Goal: Task Accomplishment & Management: Use online tool/utility

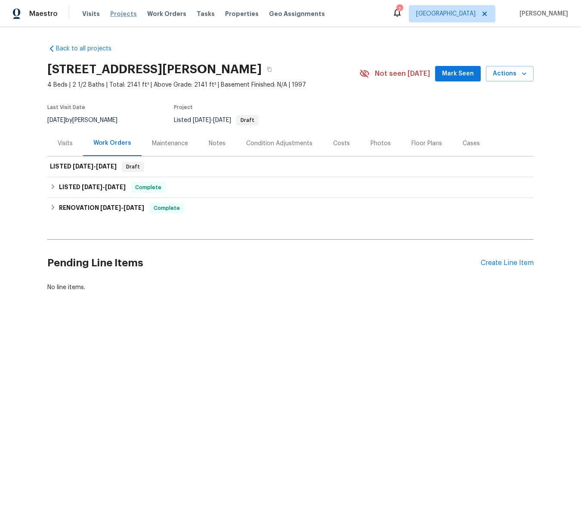
click at [118, 12] on span "Projects" at bounding box center [123, 13] width 27 height 9
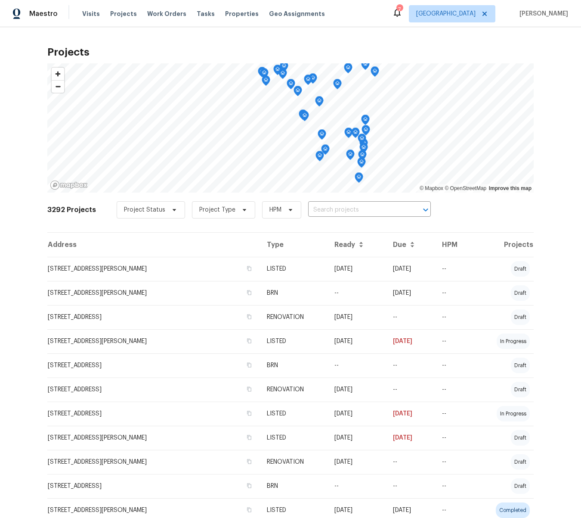
click at [323, 212] on input "text" at bounding box center [357, 209] width 99 height 13
type input "1"
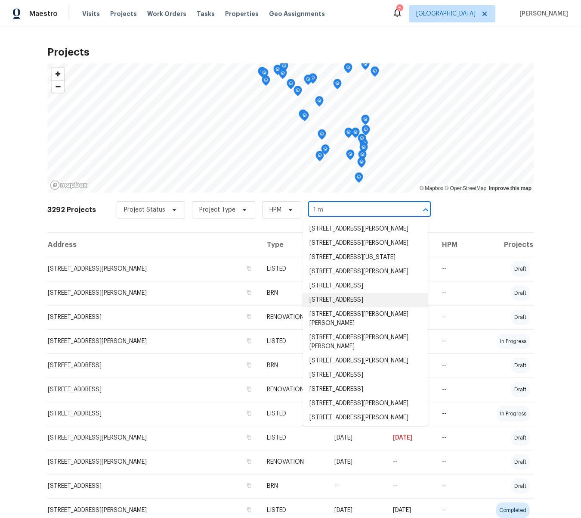
type input "1 ma"
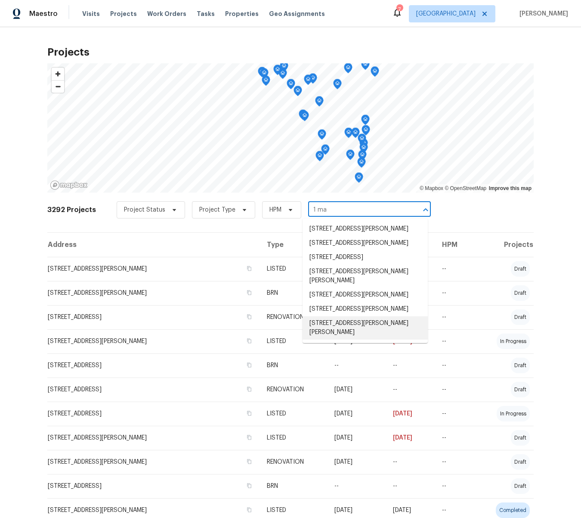
click at [357, 324] on li "[STREET_ADDRESS][PERSON_NAME][PERSON_NAME]" at bounding box center [365, 327] width 125 height 23
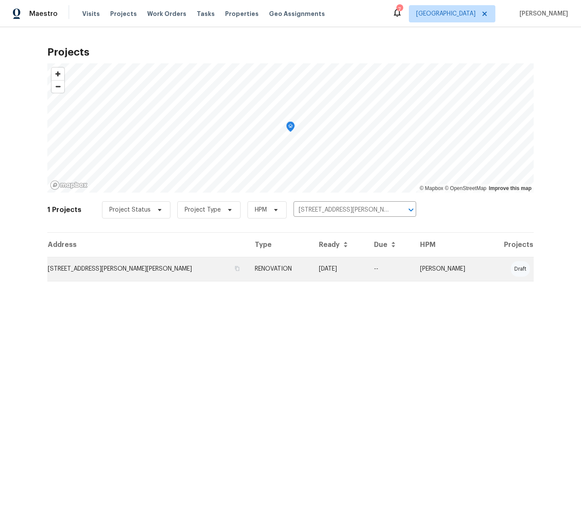
click at [138, 270] on td "[STREET_ADDRESS][PERSON_NAME][PERSON_NAME]" at bounding box center [147, 269] width 201 height 24
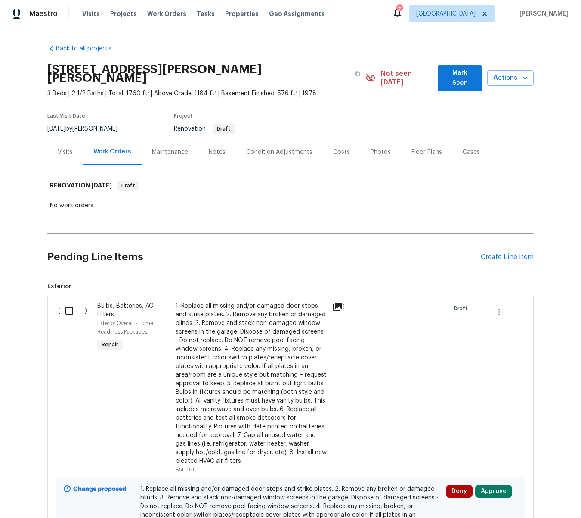
click at [215, 148] on div "Notes" at bounding box center [217, 152] width 17 height 9
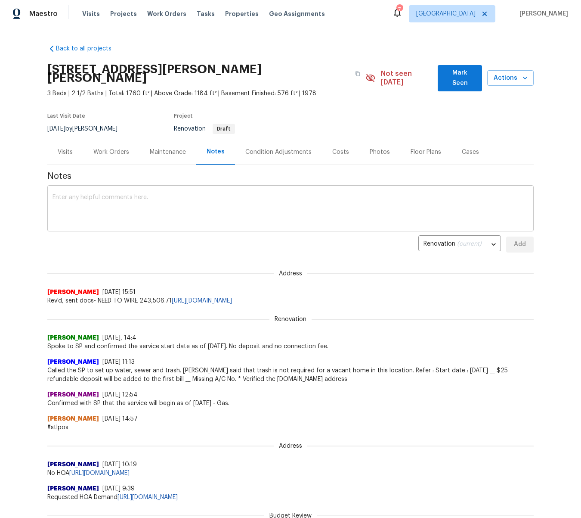
click at [136, 194] on textarea at bounding box center [291, 209] width 476 height 30
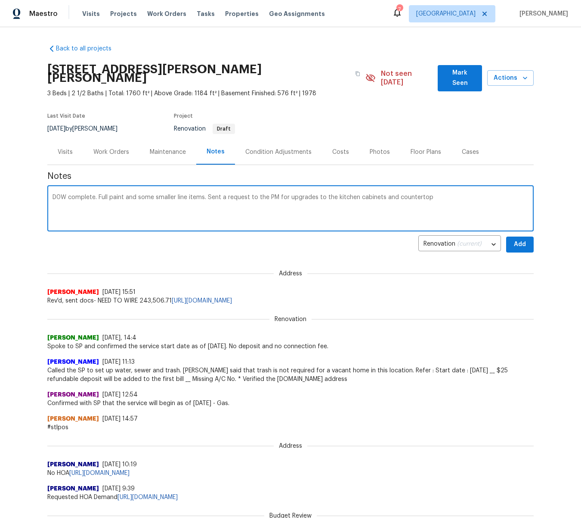
click at [392, 194] on textarea "D0W complete. Full paint and some smaller line items. Sent a request to the PM …" at bounding box center [291, 209] width 476 height 30
click at [446, 194] on textarea "D0W complete. Full paint and some smaller line items. Sent a request to the PM …" at bounding box center [291, 209] width 476 height 30
type textarea "D0W complete. Full paint and some smaller line items. Sent a request to the PM …"
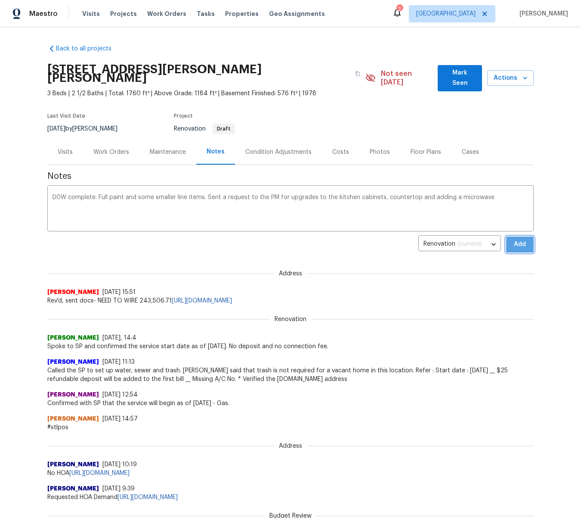
click at [522, 239] on span "Add" at bounding box center [520, 244] width 14 height 11
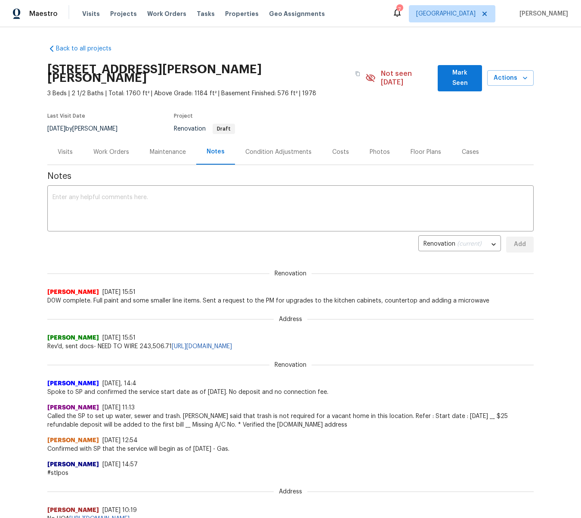
click at [103, 148] on div "Work Orders" at bounding box center [111, 152] width 36 height 9
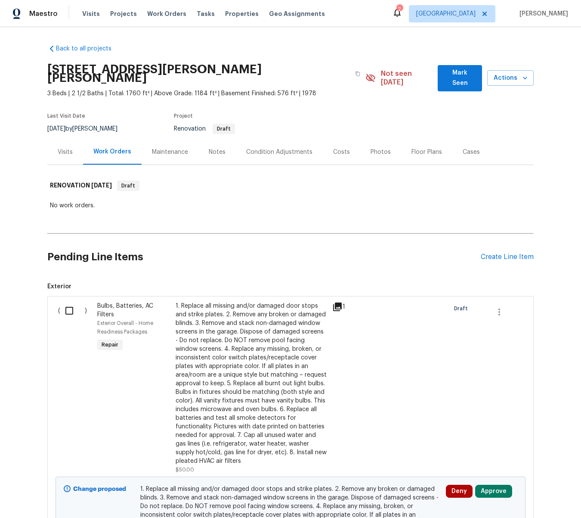
click at [68, 302] on input "checkbox" at bounding box center [72, 311] width 25 height 18
checkbox input "true"
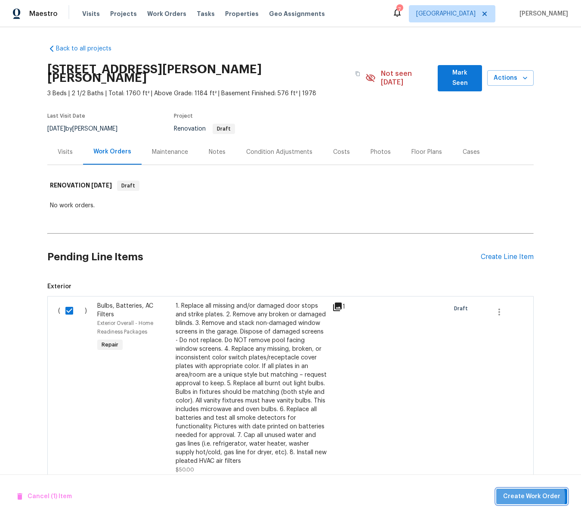
click at [524, 497] on span "Create Work Order" at bounding box center [532, 496] width 57 height 11
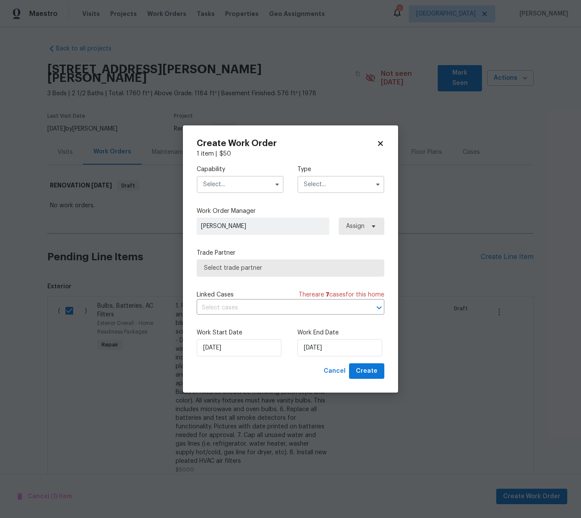
click at [251, 187] on input "text" at bounding box center [240, 184] width 87 height 17
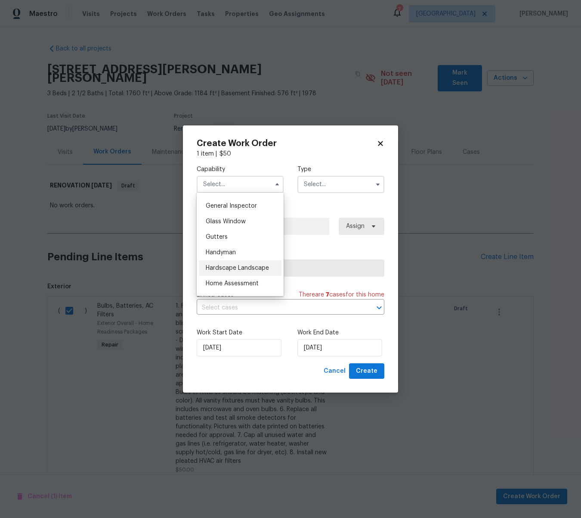
scroll to position [425, 0]
click at [221, 252] on span "Handyman" at bounding box center [221, 251] width 30 height 6
type input "Handyman"
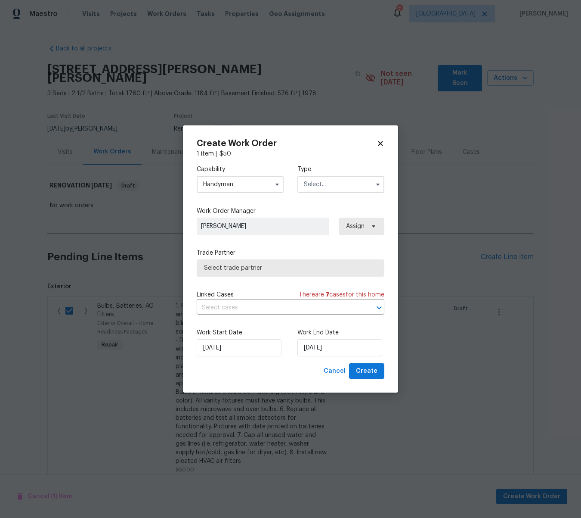
click at [326, 186] on input "text" at bounding box center [341, 184] width 87 height 17
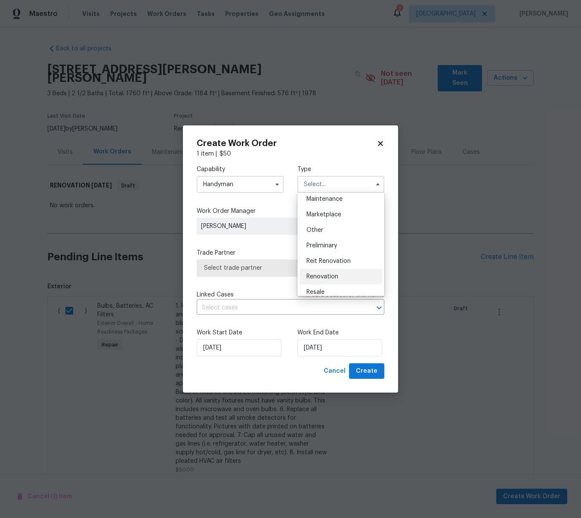
click at [320, 271] on div "Renovation" at bounding box center [341, 277] width 83 height 16
type input "Renovation"
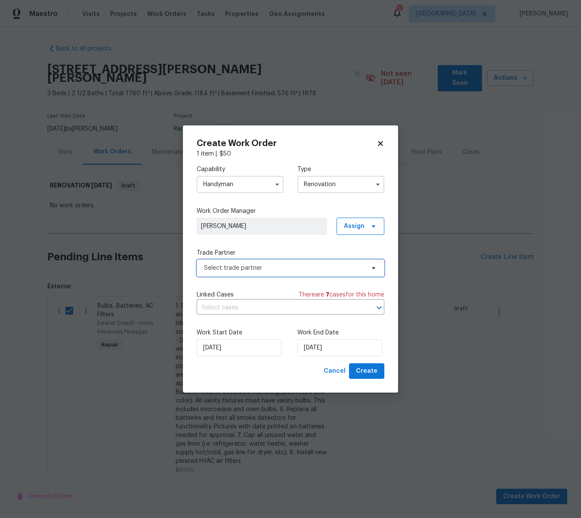
click at [280, 264] on span "Select trade partner" at bounding box center [284, 268] width 161 height 9
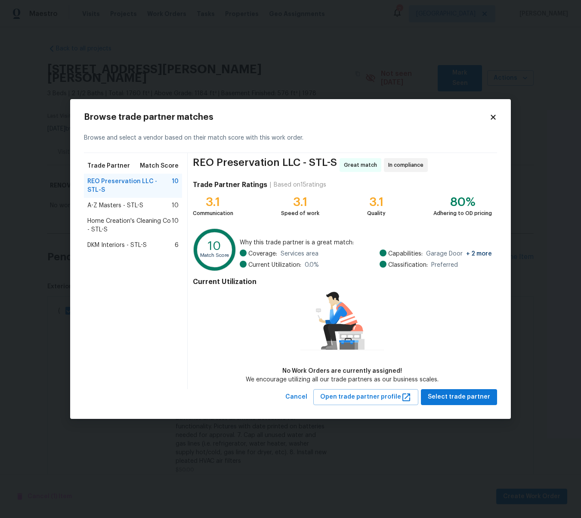
click at [124, 217] on span "Home Creation's Cleaning Co - STL-S" at bounding box center [129, 225] width 84 height 17
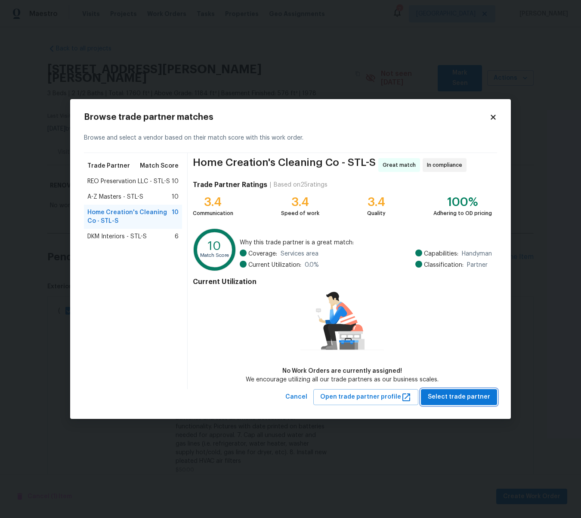
click at [466, 398] on span "Select trade partner" at bounding box center [459, 397] width 62 height 11
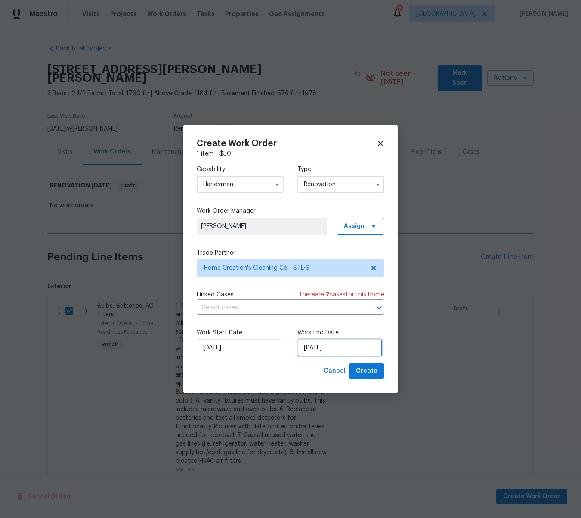
click at [336, 349] on input "[DATE]" at bounding box center [340, 347] width 85 height 17
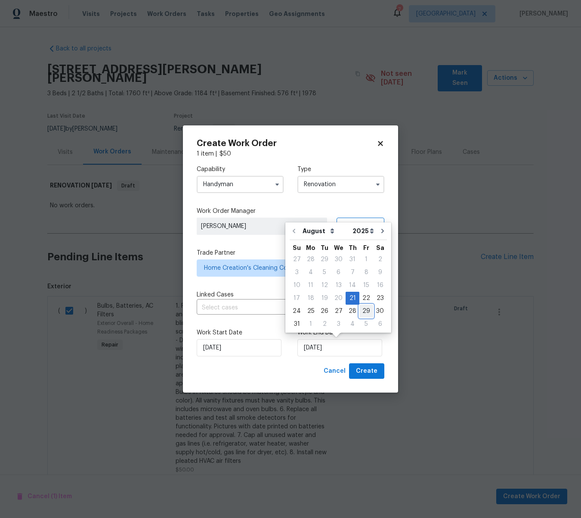
click at [362, 312] on div "29" at bounding box center [367, 311] width 14 height 12
type input "8/29/2025"
click at [339, 344] on input "8/29/2025" at bounding box center [340, 347] width 85 height 17
click at [374, 370] on span "Create" at bounding box center [367, 371] width 22 height 11
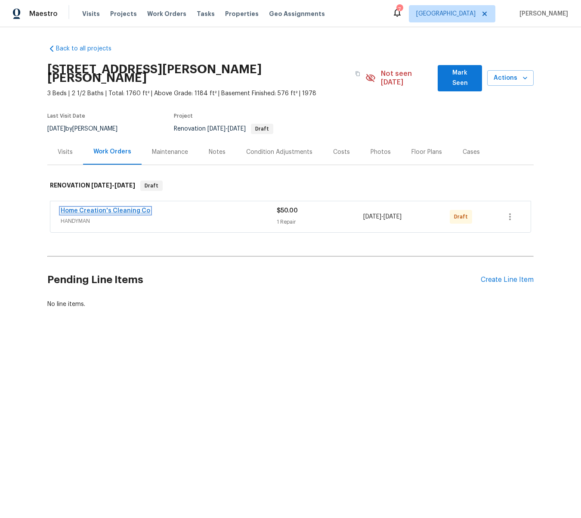
click at [135, 208] on link "Home Creation's Cleaning Co" at bounding box center [106, 211] width 90 height 6
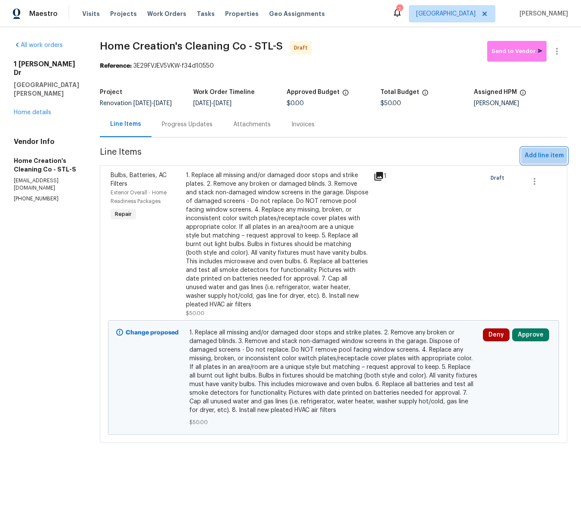
click at [542, 160] on span "Add line item" at bounding box center [544, 155] width 39 height 11
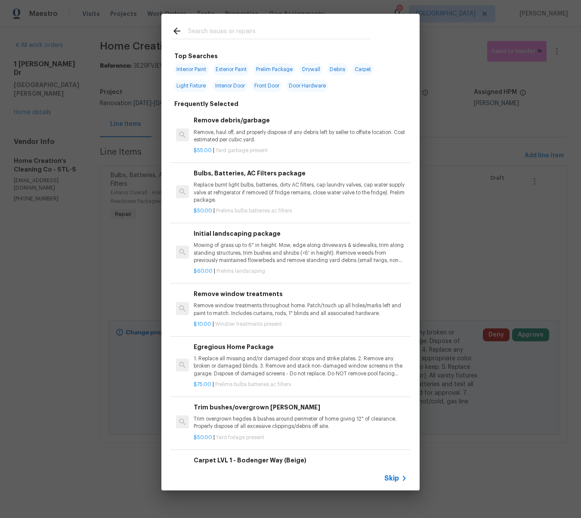
click at [217, 37] on input "text" at bounding box center [279, 32] width 183 height 13
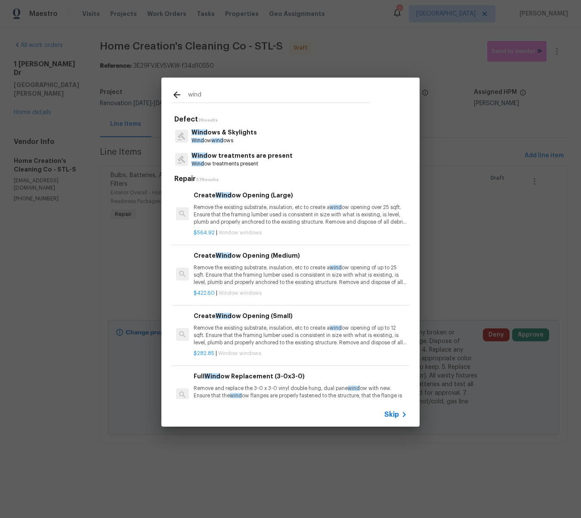
type input "wind"
click at [243, 158] on p "Wind ow treatments are present" at bounding box center [242, 155] width 101 height 9
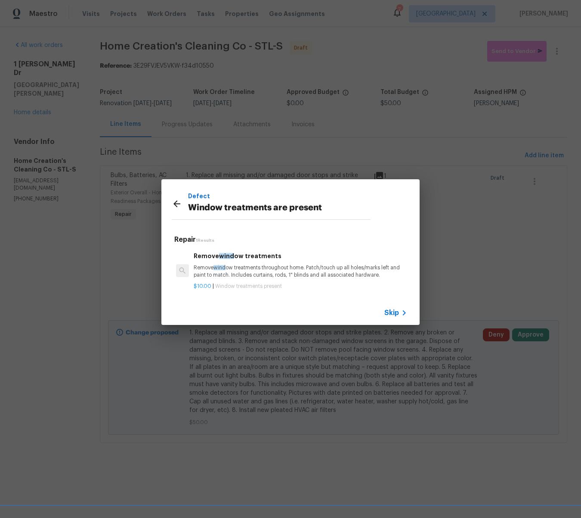
click at [241, 271] on p "Remove wind ow treatments throughout home. Patch/touch up all holes/marks left …" at bounding box center [301, 271] width 214 height 15
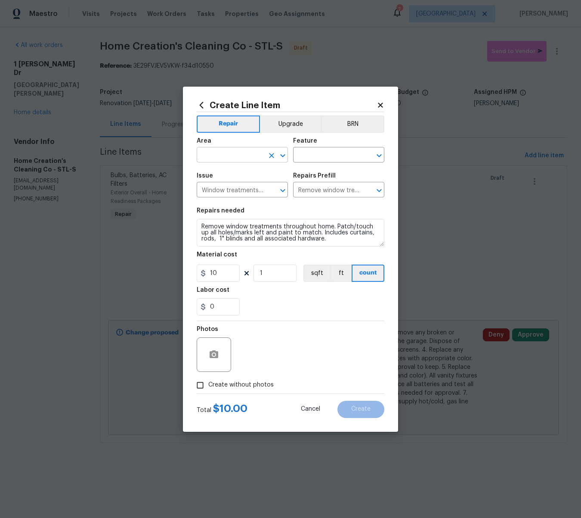
click at [227, 156] on input "text" at bounding box center [230, 155] width 67 height 13
click at [221, 189] on li "Interior Overall" at bounding box center [242, 189] width 91 height 14
type input "Interior Overall"
click at [323, 155] on input "text" at bounding box center [326, 155] width 67 height 13
click at [322, 195] on li "Exterior Windows" at bounding box center [338, 195] width 91 height 14
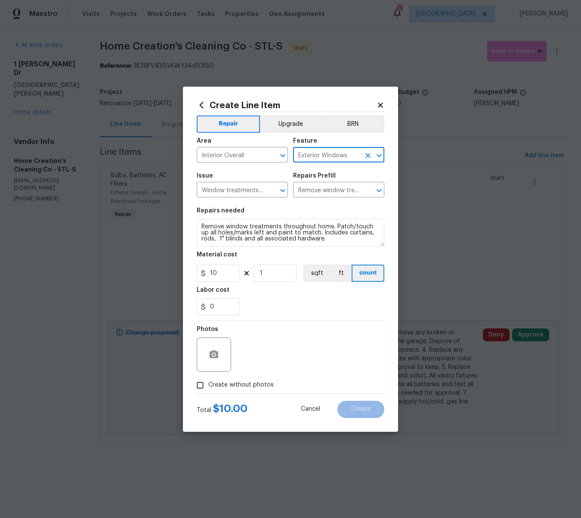
type input "Exterior Windows"
click at [281, 272] on input "1" at bounding box center [275, 272] width 43 height 17
click at [220, 350] on button "button" at bounding box center [214, 354] width 21 height 21
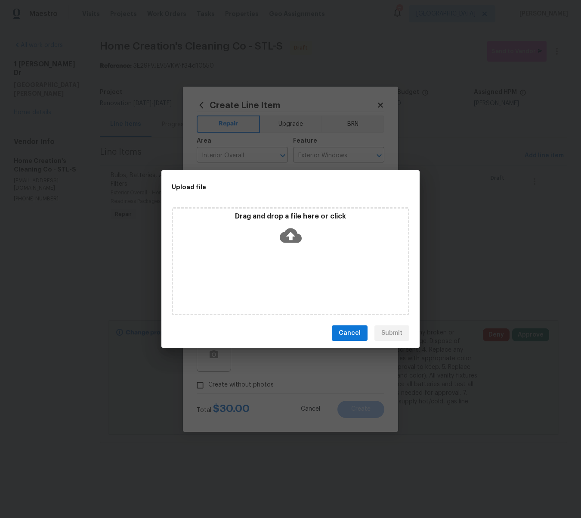
click at [294, 238] on icon at bounding box center [291, 235] width 22 height 15
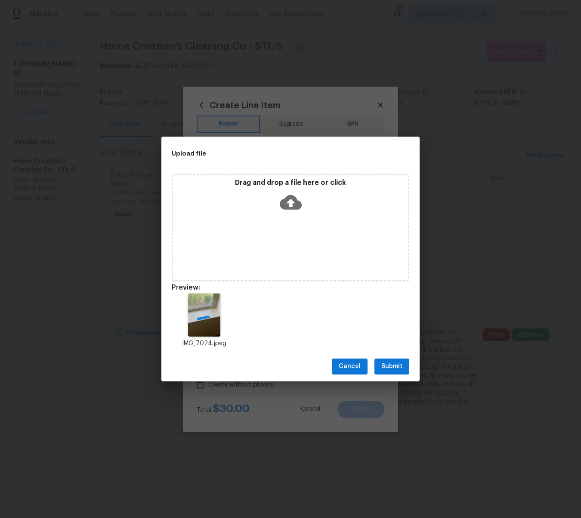
click at [297, 199] on icon at bounding box center [291, 202] width 22 height 15
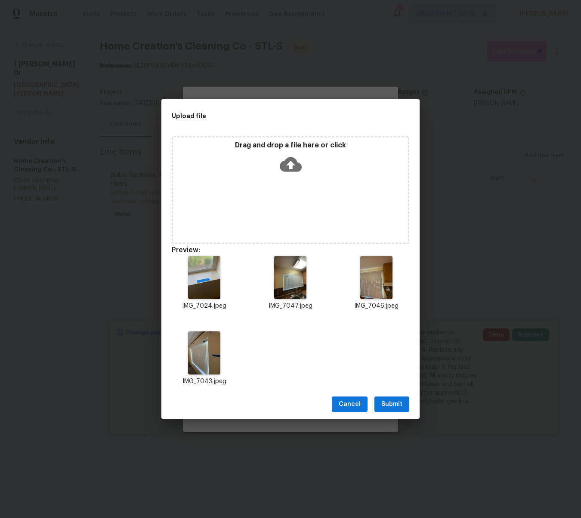
click at [398, 405] on span "Submit" at bounding box center [392, 404] width 21 height 11
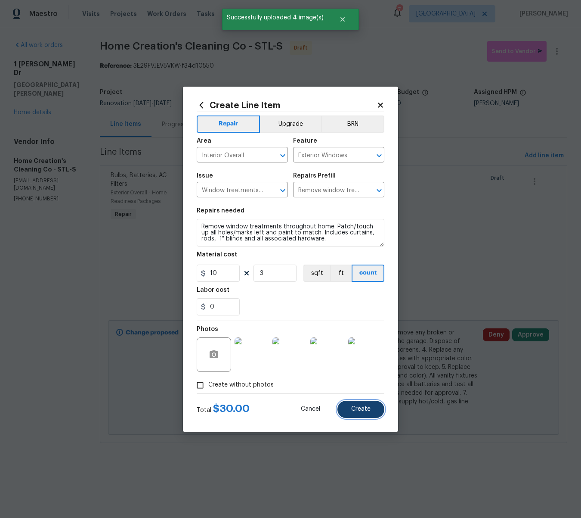
click at [356, 412] on span "Create" at bounding box center [360, 409] width 19 height 6
type input "0"
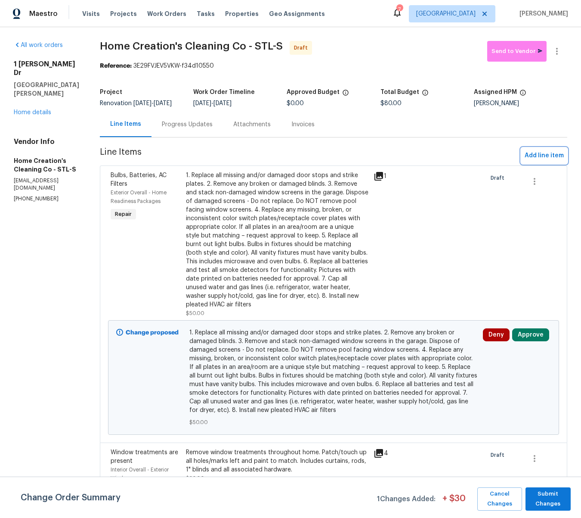
click at [548, 158] on span "Add line item" at bounding box center [544, 155] width 39 height 11
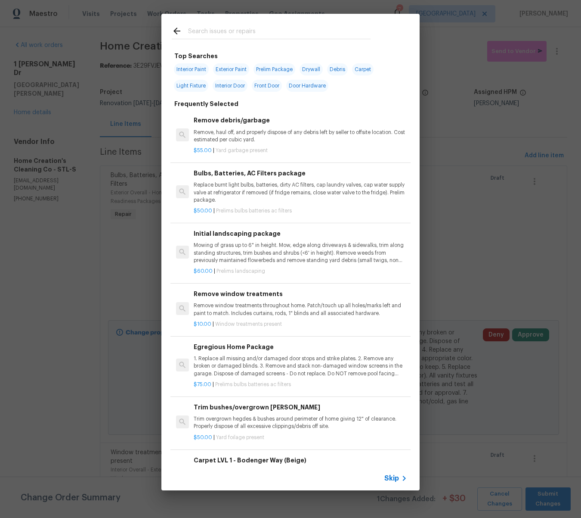
click at [255, 35] on input "text" at bounding box center [279, 32] width 183 height 13
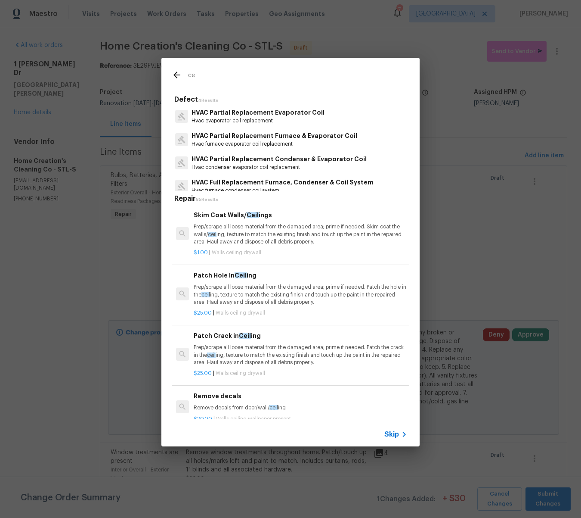
type input "c"
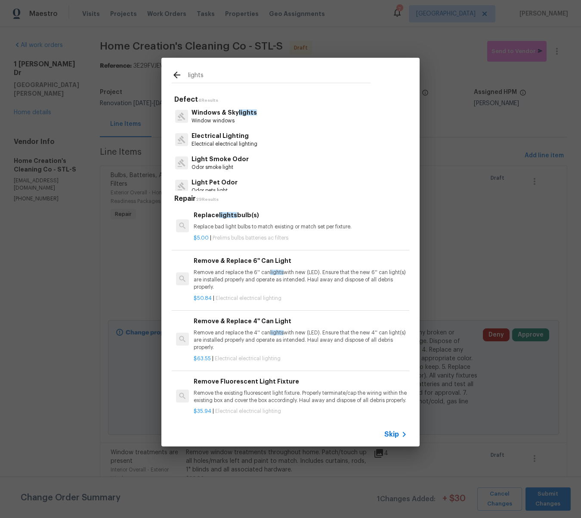
type input "lights"
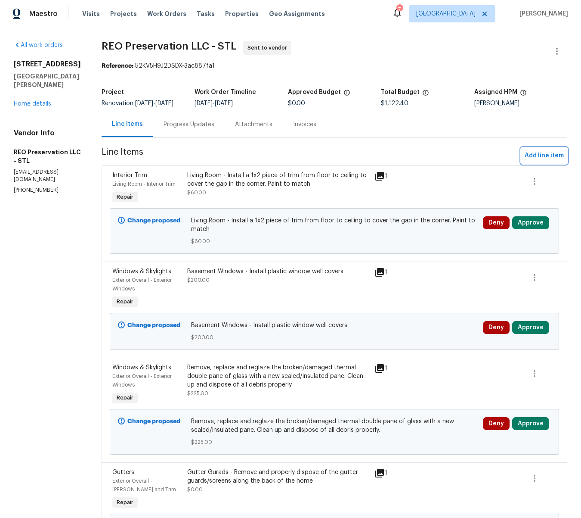
click at [535, 155] on span "Add line item" at bounding box center [544, 155] width 39 height 11
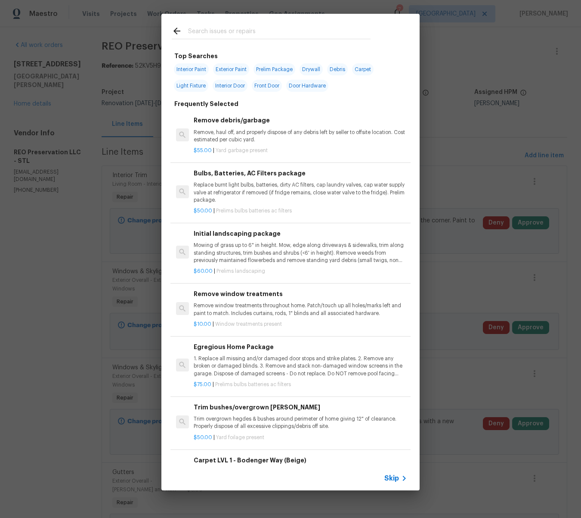
click at [221, 28] on input "text" at bounding box center [279, 32] width 183 height 13
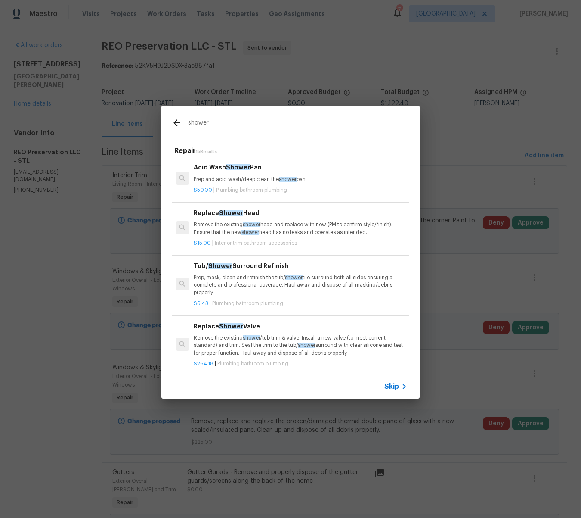
type input "shower"
click at [221, 210] on span "Shower" at bounding box center [231, 213] width 24 height 6
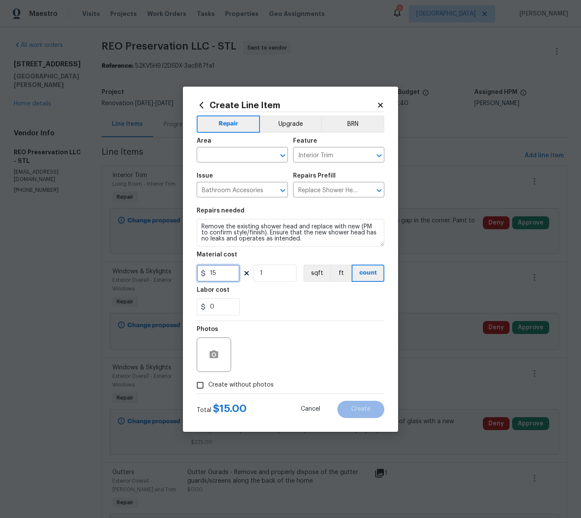
click at [227, 277] on input "15" at bounding box center [218, 272] width 43 height 17
type input "30"
click at [210, 347] on button "button" at bounding box center [214, 354] width 21 height 21
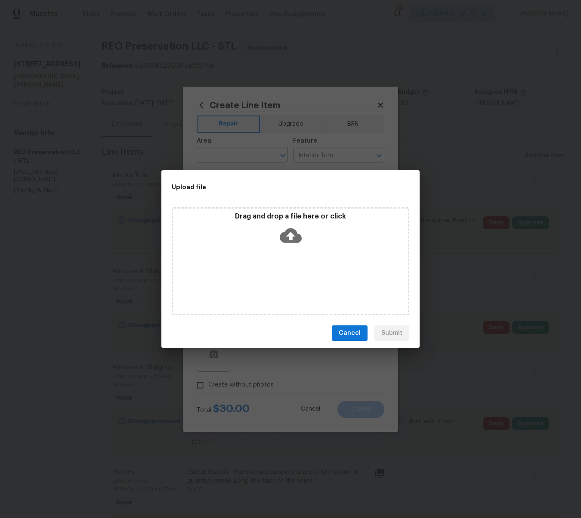
click at [293, 238] on icon at bounding box center [291, 235] width 22 height 15
click at [362, 331] on button "Cancel" at bounding box center [350, 333] width 36 height 16
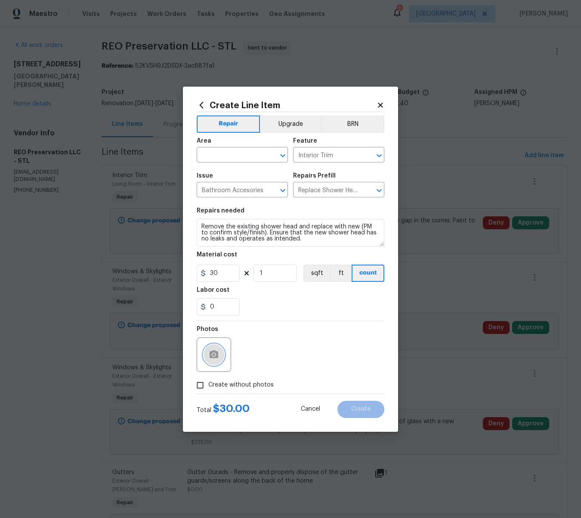
click at [215, 354] on circle "button" at bounding box center [214, 354] width 3 height 3
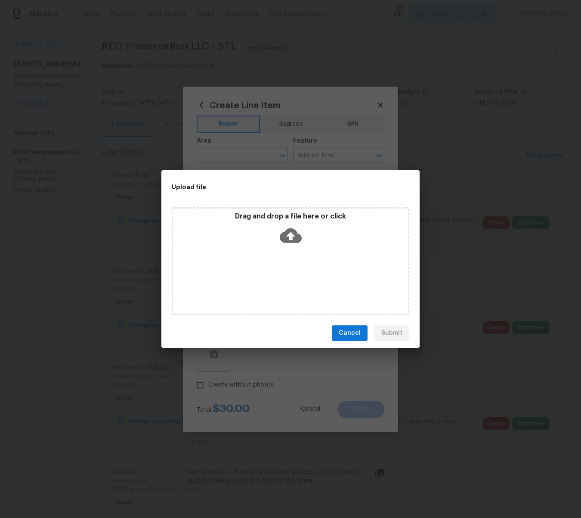
click at [286, 235] on icon at bounding box center [291, 235] width 22 height 15
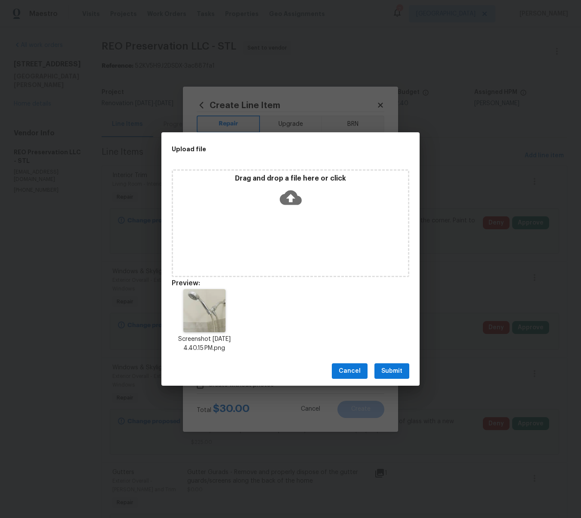
click at [395, 370] on span "Submit" at bounding box center [392, 371] width 21 height 11
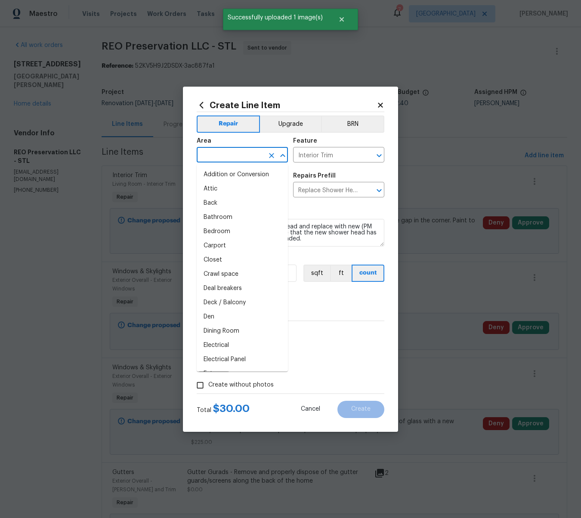
click at [225, 156] on input "text" at bounding box center [230, 155] width 67 height 13
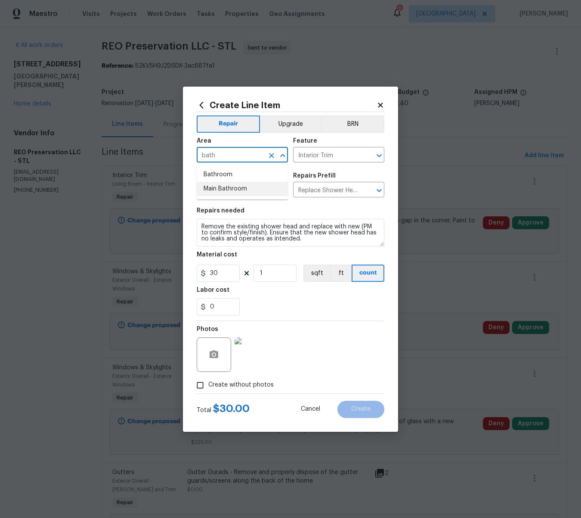
click at [216, 190] on li "Main Bathroom" at bounding box center [242, 189] width 91 height 14
type input "Main Bathroom"
click at [358, 410] on span "Create" at bounding box center [360, 409] width 19 height 6
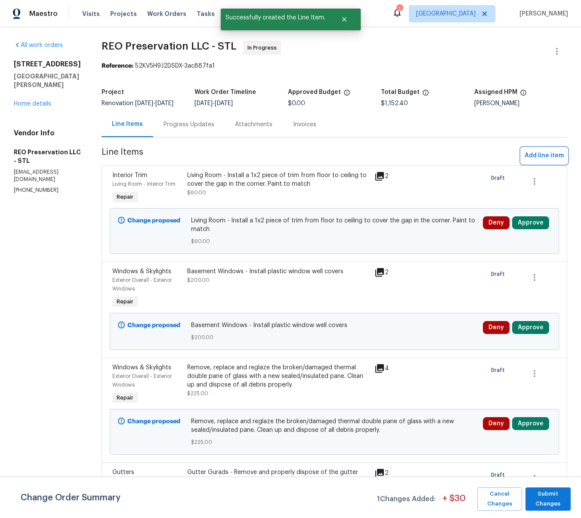
click at [541, 155] on span "Add line item" at bounding box center [544, 155] width 39 height 11
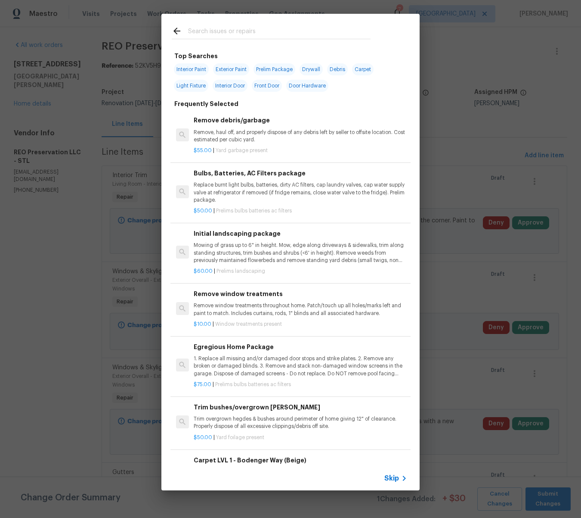
click at [211, 30] on input "text" at bounding box center [279, 32] width 183 height 13
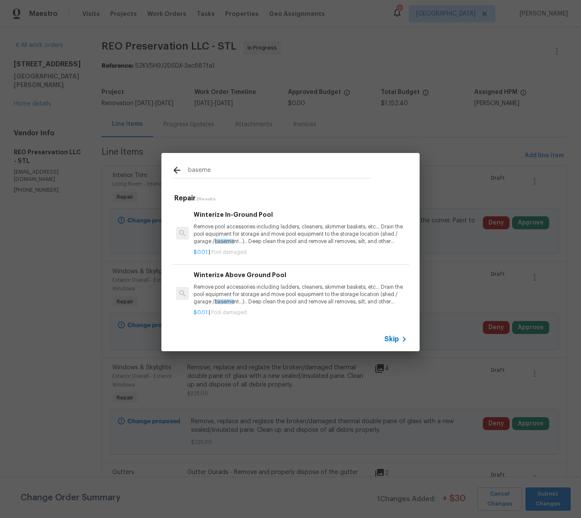
type input "baseme"
click at [387, 337] on span "Skip" at bounding box center [392, 339] width 15 height 9
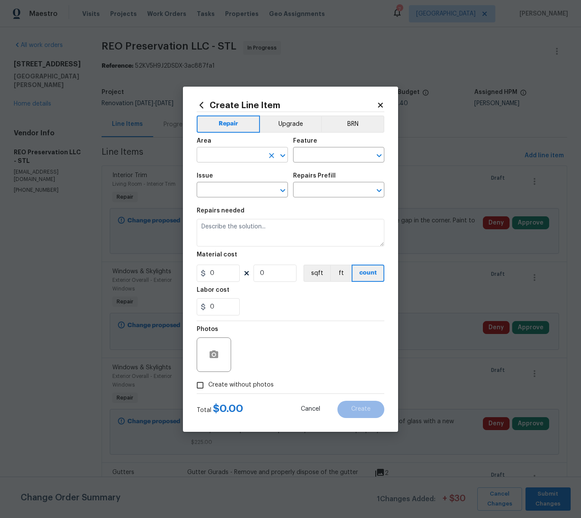
click at [209, 152] on input "text" at bounding box center [230, 155] width 67 height 13
click at [222, 189] on li "Unfinished basement" at bounding box center [242, 189] width 91 height 14
type input "Unfinished basement"
click at [309, 154] on input "text" at bounding box center [326, 155] width 67 height 13
type input "b"
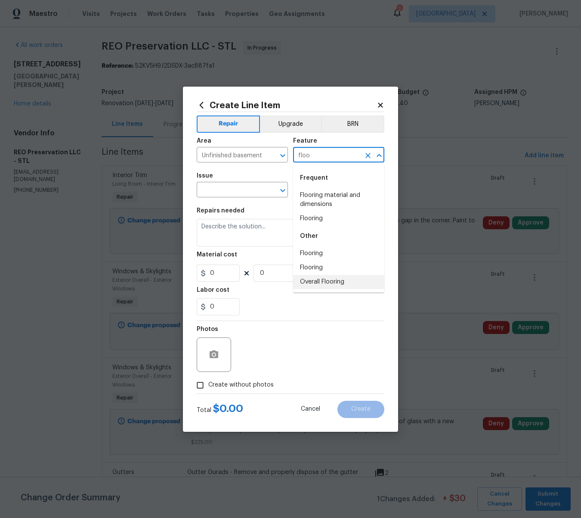
drag, startPoint x: 315, startPoint y: 280, endPoint x: 309, endPoint y: 266, distance: 14.7
click at [315, 279] on li "Overall Flooring" at bounding box center [338, 282] width 91 height 14
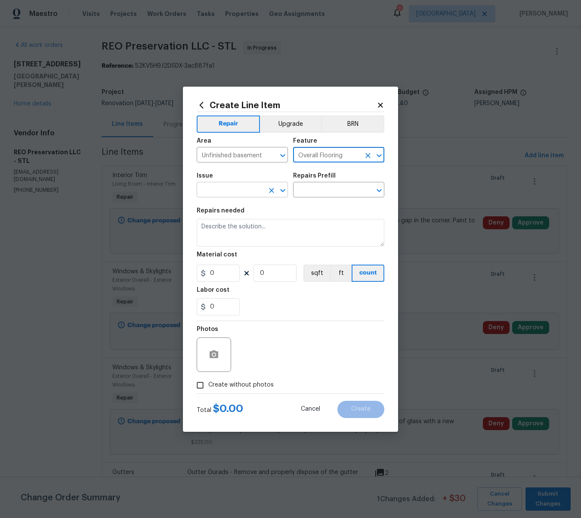
type input "Overall Flooring"
click at [225, 193] on input "text" at bounding box center [230, 190] width 67 height 13
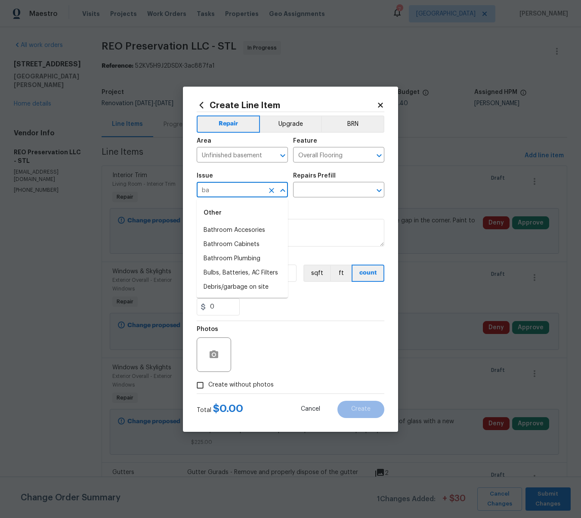
type input "b"
click at [227, 246] on li "Flooring Extras" at bounding box center [242, 244] width 91 height 14
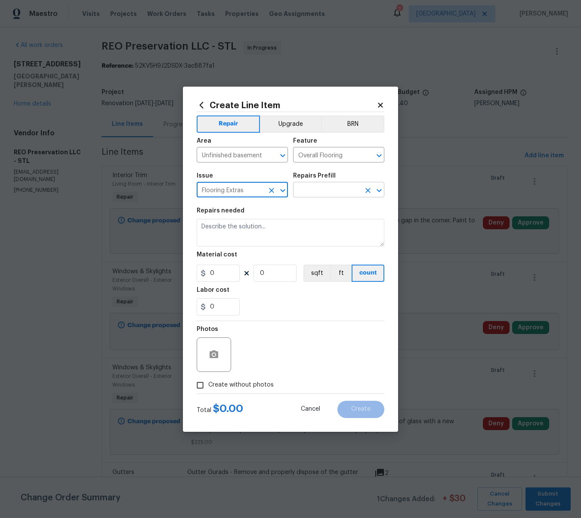
type input "Flooring Extras"
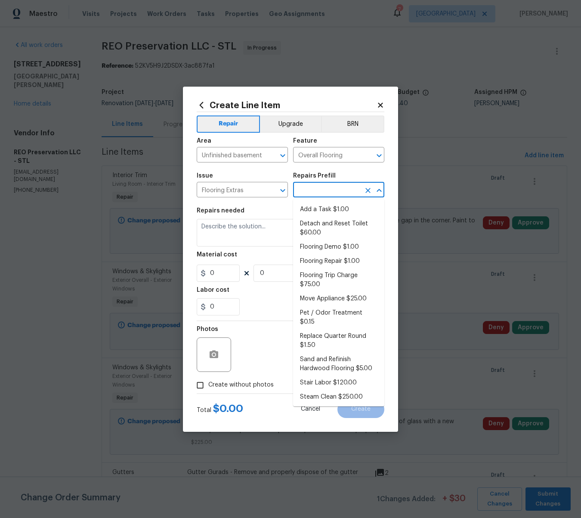
click at [314, 188] on input "text" at bounding box center [326, 190] width 67 height 13
click at [318, 210] on li "Add a Task $1.00" at bounding box center [338, 209] width 91 height 14
type input "Add a Task $1.00"
type textarea "HPM to detail"
type input "1"
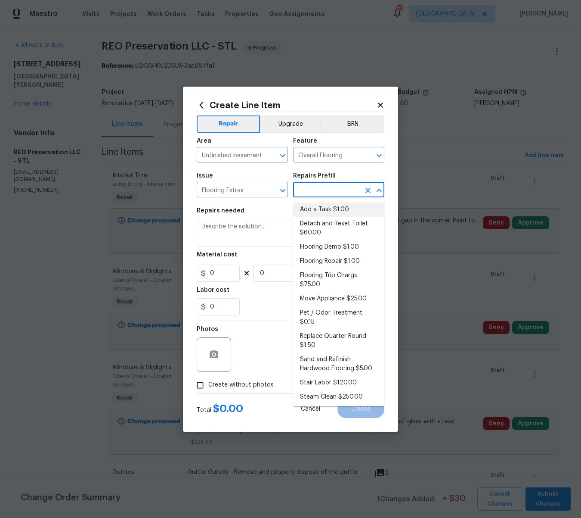
type input "1"
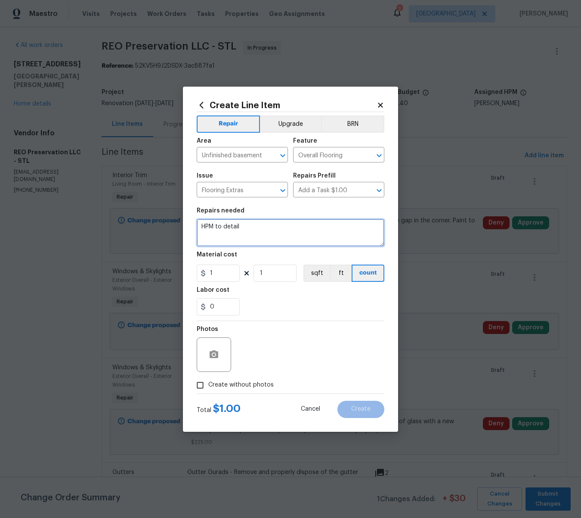
drag, startPoint x: 257, startPoint y: 225, endPoint x: 192, endPoint y: 221, distance: 65.2
click at [192, 221] on div "Create Line Item Repair Upgrade BRN Area Unfinished basement ​ Feature Overall …" at bounding box center [290, 259] width 215 height 345
type textarea "Basement Floor - Use existing paint and paint over the water stains on the conc…"
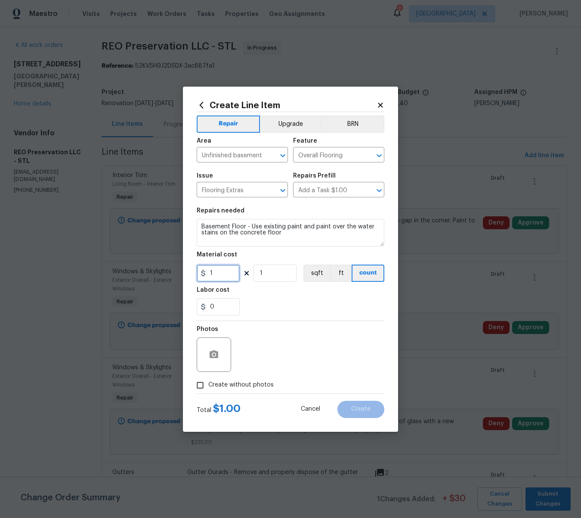
click at [219, 275] on input "1" at bounding box center [218, 272] width 43 height 17
type input "300"
click at [214, 352] on icon "button" at bounding box center [214, 354] width 9 height 8
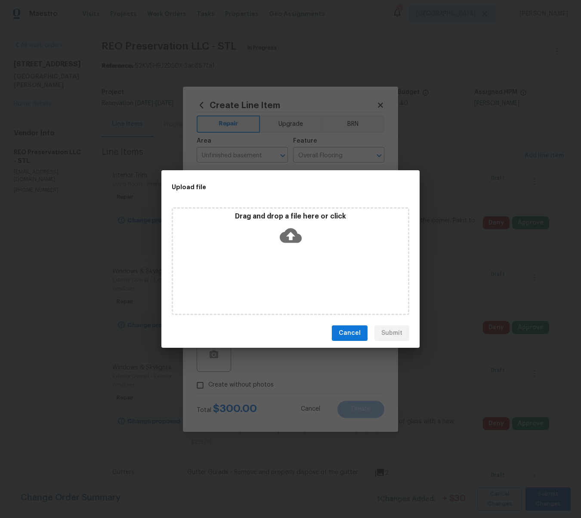
click at [287, 239] on icon at bounding box center [291, 235] width 22 height 15
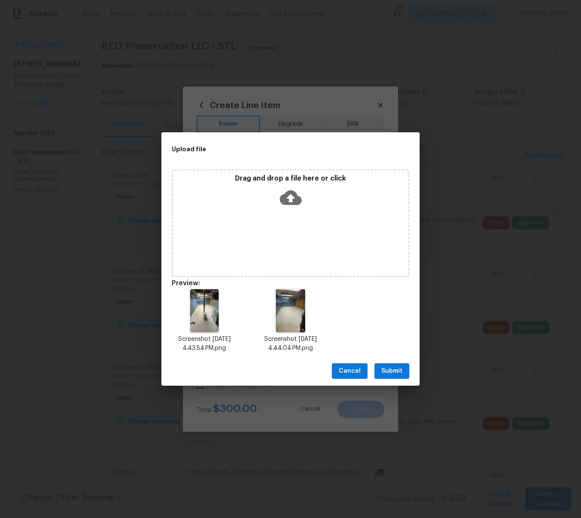
click at [398, 368] on span "Submit" at bounding box center [392, 371] width 21 height 11
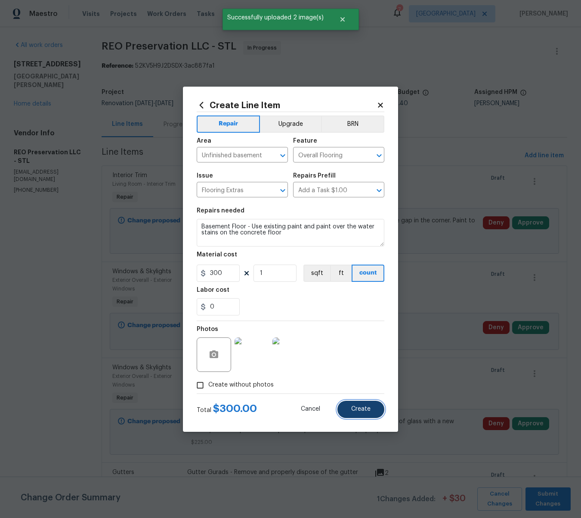
click at [373, 410] on button "Create" at bounding box center [361, 409] width 47 height 17
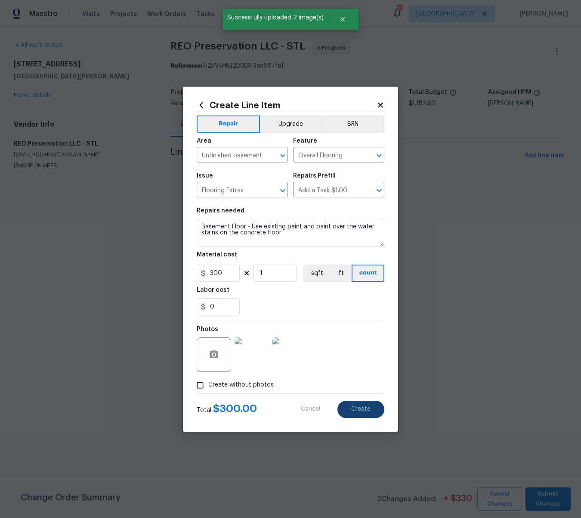
type input "0"
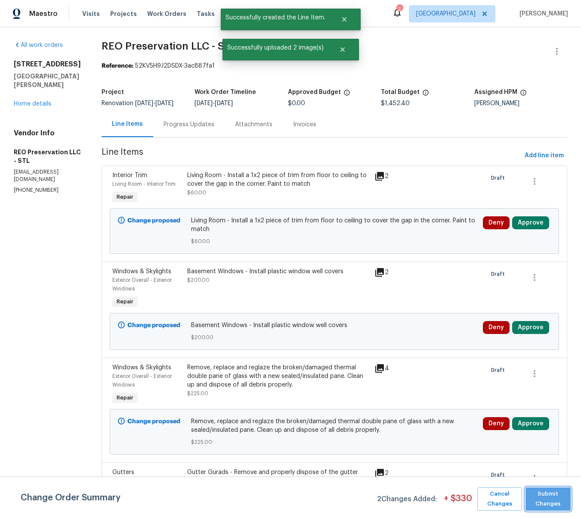
click at [552, 503] on span "Submit Changes" at bounding box center [548, 499] width 37 height 20
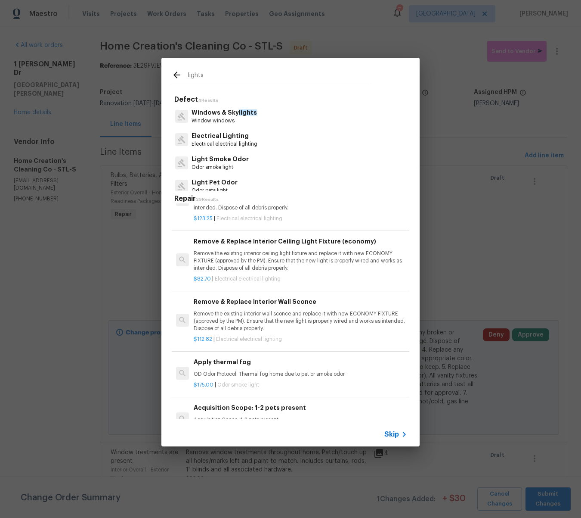
scroll to position [722, 0]
click at [269, 267] on p "Remove the existing interior ceiling light fixture and replace it with new ECON…" at bounding box center [301, 260] width 214 height 22
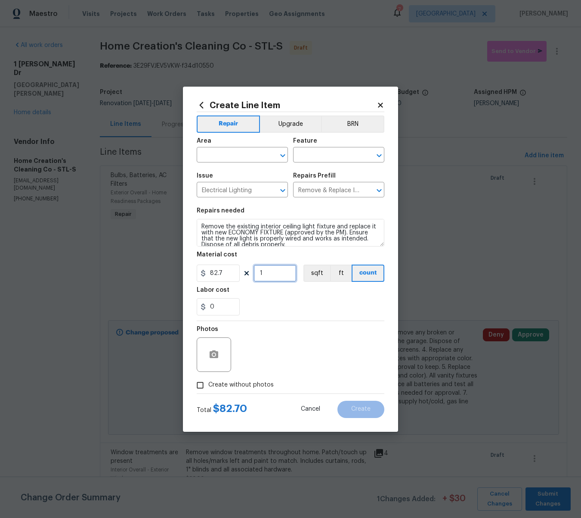
click at [266, 273] on input "1" at bounding box center [275, 272] width 43 height 17
type input "3"
drag, startPoint x: 230, startPoint y: 273, endPoint x: 203, endPoint y: 273, distance: 26.3
click at [203, 273] on div "82.7" at bounding box center [218, 272] width 43 height 17
type input "60"
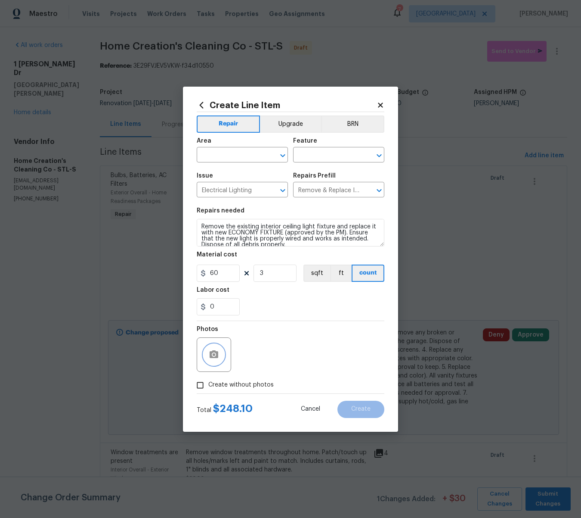
click at [213, 354] on circle "button" at bounding box center [214, 354] width 3 height 3
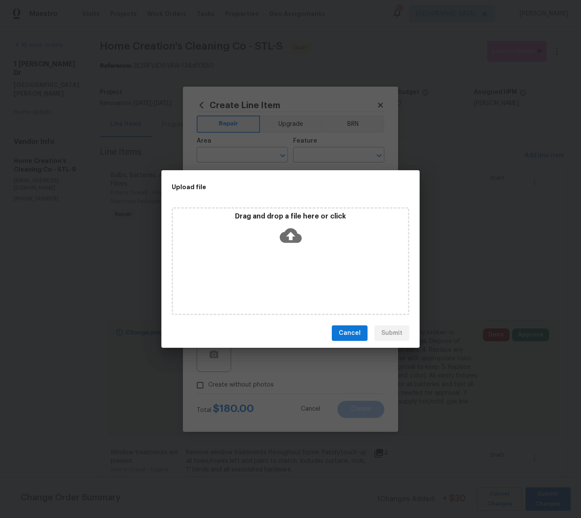
click at [290, 236] on icon at bounding box center [291, 235] width 22 height 22
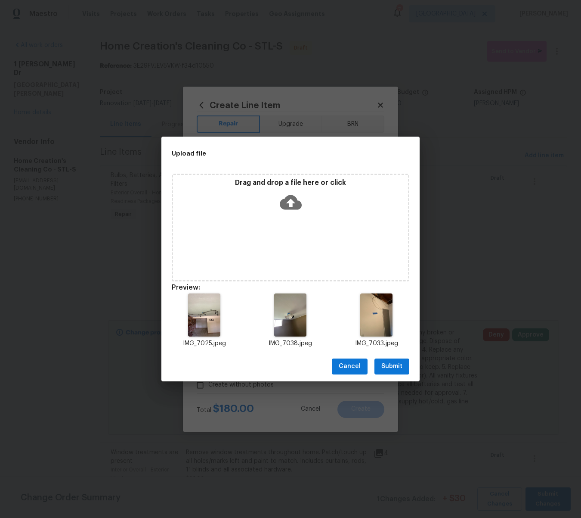
click at [398, 369] on span "Submit" at bounding box center [392, 366] width 21 height 11
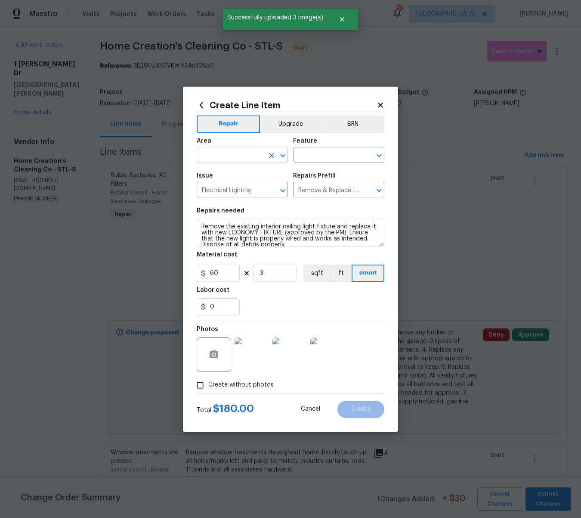
click at [242, 152] on input "text" at bounding box center [230, 155] width 67 height 13
type input "l"
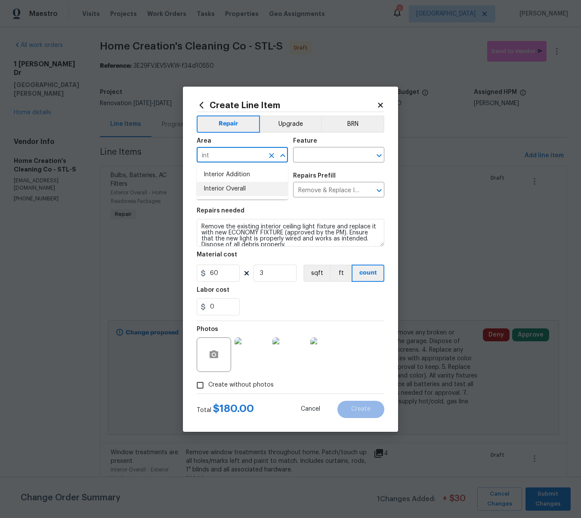
click at [234, 192] on li "Interior Overall" at bounding box center [242, 189] width 91 height 14
type input "Interior Overall"
click at [304, 154] on input "text" at bounding box center [326, 155] width 67 height 13
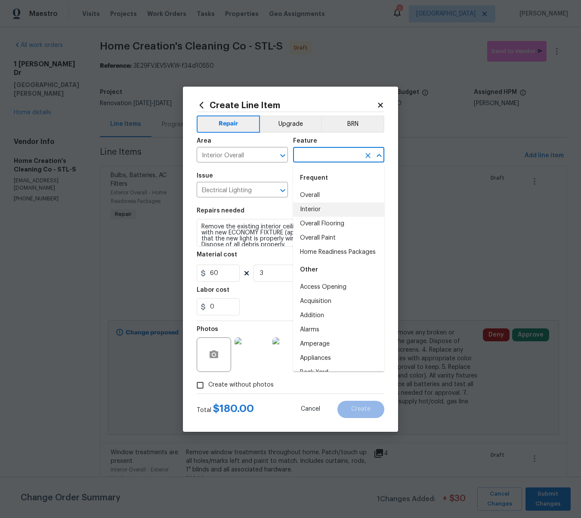
click at [308, 208] on li "Interior" at bounding box center [338, 209] width 91 height 14
type input "Interior"
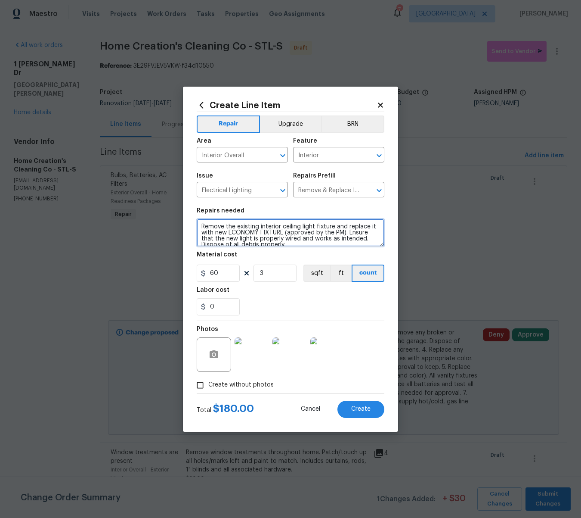
drag, startPoint x: 293, startPoint y: 245, endPoint x: 180, endPoint y: 202, distance: 121.2
click at [180, 202] on div "Create Line Item Repair Upgrade BRN Area Interior Overall ​ Feature Interior ​ …" at bounding box center [290, 259] width 581 height 518
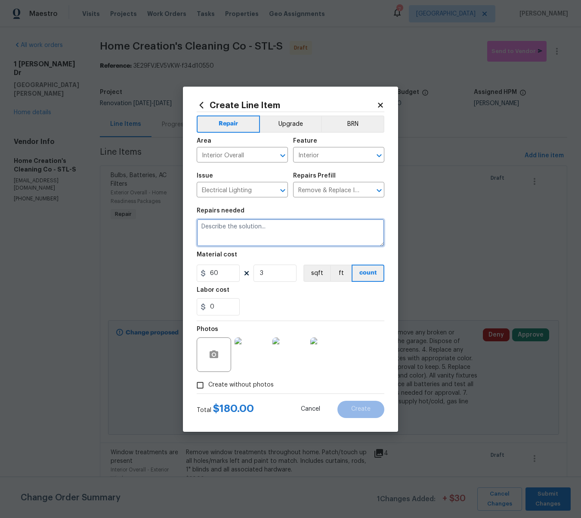
paste textarea "Lighting, Ceiling Lights - Remove the existing interior ceiling light fixture/c…"
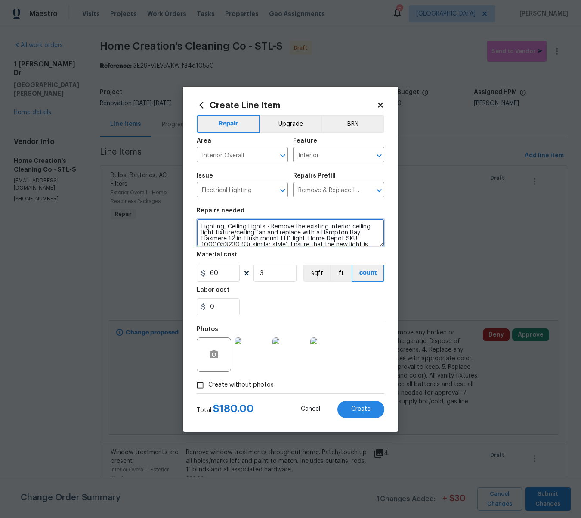
scroll to position [14, 0]
type textarea "Lighting, Ceiling Lights - Remove the existing interior ceiling light fixture/c…"
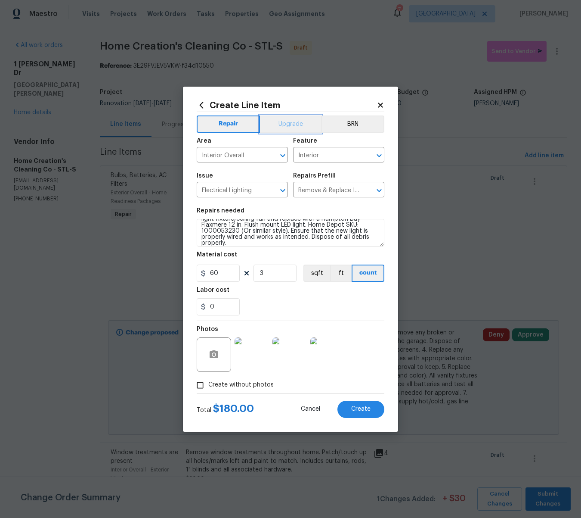
click at [284, 121] on button "Upgrade" at bounding box center [291, 123] width 62 height 17
click at [365, 407] on span "Create" at bounding box center [360, 409] width 19 height 6
type input "0"
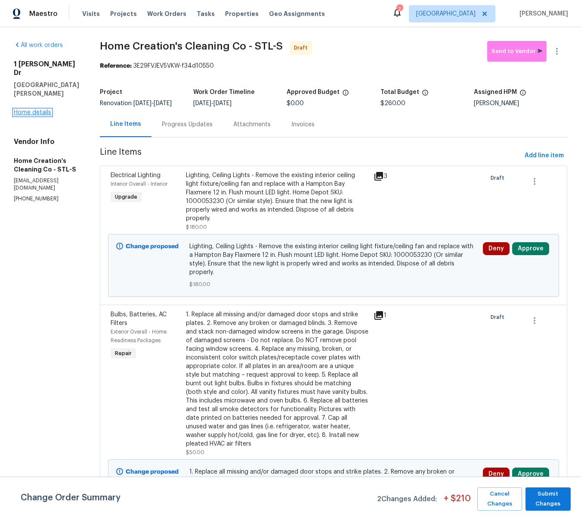
click at [23, 109] on link "Home details" at bounding box center [32, 112] width 37 height 6
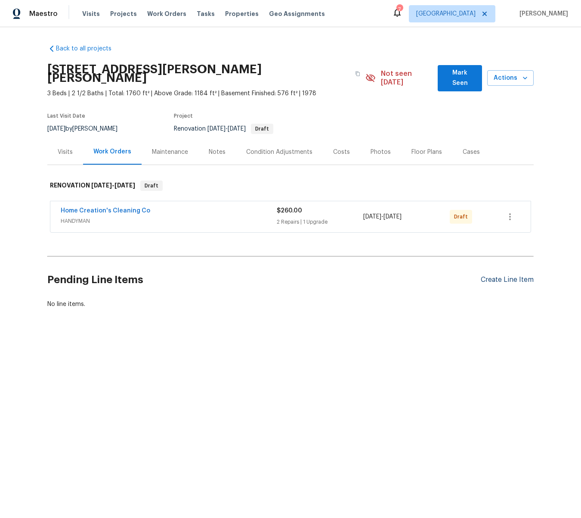
click at [511, 276] on div "Create Line Item" at bounding box center [507, 280] width 53 height 8
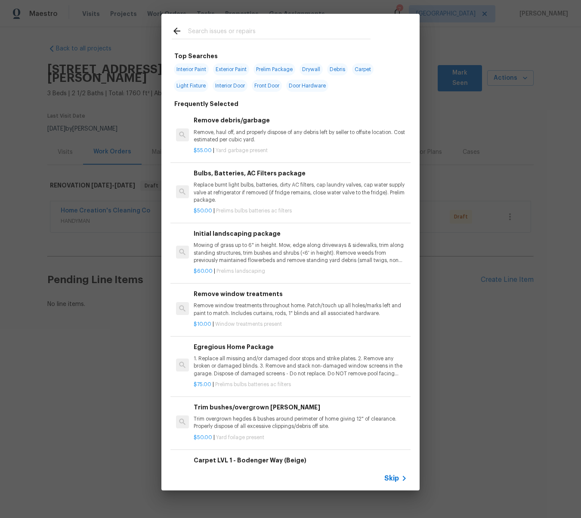
click at [215, 32] on input "text" at bounding box center [279, 32] width 183 height 13
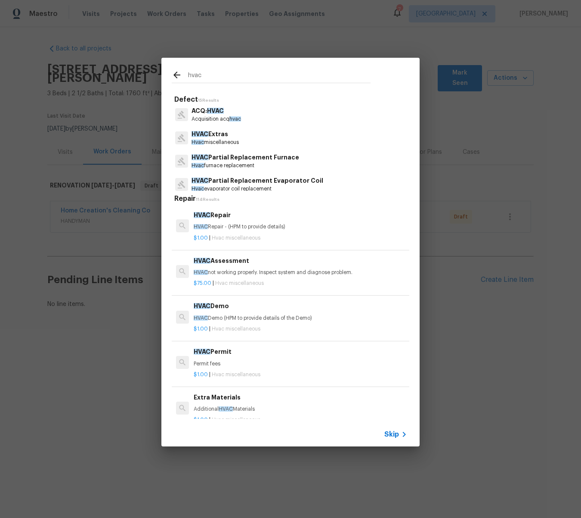
type input "hvac"
click at [211, 138] on div "HVAC Extras Hvac miscellaneous" at bounding box center [215, 136] width 47 height 16
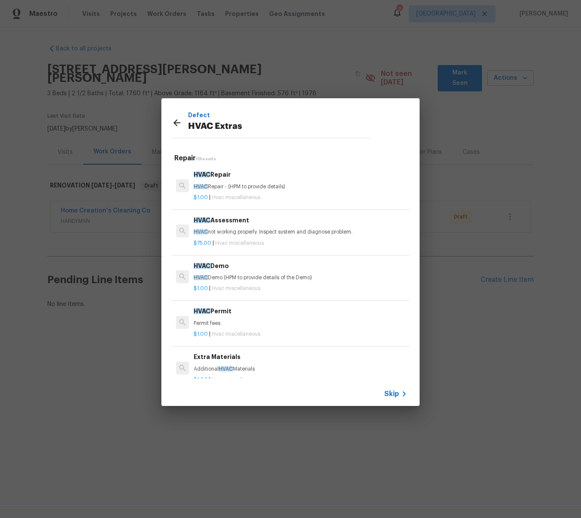
scroll to position [0, 1]
click at [225, 227] on div "HVAC Assessment HVAC not working properly. Inspect system and diagnose problem." at bounding box center [300, 225] width 214 height 21
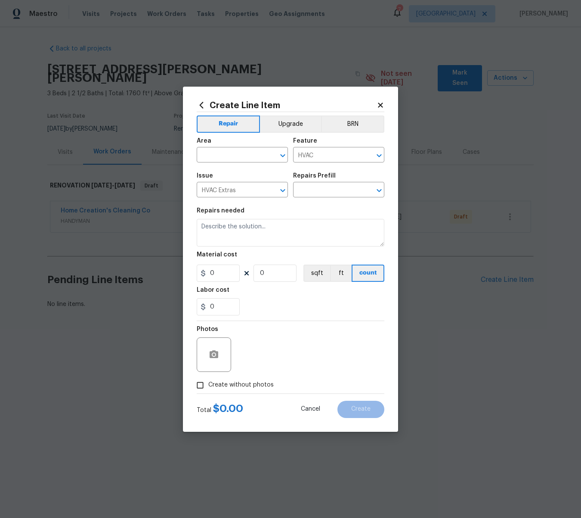
type input "HVAC Assessment $75.00"
type textarea "HVAC not working properly. Inspect system and diagnose problem."
type input "75"
type input "1"
click at [232, 157] on input "text" at bounding box center [230, 155] width 67 height 13
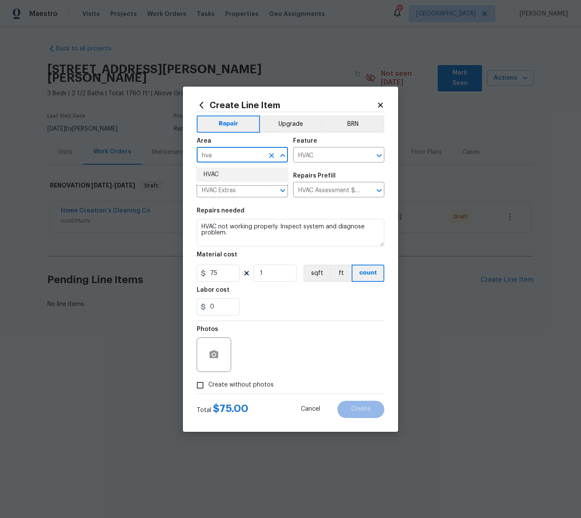
click at [220, 176] on li "HVAC" at bounding box center [242, 175] width 91 height 14
type input "HVAC"
click at [217, 352] on icon "button" at bounding box center [214, 354] width 9 height 8
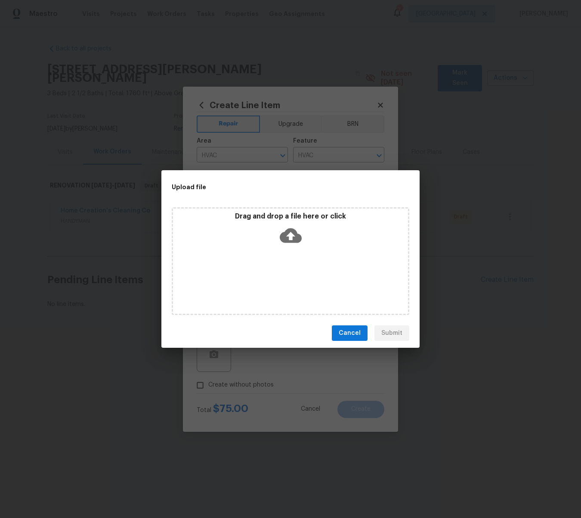
click at [291, 233] on icon at bounding box center [291, 235] width 22 height 22
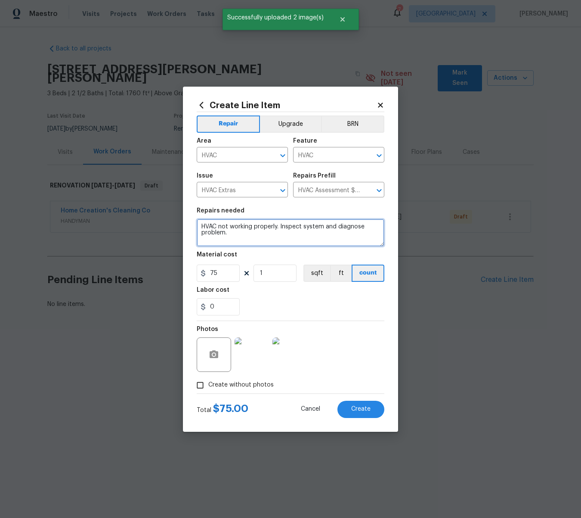
click at [243, 233] on textarea "HVAC not working properly. Inspect system and diagnose problem." at bounding box center [291, 233] width 188 height 28
click at [278, 226] on textarea "HVAC not working properly. Inspect system and diagnose problem." at bounding box center [291, 233] width 188 height 28
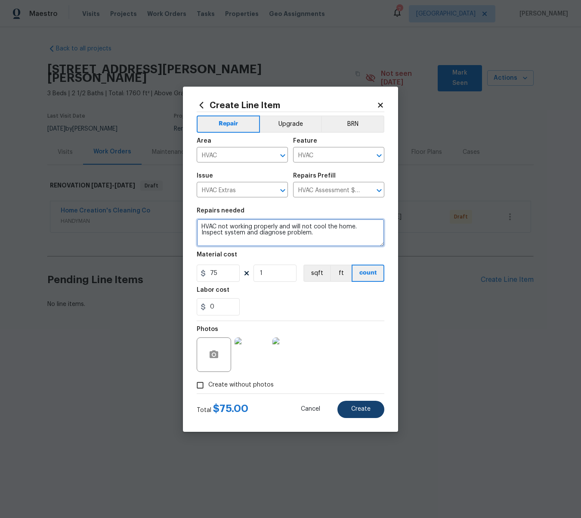
type textarea "HVAC not working properly and will not cool the home. Inspect system and diagno…"
click at [368, 407] on span "Create" at bounding box center [360, 409] width 19 height 6
type input "0"
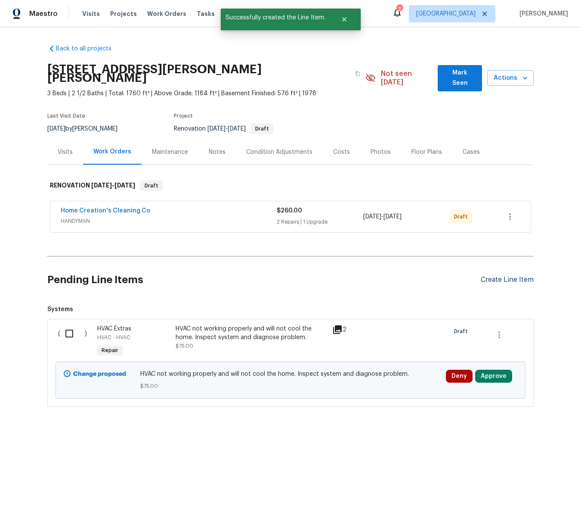
click at [511, 276] on div "Create Line Item" at bounding box center [507, 280] width 53 height 8
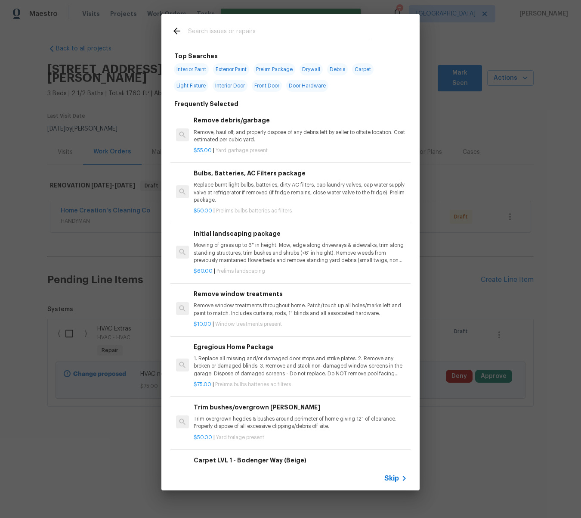
click at [216, 31] on input "text" at bounding box center [279, 32] width 183 height 13
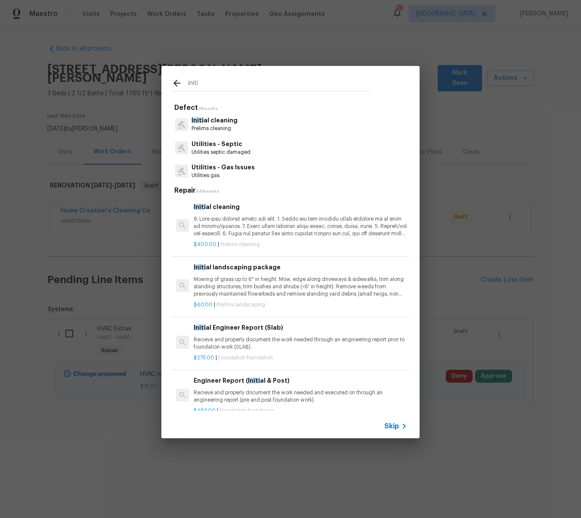
type input "initi"
click at [221, 125] on p "Initi al cleaning" at bounding box center [215, 120] width 46 height 9
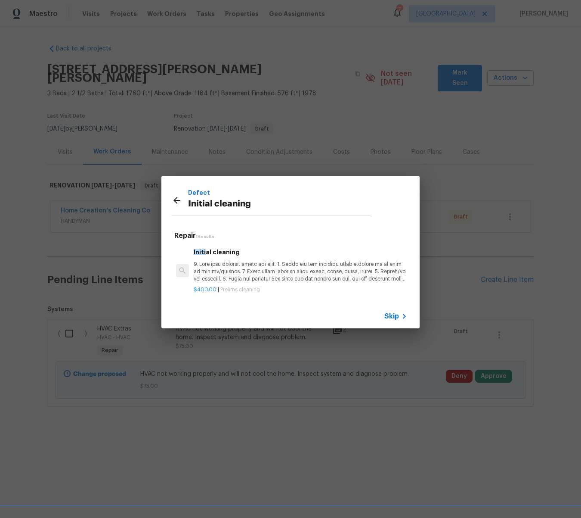
click at [321, 271] on p at bounding box center [301, 272] width 214 height 22
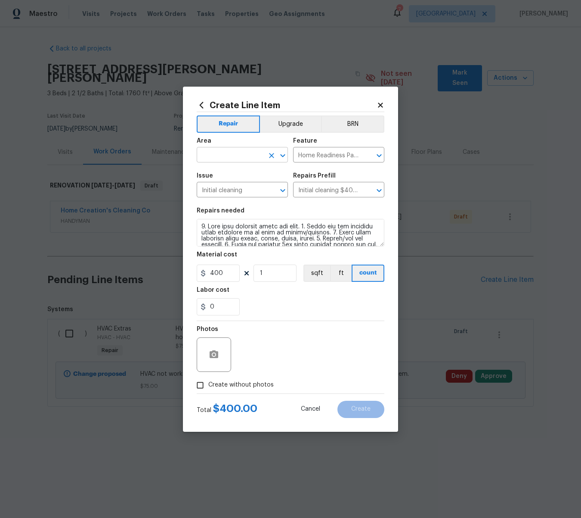
click at [221, 150] on input "text" at bounding box center [230, 155] width 67 height 13
click at [221, 190] on li "Interior Overall" at bounding box center [242, 189] width 91 height 14
type input "Interior Overall"
click at [202, 385] on input "Create without photos" at bounding box center [200, 385] width 16 height 16
checkbox input "true"
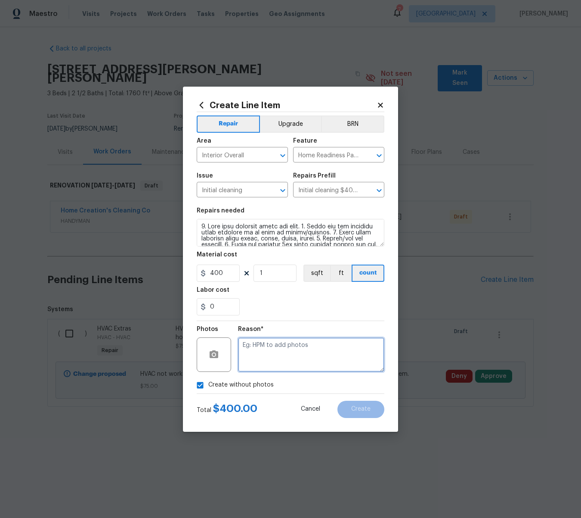
click at [275, 364] on textarea at bounding box center [311, 354] width 146 height 34
type textarea "na"
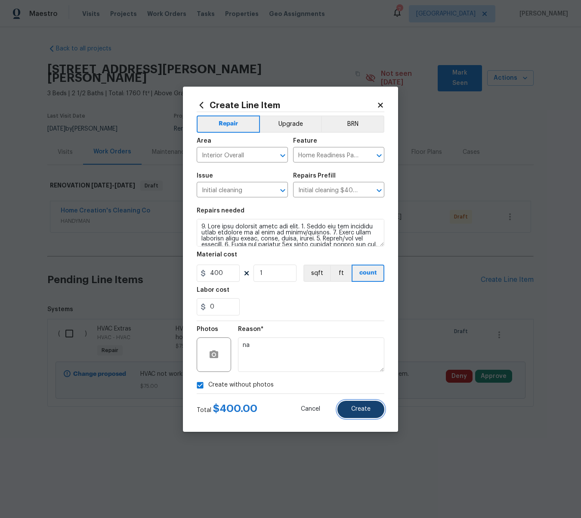
click at [351, 406] on button "Create" at bounding box center [361, 409] width 47 height 17
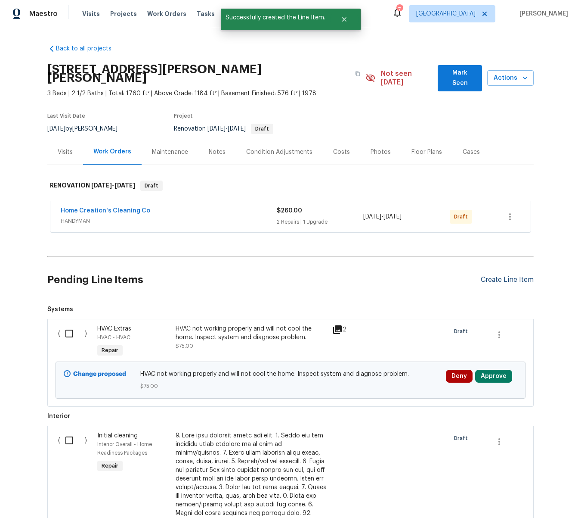
click at [505, 276] on div "Create Line Item" at bounding box center [507, 280] width 53 height 8
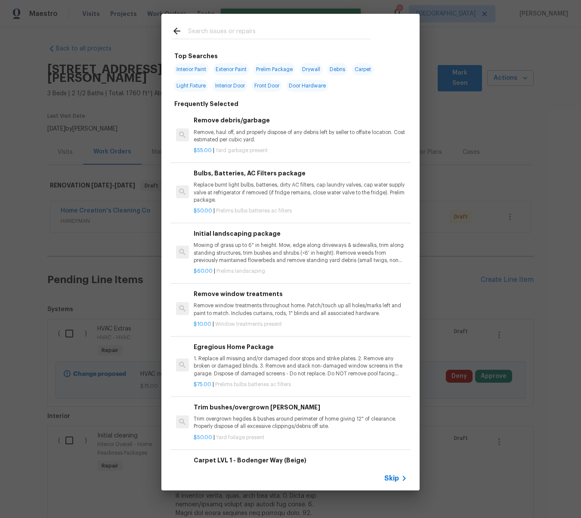
click at [199, 35] on input "text" at bounding box center [279, 32] width 183 height 13
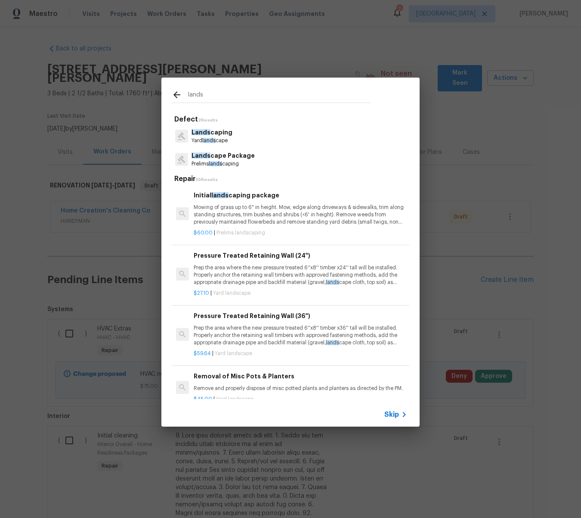
type input "lands"
click at [227, 156] on p "Lands cape Package" at bounding box center [223, 155] width 63 height 9
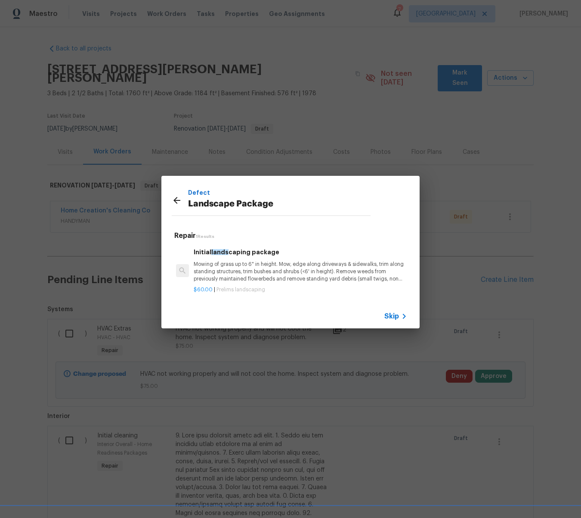
click at [273, 267] on p "Mowing of grass up to 6" in height. Mow, edge along driveways & sidewalks, trim…" at bounding box center [301, 272] width 214 height 22
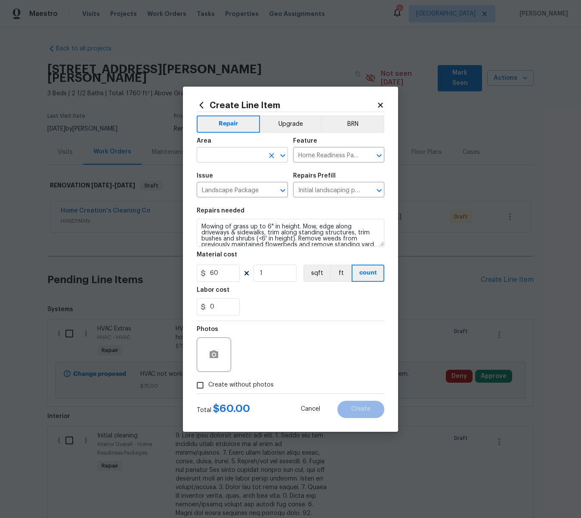
click at [220, 156] on input "text" at bounding box center [230, 155] width 67 height 13
click at [234, 190] on li "Exterior Overall" at bounding box center [242, 189] width 91 height 14
type input "Exterior Overall"
click at [198, 385] on input "Create without photos" at bounding box center [200, 385] width 16 height 16
checkbox input "true"
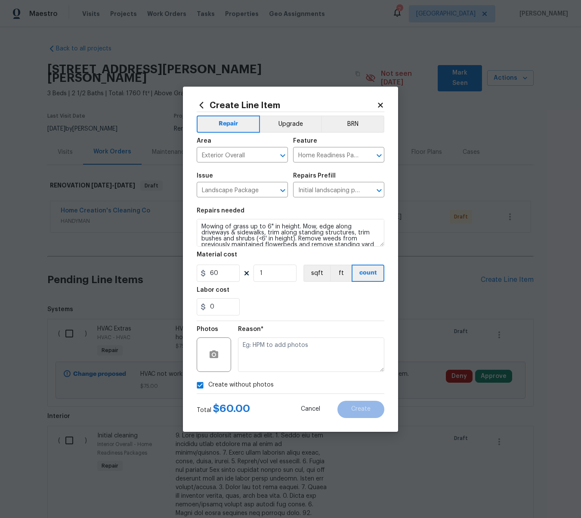
click at [262, 372] on div "Reason*" at bounding box center [311, 349] width 146 height 56
click at [293, 353] on textarea at bounding box center [311, 354] width 146 height 34
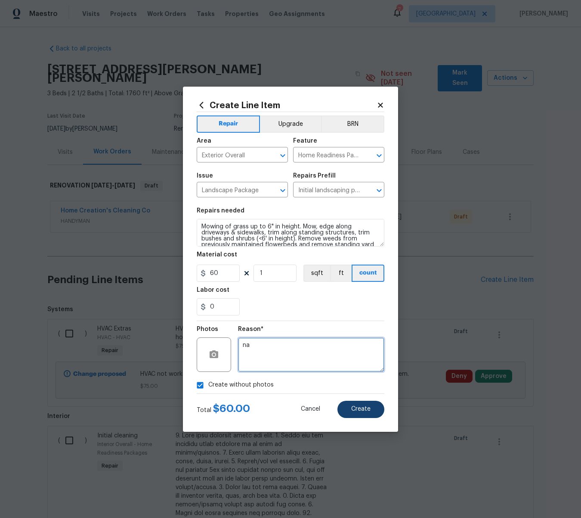
type textarea "na"
drag, startPoint x: 369, startPoint y: 409, endPoint x: 364, endPoint y: 409, distance: 4.3
click at [369, 409] on span "Create" at bounding box center [360, 409] width 19 height 6
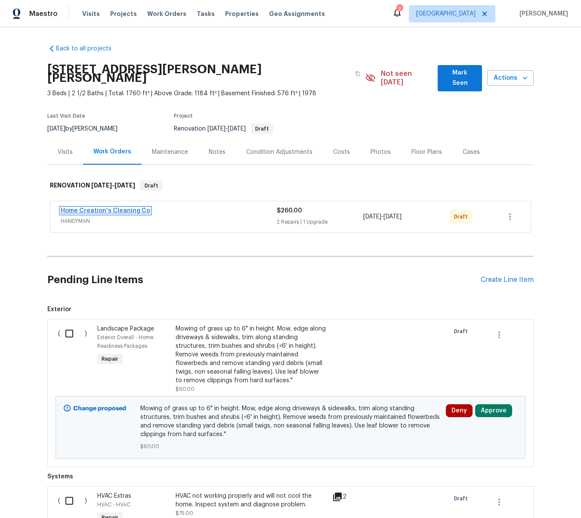
click at [98, 208] on link "Home Creation's Cleaning Co" at bounding box center [106, 211] width 90 height 6
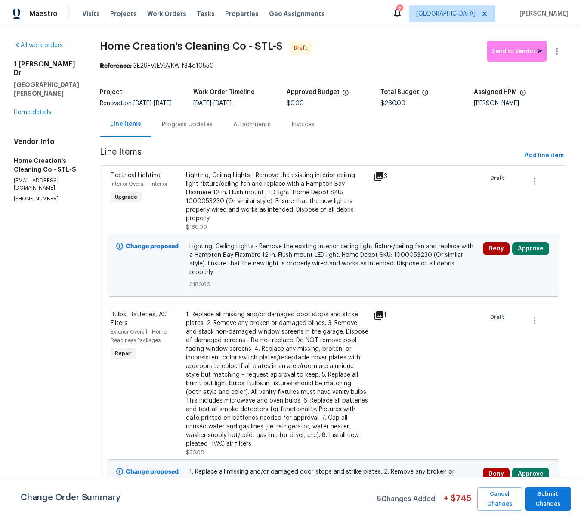
scroll to position [3, 0]
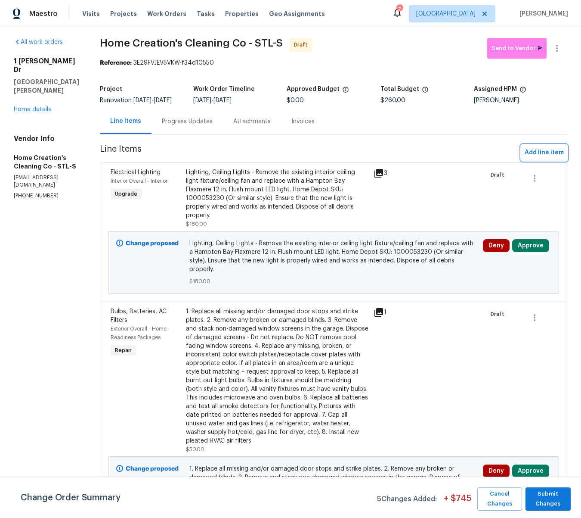
click at [533, 158] on span "Add line item" at bounding box center [544, 152] width 39 height 11
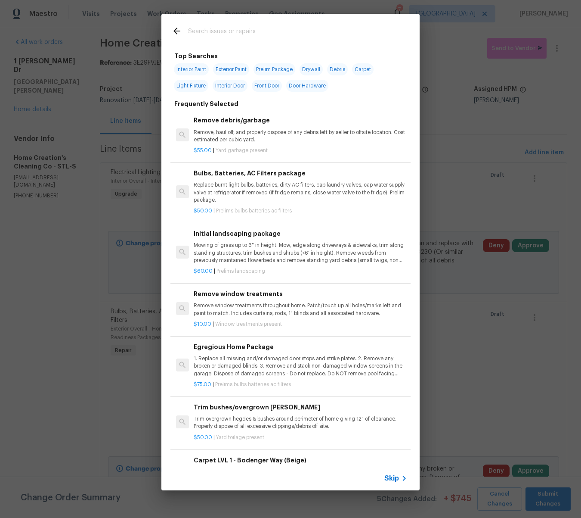
click at [250, 33] on input "text" at bounding box center [279, 32] width 183 height 13
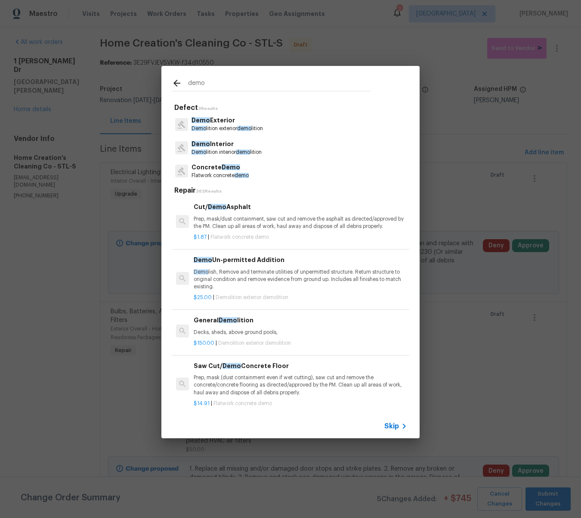
type input "demo"
click at [219, 145] on p "Demo Interior" at bounding box center [227, 144] width 70 height 9
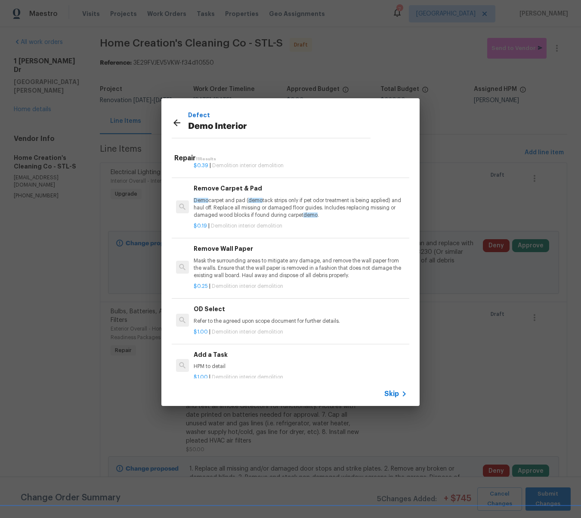
scroll to position [405, 0]
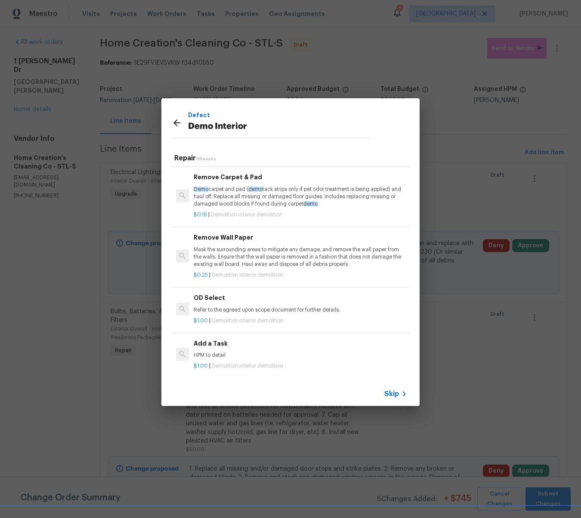
click at [207, 341] on h6 "Add a Task" at bounding box center [301, 343] width 214 height 9
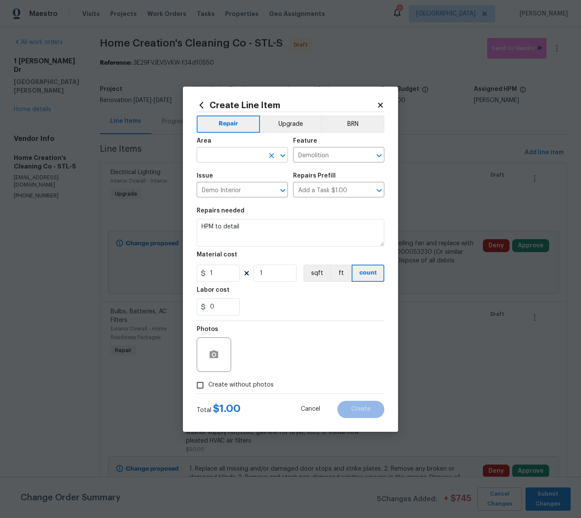
click at [226, 154] on input "text" at bounding box center [230, 155] width 67 height 13
click at [231, 189] on li "Interior Overall" at bounding box center [242, 189] width 91 height 14
type input "Interior Overall"
drag, startPoint x: 260, startPoint y: 229, endPoint x: 199, endPoint y: 222, distance: 60.7
click at [199, 222] on textarea "HPM to detail" at bounding box center [291, 233] width 188 height 28
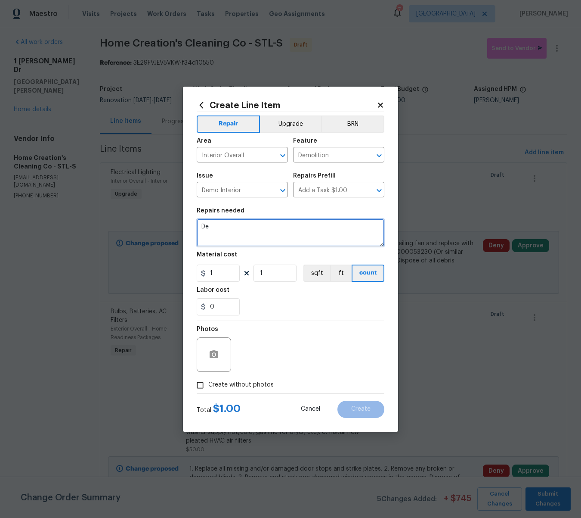
type textarea "D"
click at [211, 233] on textarea "Demo - Remove and haul away the 1) the bifold door into the baasement living ro…" at bounding box center [291, 233] width 188 height 28
click at [275, 235] on textarea "Demo - Remove and haul away the 1) the bifold door into the basement living room" at bounding box center [291, 233] width 188 height 28
type textarea "Demo - Remove and haul away the 1) the bifold door into the basement living roo…"
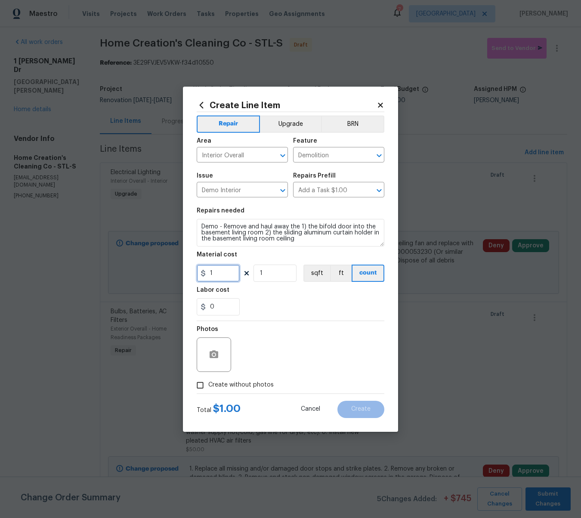
click at [223, 273] on input "1" at bounding box center [218, 272] width 43 height 17
type input "25"
type input "2"
click at [206, 351] on button "button" at bounding box center [214, 354] width 21 height 21
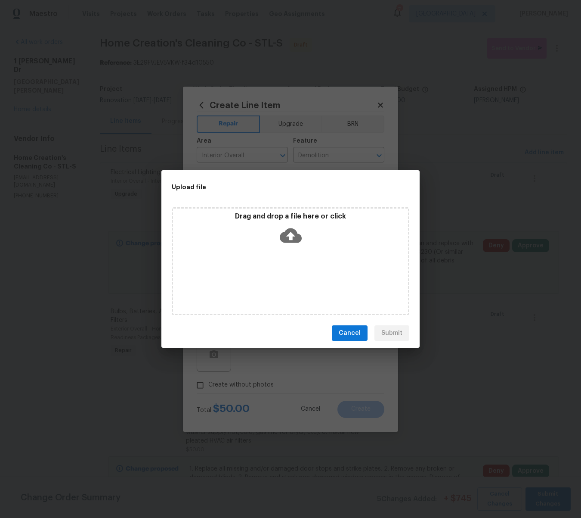
click at [286, 236] on icon at bounding box center [291, 235] width 22 height 15
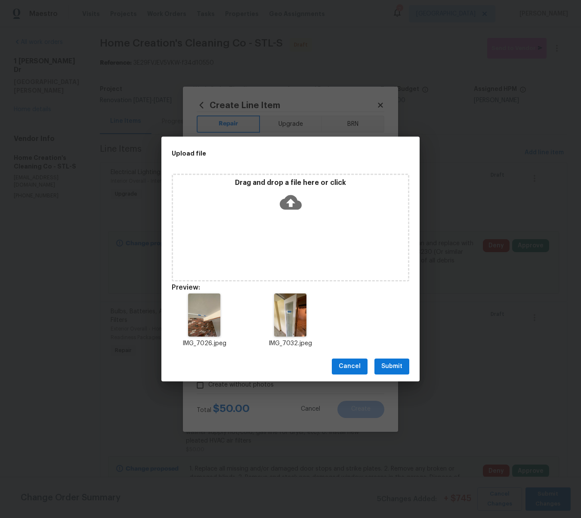
click at [395, 363] on span "Submit" at bounding box center [392, 366] width 21 height 11
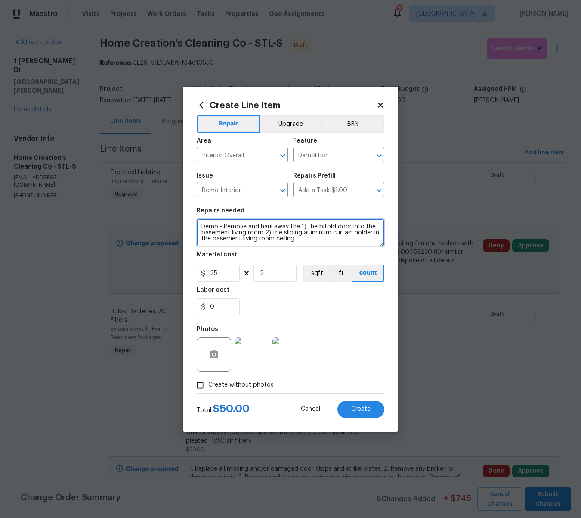
click at [300, 227] on textarea "Demo - Remove and haul away the 1) the bifold door into the basement living roo…" at bounding box center [291, 233] width 188 height 28
type textarea "Demo - Remove and haul away 1) the bifold door into the basement living room 2)…"
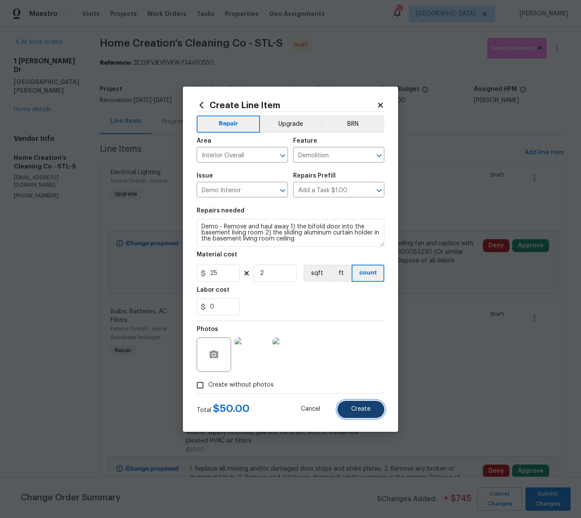
click at [372, 409] on button "Create" at bounding box center [361, 409] width 47 height 17
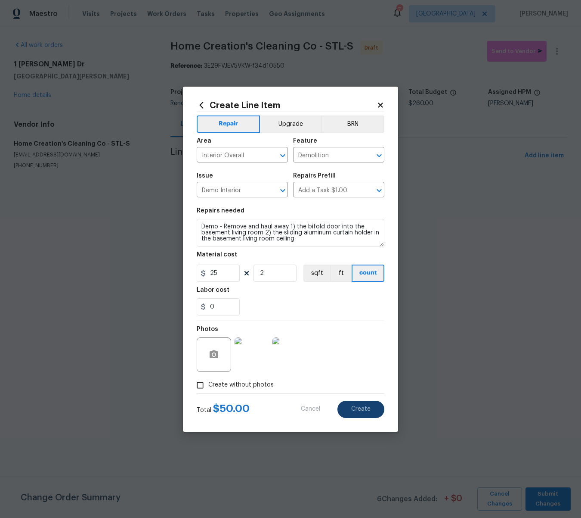
type input "0"
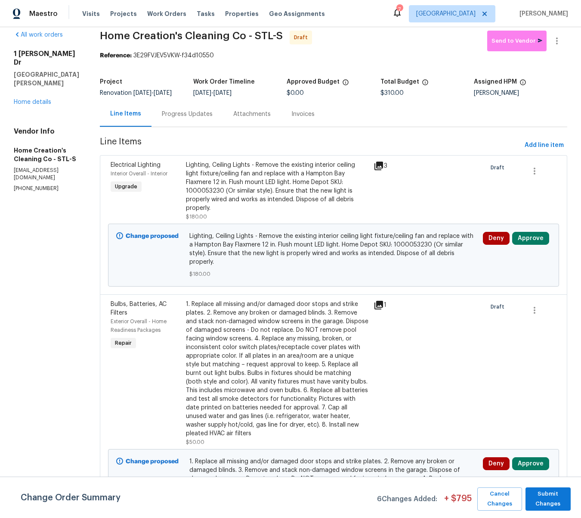
scroll to position [9, 0]
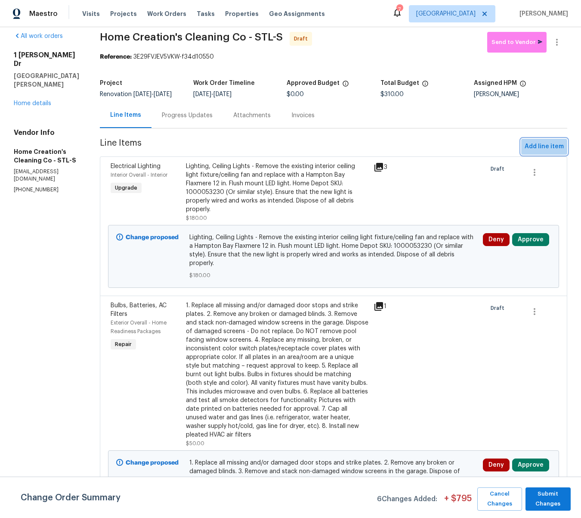
click at [541, 152] on span "Add line item" at bounding box center [544, 146] width 39 height 11
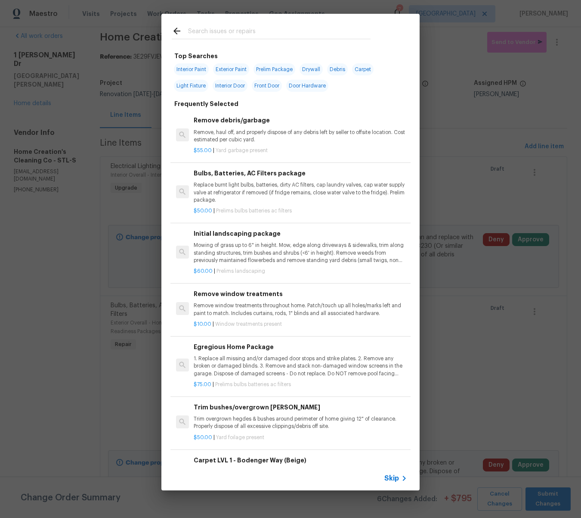
click at [221, 31] on input "text" at bounding box center [279, 32] width 183 height 13
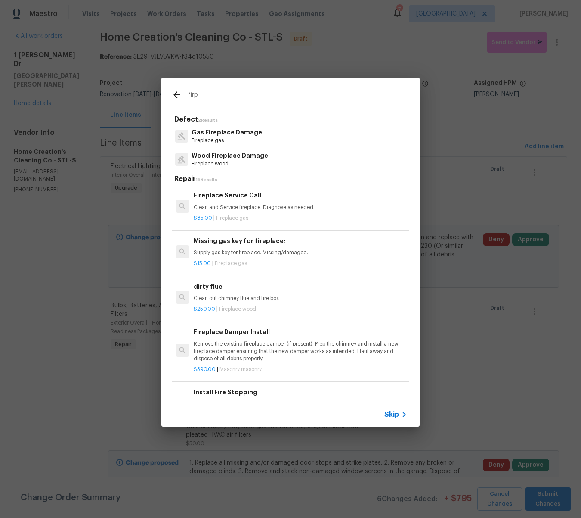
type input "firp"
click at [213, 158] on p "Wood Fireplace Damage" at bounding box center [230, 155] width 77 height 9
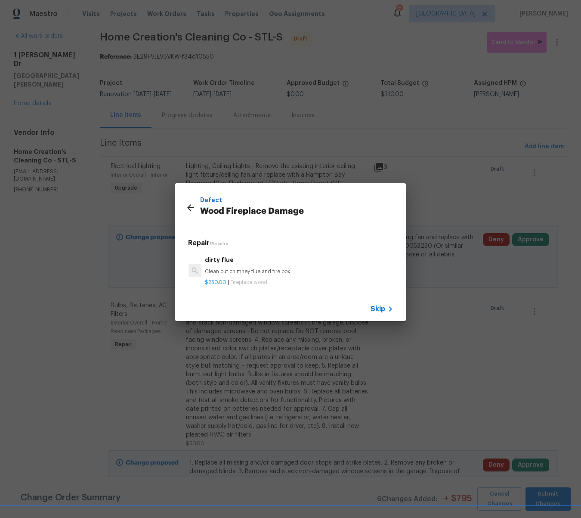
click at [373, 309] on span "Skip" at bounding box center [378, 309] width 15 height 9
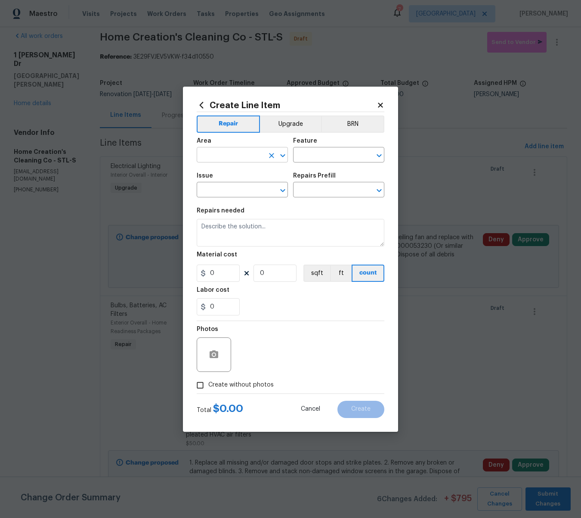
click at [226, 152] on input "text" at bounding box center [230, 155] width 67 height 13
click at [250, 174] on li "Finished basement" at bounding box center [242, 175] width 91 height 14
type input "Finished basement"
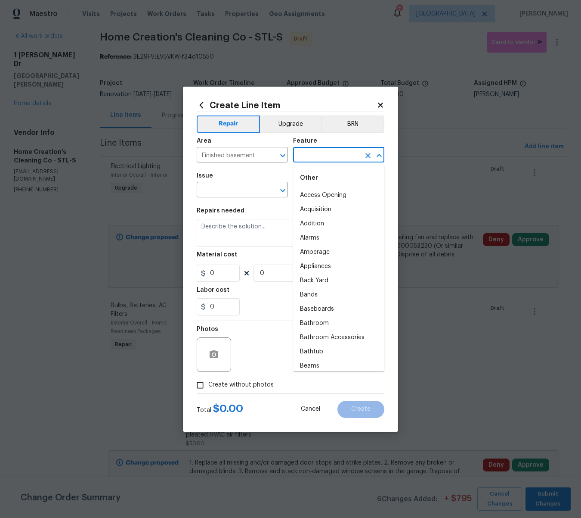
click at [313, 158] on input "text" at bounding box center [326, 155] width 67 height 13
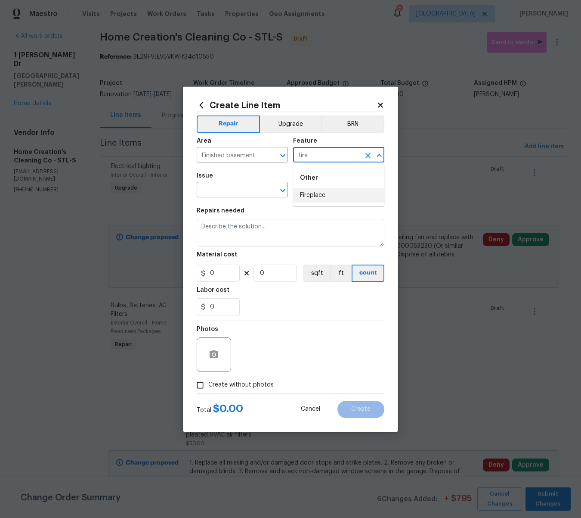
click at [320, 194] on li "Fireplace" at bounding box center [338, 195] width 91 height 14
type input "Fireplace"
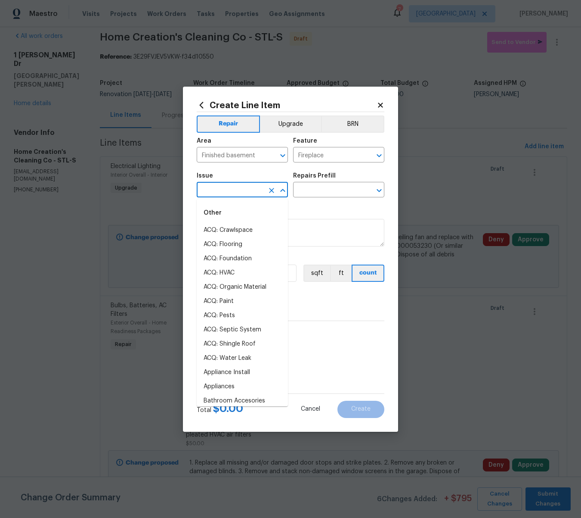
click at [247, 193] on input "text" at bounding box center [230, 190] width 67 height 13
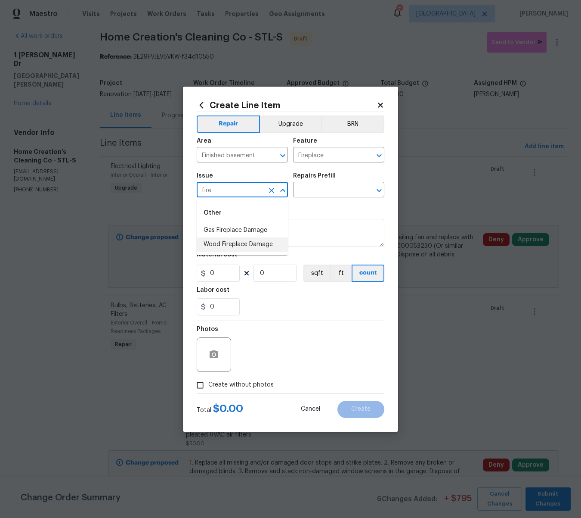
click at [236, 244] on li "Wood Fireplace Damage" at bounding box center [242, 244] width 91 height 14
type input "Wood Fireplace Damage"
click at [307, 192] on input "text" at bounding box center [326, 190] width 67 height 13
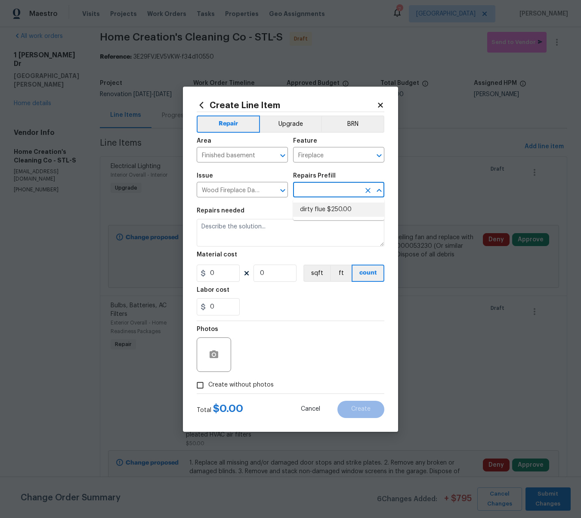
click at [310, 214] on li "dirty flue $250.00" at bounding box center [338, 209] width 91 height 14
type input "dirty flue $250.00"
type textarea "Clean out chimney flue and fire box"
type input "250"
type input "1"
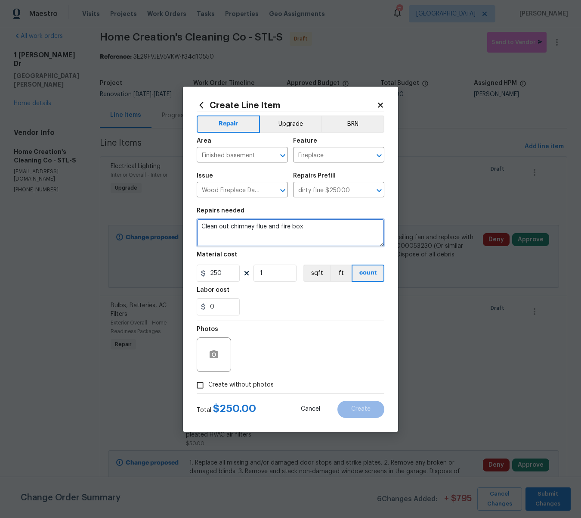
drag, startPoint x: 308, startPoint y: 228, endPoint x: 193, endPoint y: 219, distance: 115.3
click at [193, 219] on div "Create Line Item Repair Upgrade BRN Area Finished basement ​ Feature Fireplace …" at bounding box center [290, 259] width 215 height 345
type textarea "Fireplace Insert - Using high heat paint, paint the fireplace insert matte black"
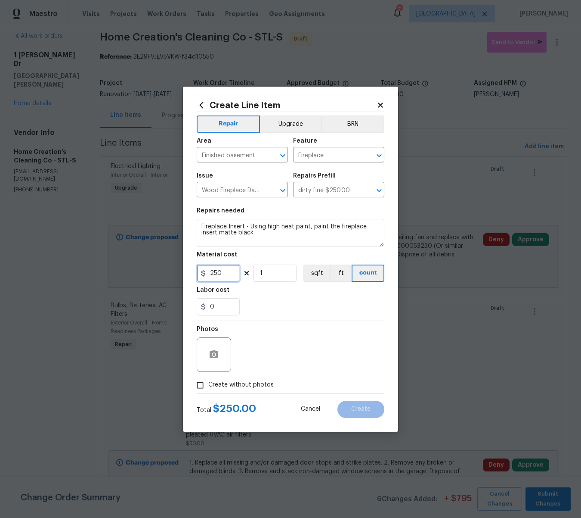
click at [232, 273] on input "250" at bounding box center [218, 272] width 43 height 17
type input "0"
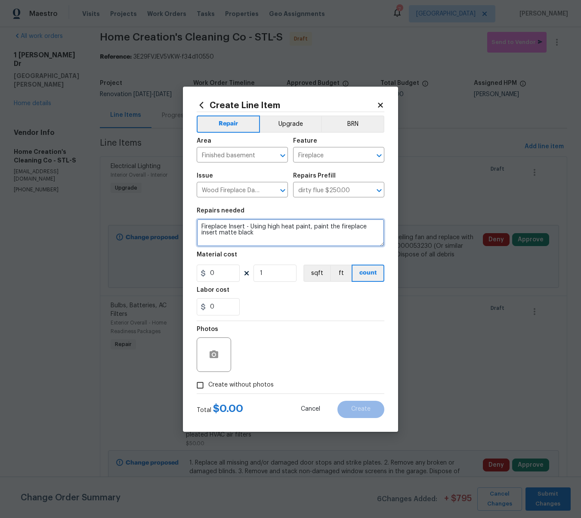
click at [265, 236] on textarea "Fireplace Insert - Using high heat paint, paint the fireplace insert matte black" at bounding box center [291, 233] width 188 height 28
drag, startPoint x: 267, startPoint y: 225, endPoint x: 369, endPoint y: 234, distance: 102.1
click at [268, 225] on textarea "Fireplace Insert - Using high heat paint, paint the fireplace insert matte blac…" at bounding box center [291, 233] width 188 height 28
drag, startPoint x: 324, startPoint y: 235, endPoint x: 256, endPoint y: 234, distance: 68.5
click at [256, 234] on textarea "Fireplace Insert - Using high heat paint, paint the fireplace insert matte blac…" at bounding box center [291, 233] width 188 height 28
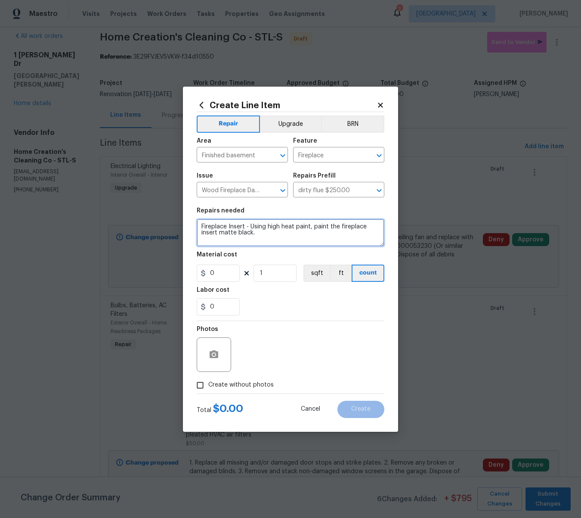
type textarea "Fireplace Insert - Using high heat paint, paint the fireplace insert matte blac…"
click at [219, 277] on input "0" at bounding box center [218, 272] width 43 height 17
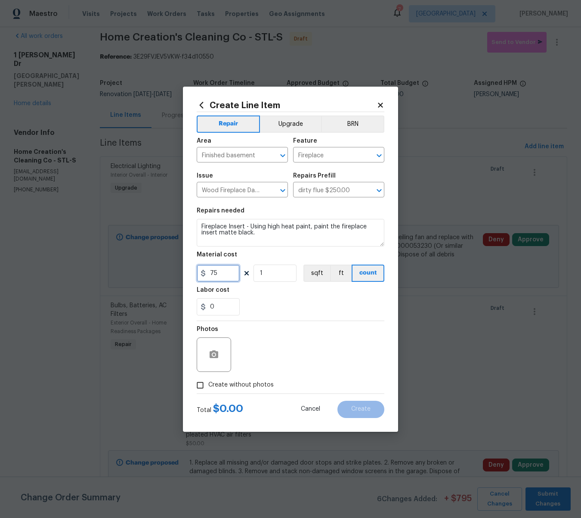
type input "75"
click at [218, 356] on icon "button" at bounding box center [214, 354] width 9 height 8
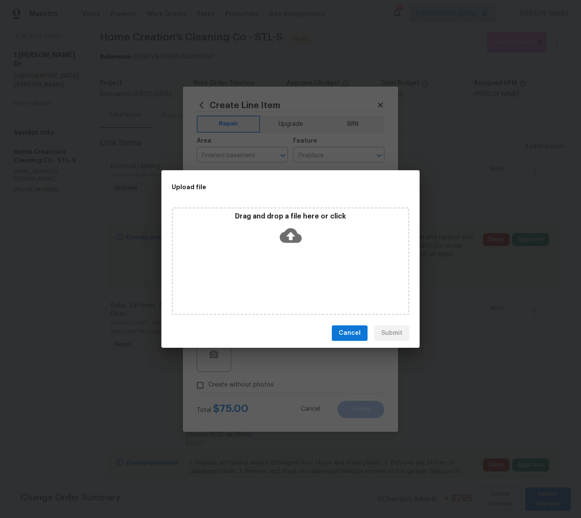
click at [287, 234] on icon at bounding box center [291, 235] width 22 height 22
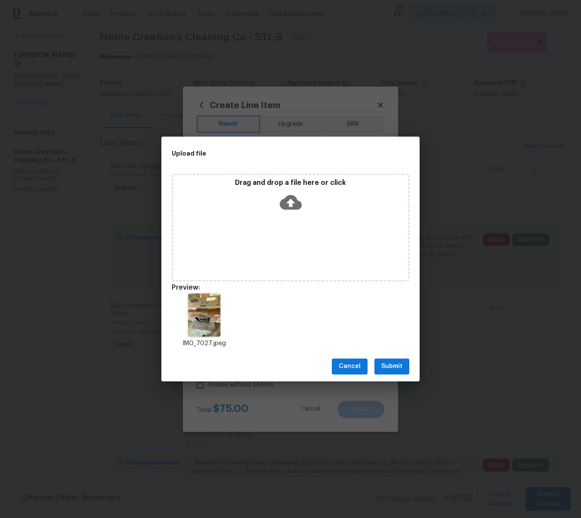
click at [395, 370] on span "Submit" at bounding box center [392, 366] width 21 height 11
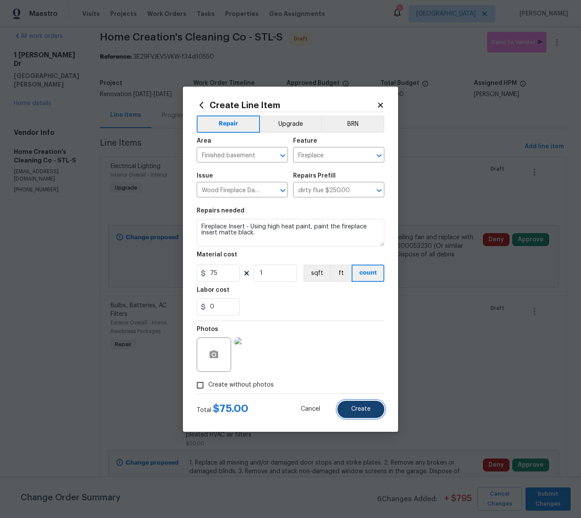
click at [354, 406] on span "Create" at bounding box center [360, 409] width 19 height 6
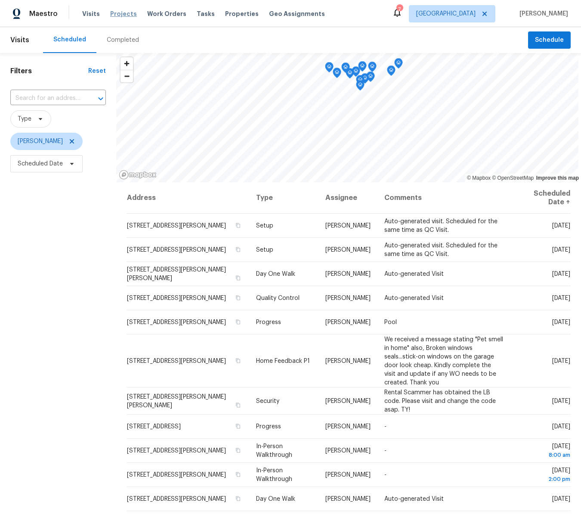
scroll to position [119, 0]
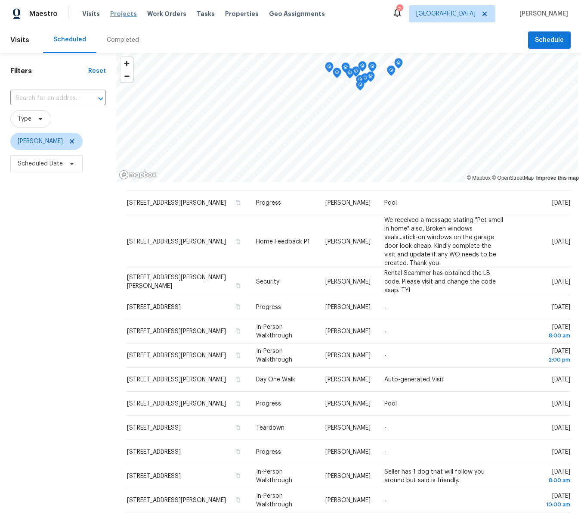
click at [116, 14] on span "Projects" at bounding box center [123, 13] width 27 height 9
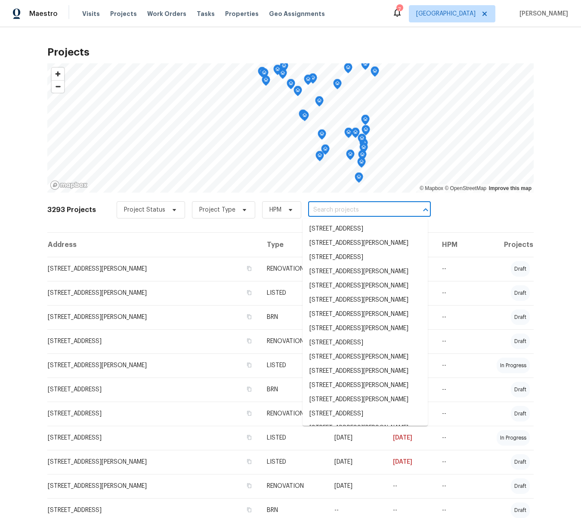
click at [349, 210] on input "text" at bounding box center [357, 209] width 99 height 13
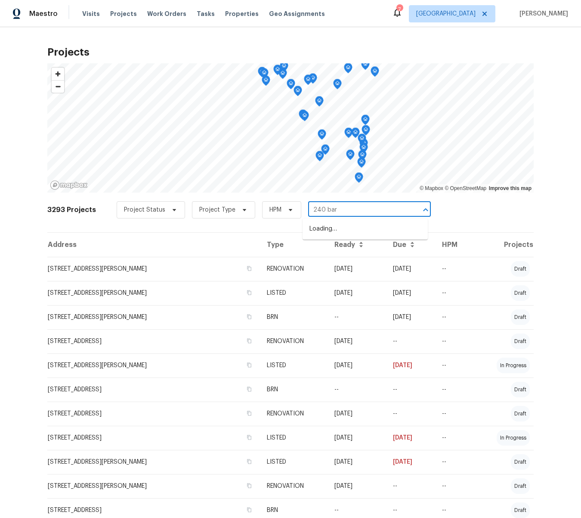
type input "240 [PERSON_NAME]"
click at [342, 230] on li "[STREET_ADDRESS][PERSON_NAME]" at bounding box center [365, 229] width 125 height 14
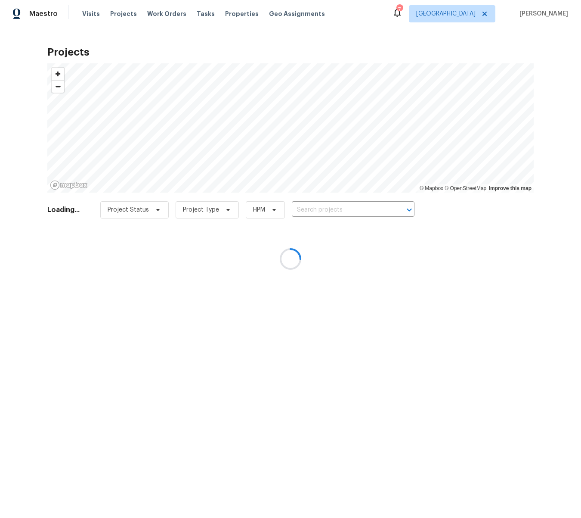
type input "[STREET_ADDRESS][PERSON_NAME]"
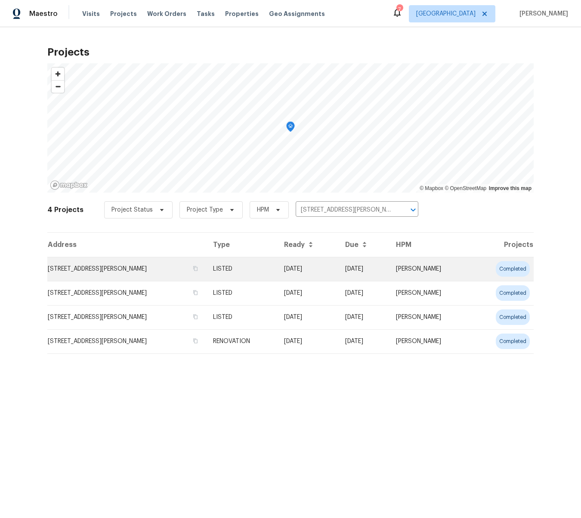
click at [134, 270] on td "[STREET_ADDRESS][PERSON_NAME]" at bounding box center [126, 269] width 159 height 24
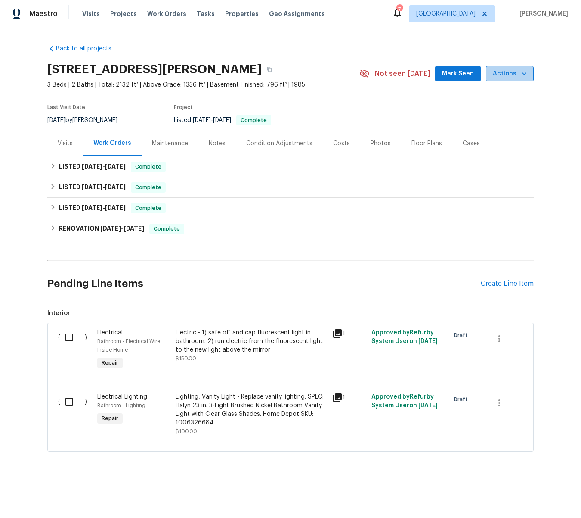
click at [518, 74] on span "Actions" at bounding box center [510, 73] width 34 height 11
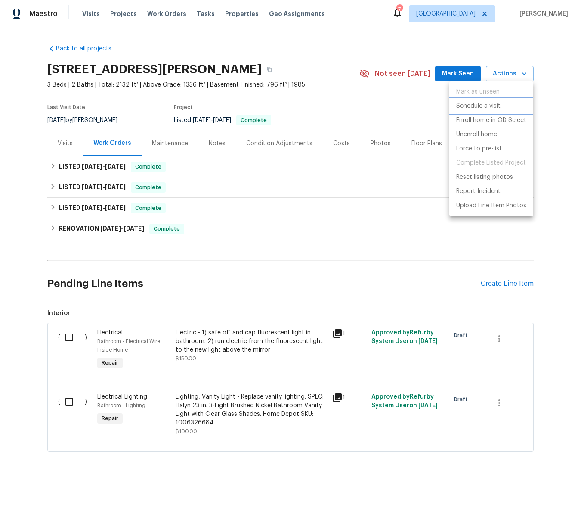
click at [482, 105] on p "Schedule a visit" at bounding box center [479, 106] width 44 height 9
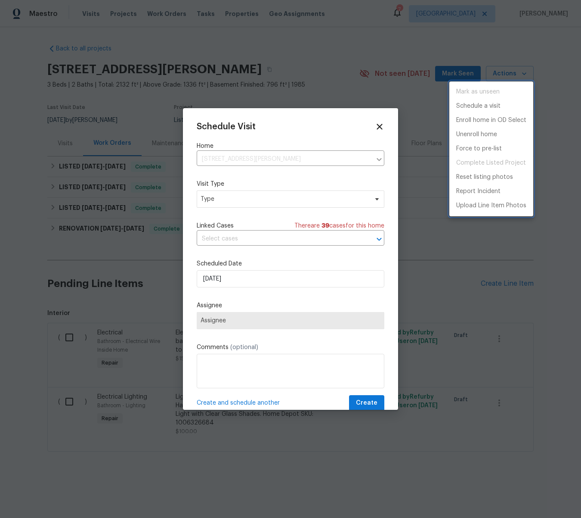
click at [227, 195] on div at bounding box center [290, 259] width 581 height 518
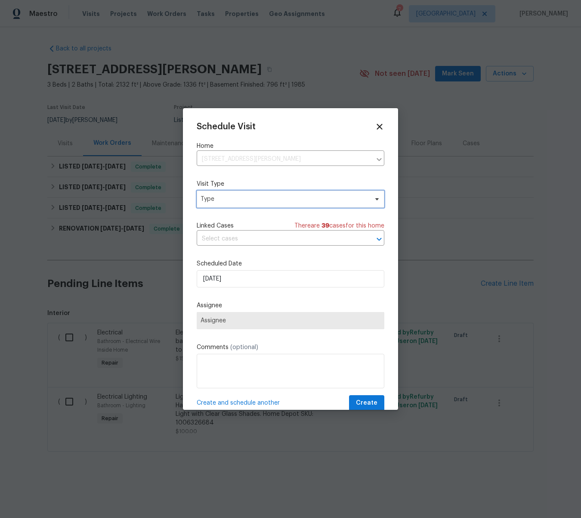
click at [220, 199] on span "Type" at bounding box center [285, 199] width 168 height 9
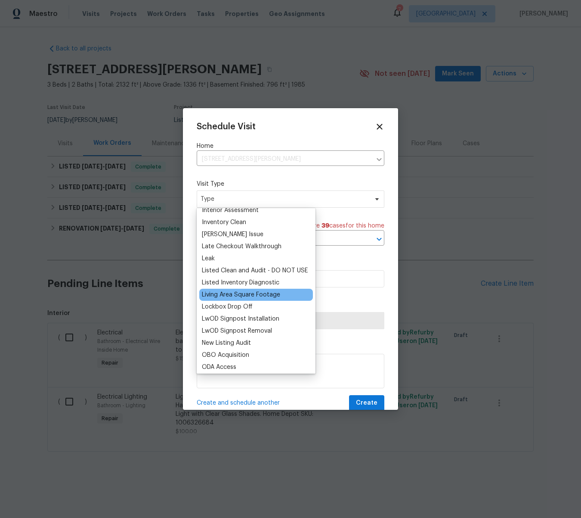
scroll to position [358, 0]
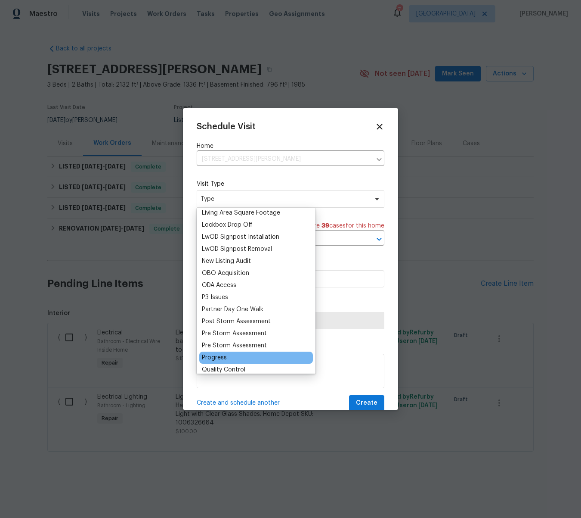
click at [214, 353] on div "Progress" at bounding box center [256, 357] width 114 height 12
click at [211, 353] on div "Progress" at bounding box center [214, 355] width 25 height 9
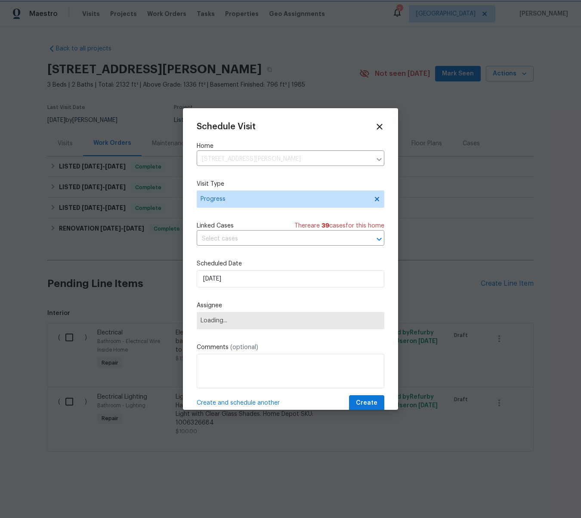
scroll to position [439, 0]
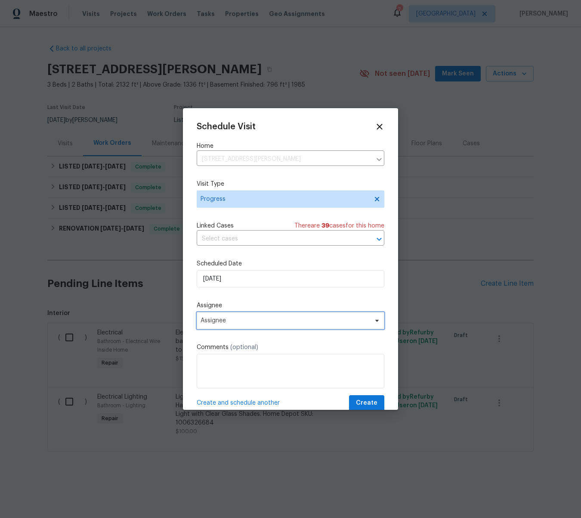
click at [240, 322] on span "Assignee" at bounding box center [285, 320] width 169 height 7
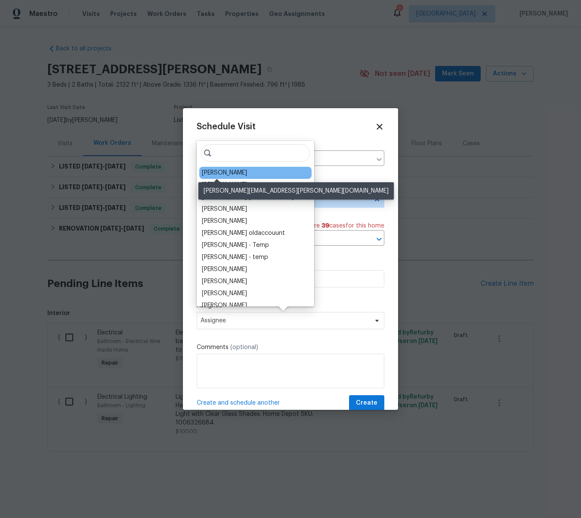
click at [227, 173] on div "[PERSON_NAME]" at bounding box center [224, 172] width 45 height 9
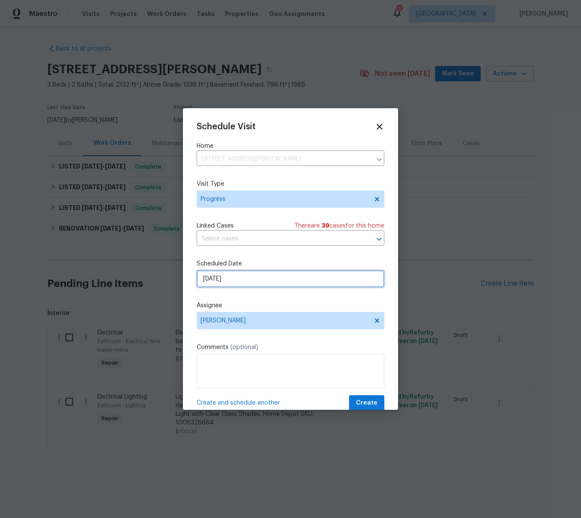
click at [234, 280] on input "[DATE]" at bounding box center [291, 278] width 188 height 17
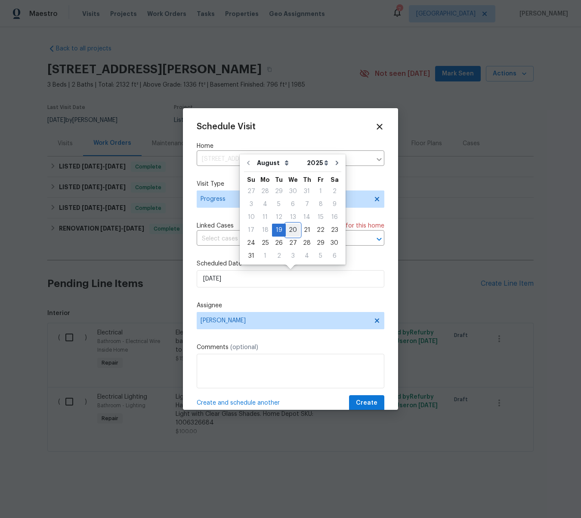
click at [289, 233] on div "20" at bounding box center [293, 230] width 14 height 12
type input "[DATE]"
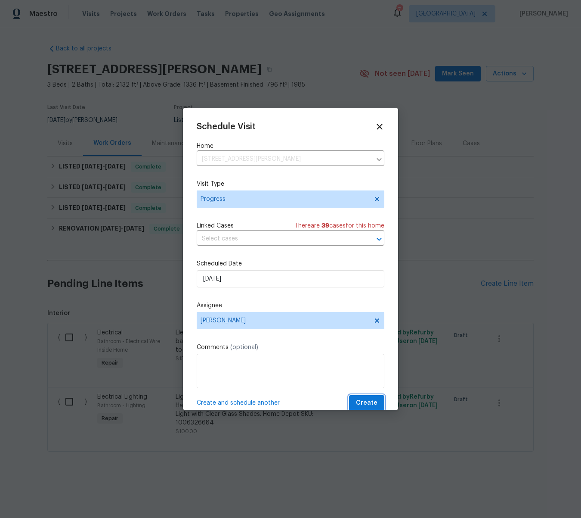
click at [367, 402] on span "Create" at bounding box center [367, 403] width 22 height 11
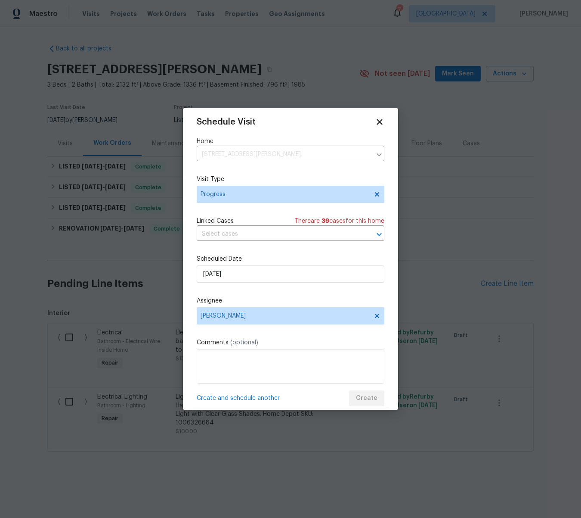
scroll to position [8, 0]
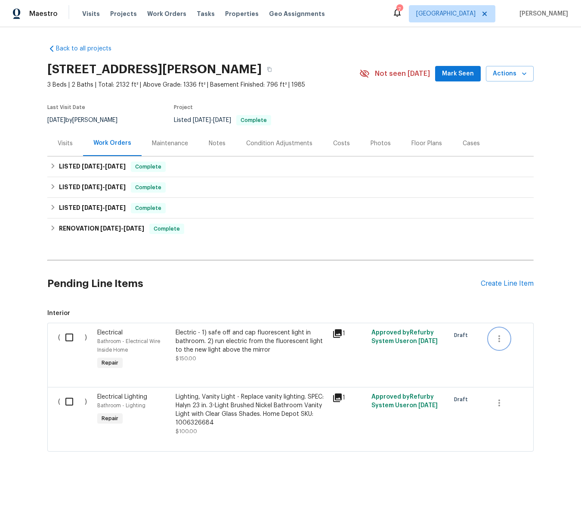
click at [501, 338] on icon "button" at bounding box center [499, 338] width 10 height 10
click at [501, 340] on li "Cancel" at bounding box center [505, 338] width 33 height 14
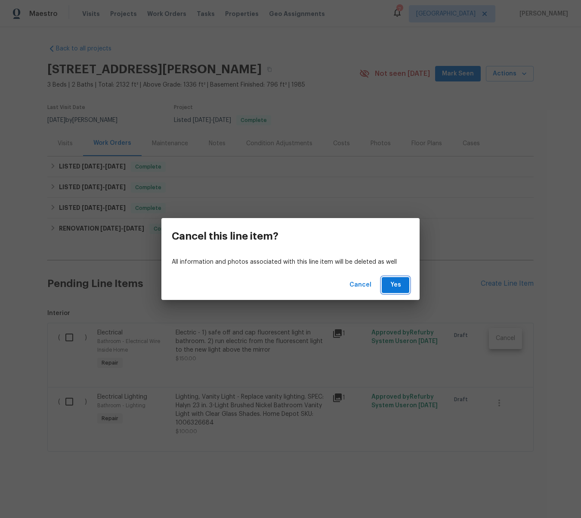
click at [393, 283] on span "Yes" at bounding box center [396, 285] width 14 height 11
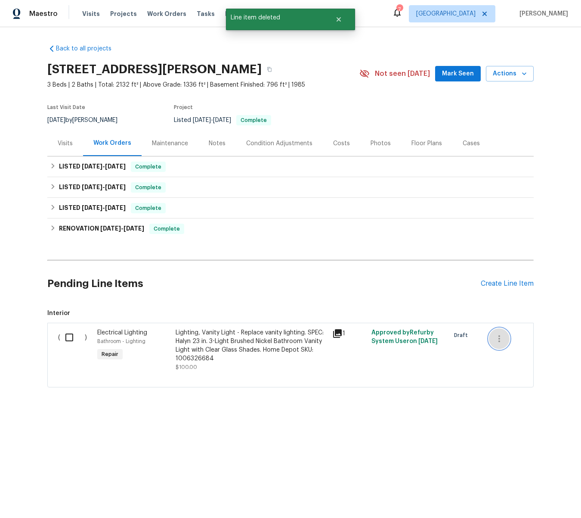
click at [498, 339] on icon "button" at bounding box center [499, 338] width 10 height 10
click at [503, 337] on li "Cancel" at bounding box center [505, 338] width 33 height 14
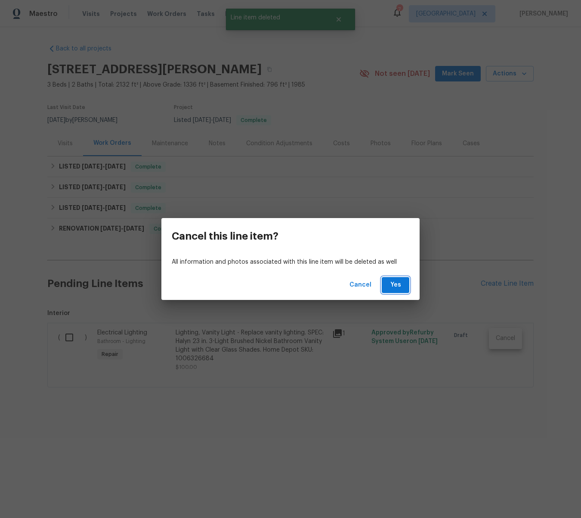
click at [398, 286] on span "Yes" at bounding box center [396, 285] width 14 height 11
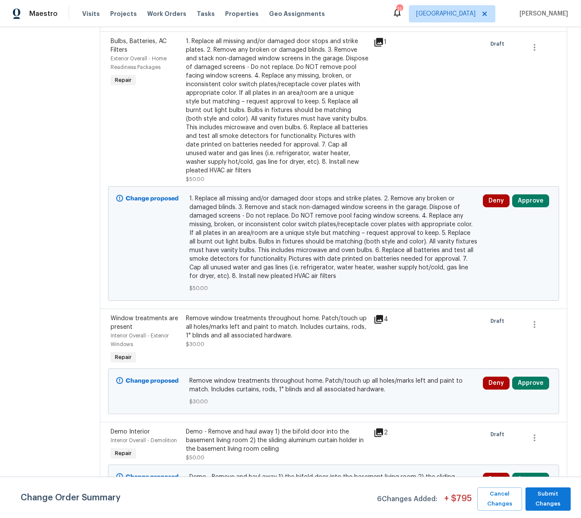
scroll to position [287, 0]
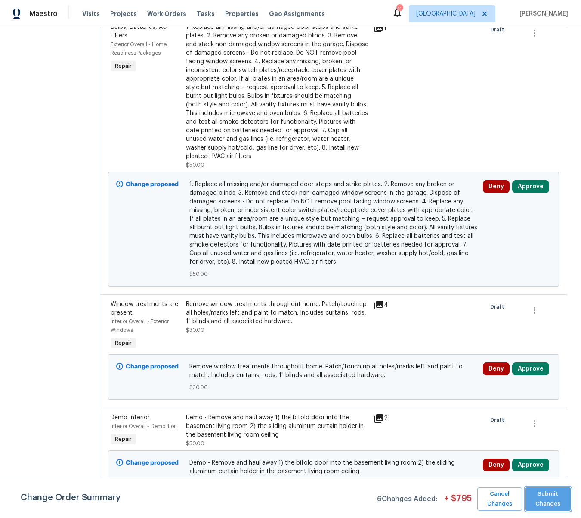
click at [547, 494] on span "Submit Changes" at bounding box center [548, 499] width 37 height 20
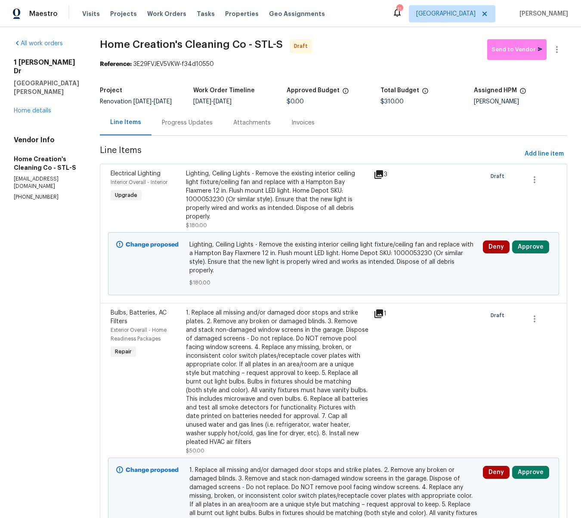
scroll to position [0, 0]
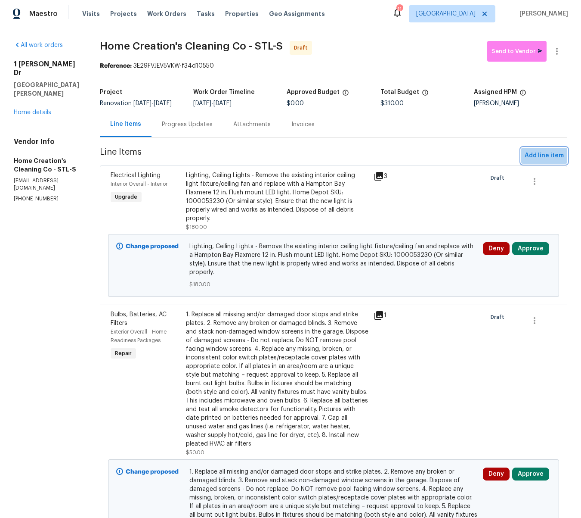
click at [538, 161] on span "Add line item" at bounding box center [544, 155] width 39 height 11
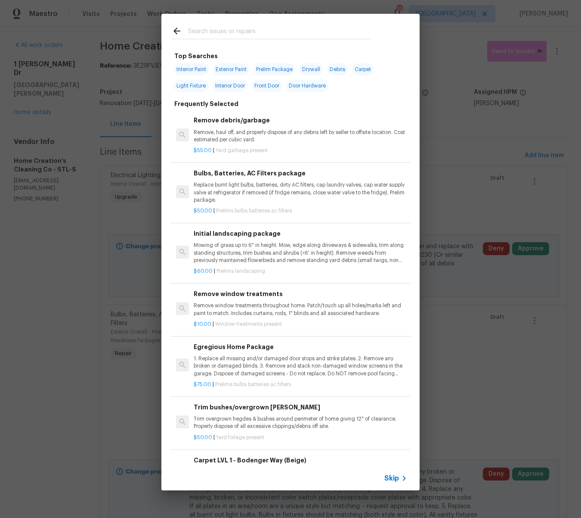
click at [258, 34] on input "text" at bounding box center [279, 32] width 183 height 13
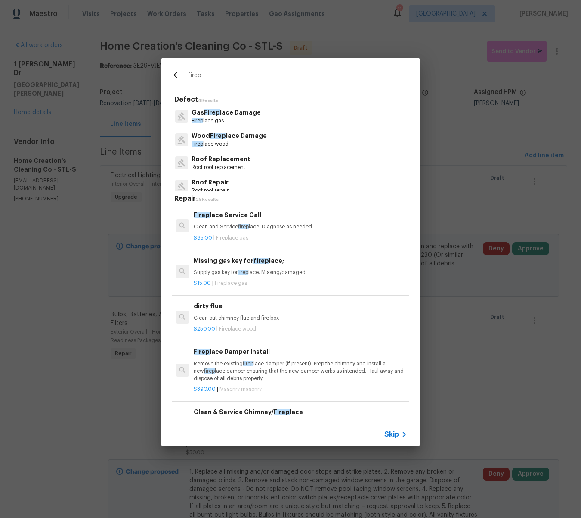
type input "firep"
click at [390, 435] on span "Skip" at bounding box center [392, 434] width 15 height 9
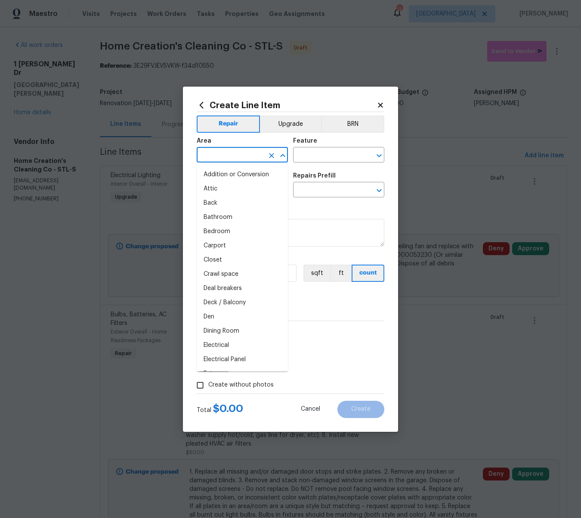
click at [212, 156] on input "text" at bounding box center [230, 155] width 67 height 13
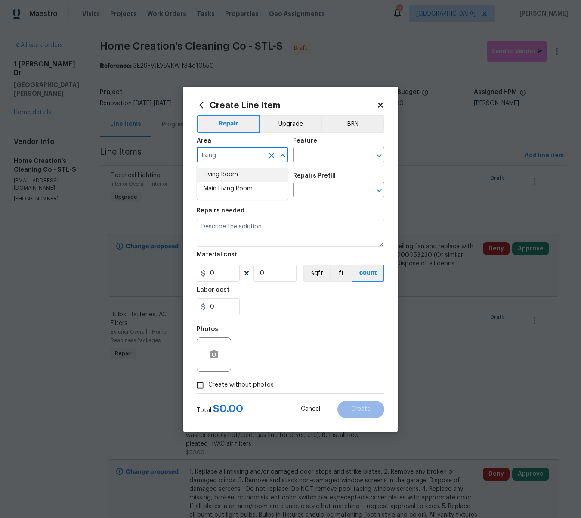
click at [209, 174] on li "Living Room" at bounding box center [242, 175] width 91 height 14
type input "Living Room"
click at [326, 156] on input "text" at bounding box center [326, 155] width 67 height 13
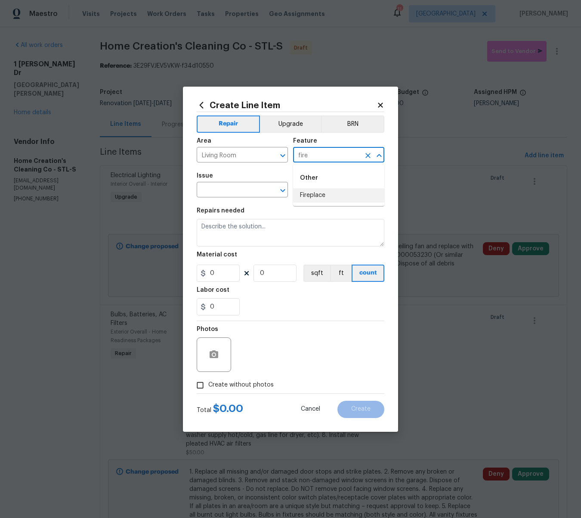
drag, startPoint x: 314, startPoint y: 195, endPoint x: 305, endPoint y: 194, distance: 9.1
click at [314, 194] on li "Fireplace" at bounding box center [338, 195] width 91 height 14
type input "Fireplace"
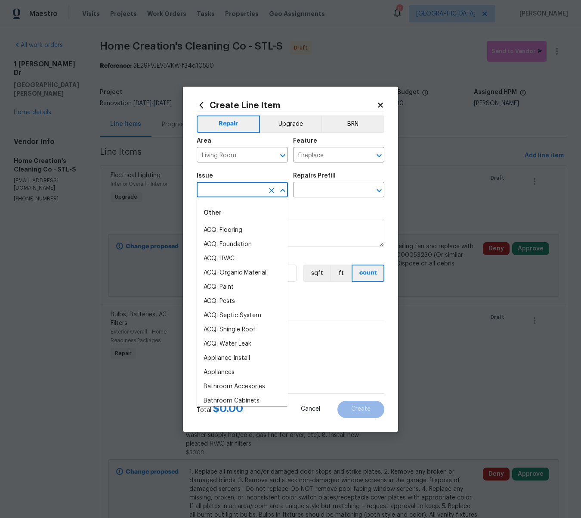
click at [253, 194] on input "text" at bounding box center [230, 190] width 67 height 13
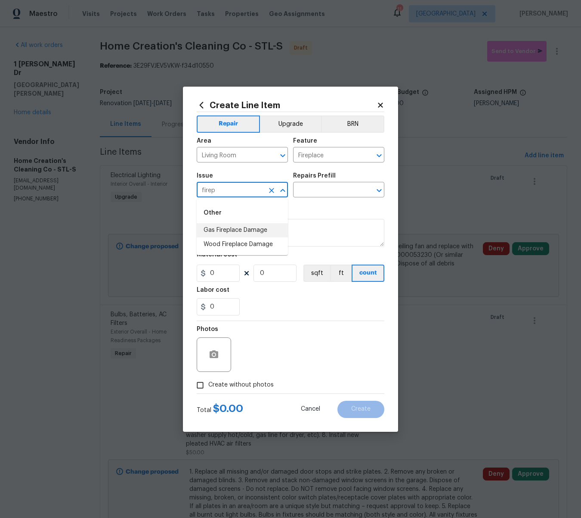
click at [228, 231] on li "Gas Fireplace Damage" at bounding box center [242, 230] width 91 height 14
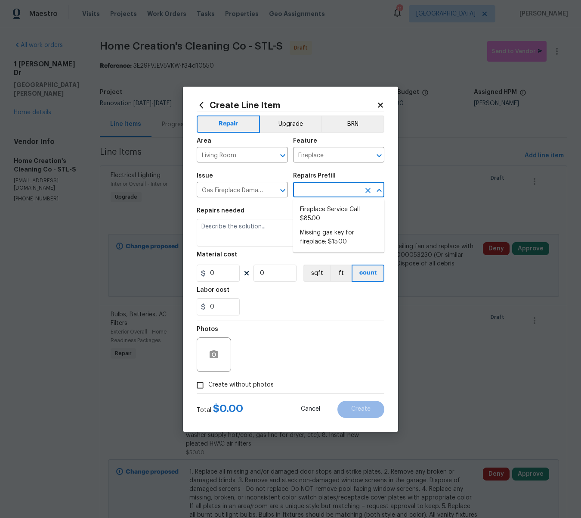
click at [303, 189] on input "text" at bounding box center [326, 190] width 67 height 13
click at [265, 189] on div "Gas Fireplace Damage ​" at bounding box center [242, 190] width 91 height 13
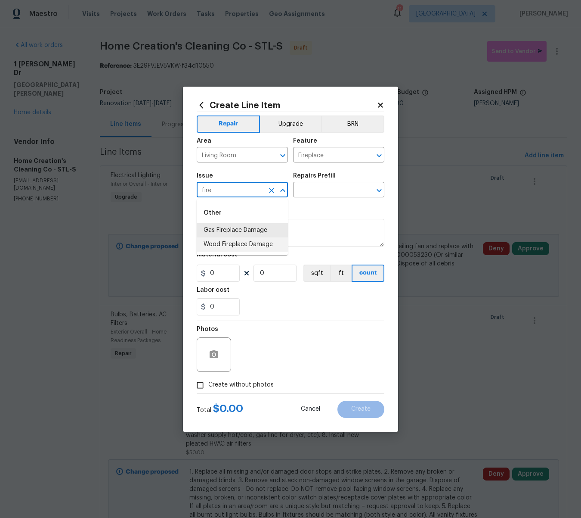
click at [256, 246] on li "Wood Fireplace Damage" at bounding box center [242, 244] width 91 height 14
type input "Wood Fireplace Damage"
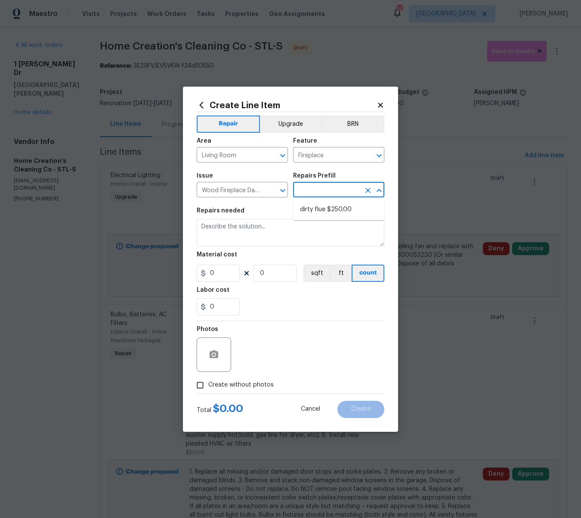
click at [317, 190] on input "text" at bounding box center [326, 190] width 67 height 13
click at [317, 209] on li "dirty flue $250.00" at bounding box center [338, 209] width 91 height 14
type input "dirty flue $250.00"
type textarea "Clean out chimney flue and fire box"
type input "250"
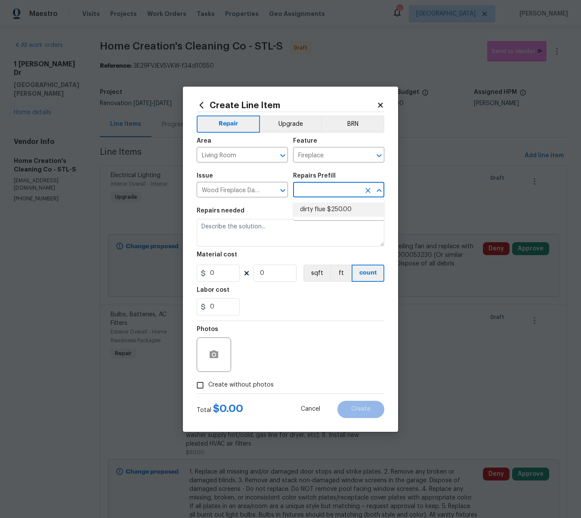
type input "1"
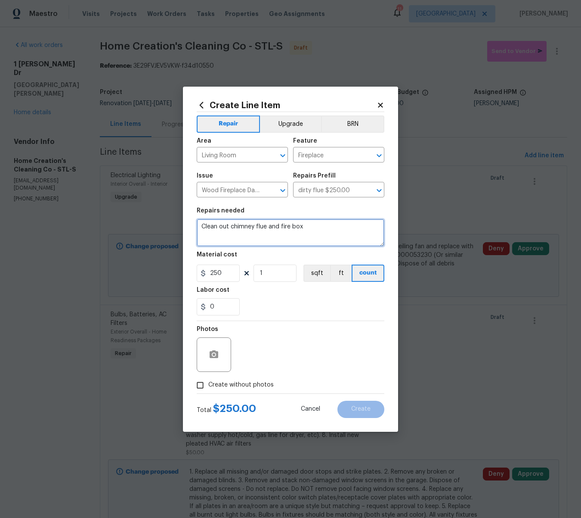
drag, startPoint x: 314, startPoint y: 230, endPoint x: 203, endPoint y: 220, distance: 111.2
click at [203, 220] on textarea "Clean out chimney flue and fire box" at bounding box center [291, 233] width 188 height 28
type textarea "Fireplace Insert - Paint the fireplace insert matte black using high heat paint"
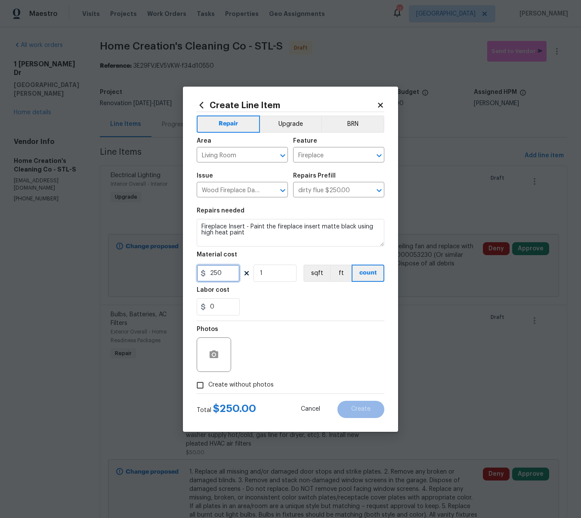
drag, startPoint x: 228, startPoint y: 271, endPoint x: 202, endPoint y: 272, distance: 25.4
click at [203, 272] on div "250" at bounding box center [218, 272] width 43 height 17
type input "75"
click at [217, 351] on icon "button" at bounding box center [214, 354] width 9 height 8
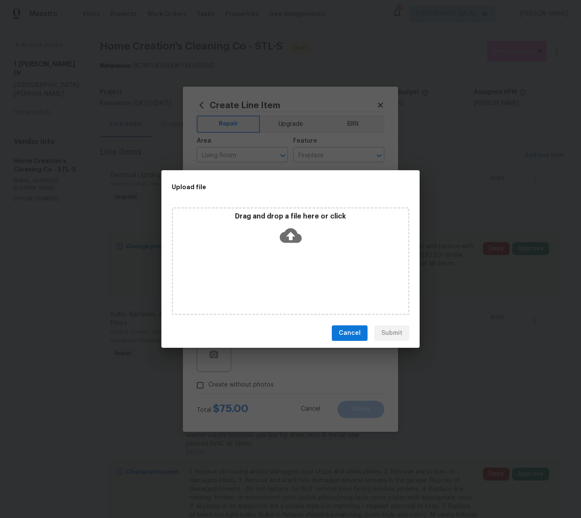
click at [295, 235] on icon at bounding box center [291, 235] width 22 height 22
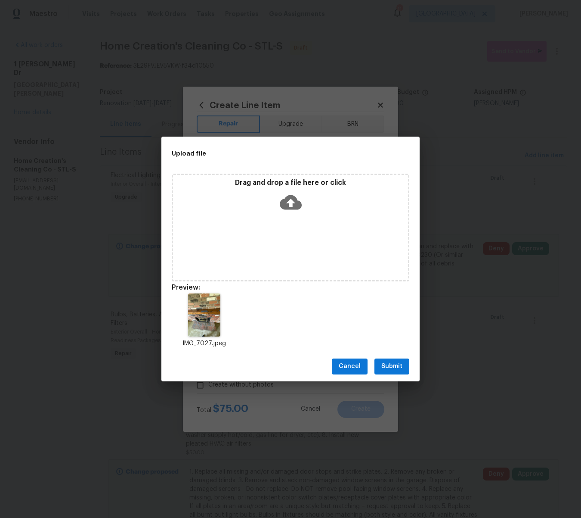
click at [402, 368] on span "Submit" at bounding box center [392, 366] width 21 height 11
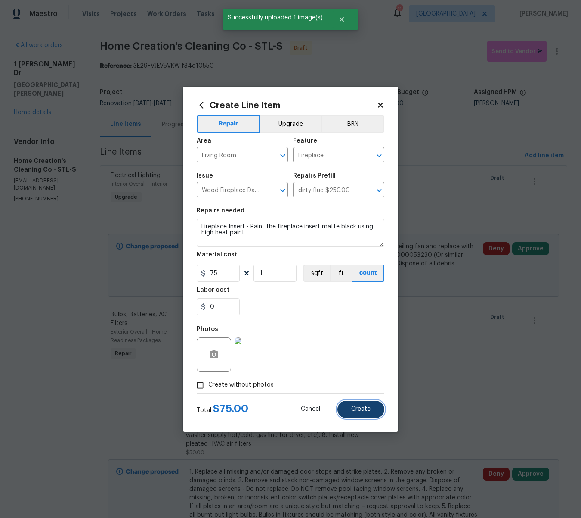
click at [369, 409] on span "Create" at bounding box center [360, 409] width 19 height 6
type input "0"
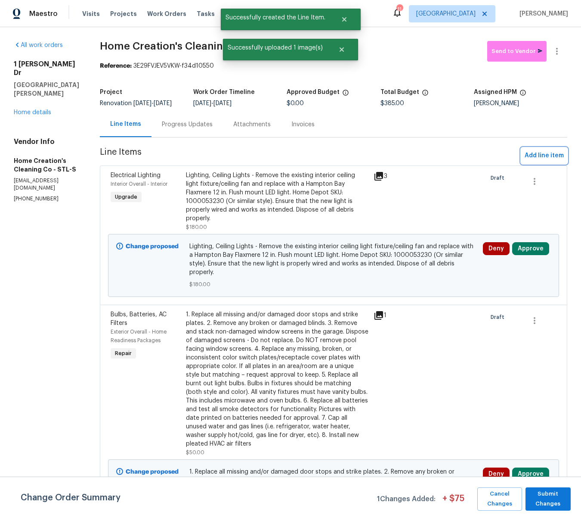
click at [527, 161] on span "Add line item" at bounding box center [544, 155] width 39 height 11
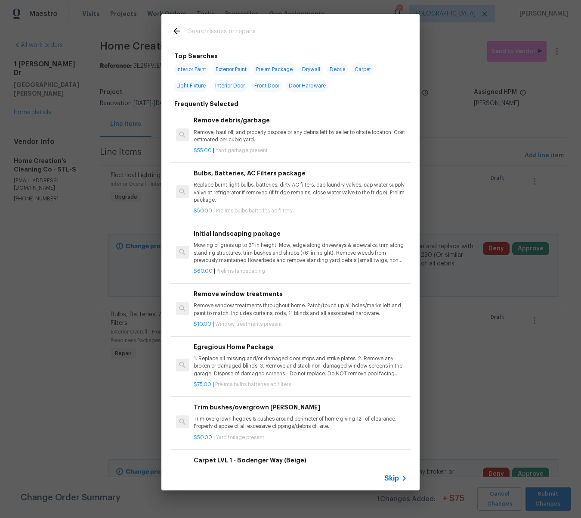
click at [197, 71] on span "Interior Paint" at bounding box center [191, 69] width 35 height 12
type input "Interior Paint"
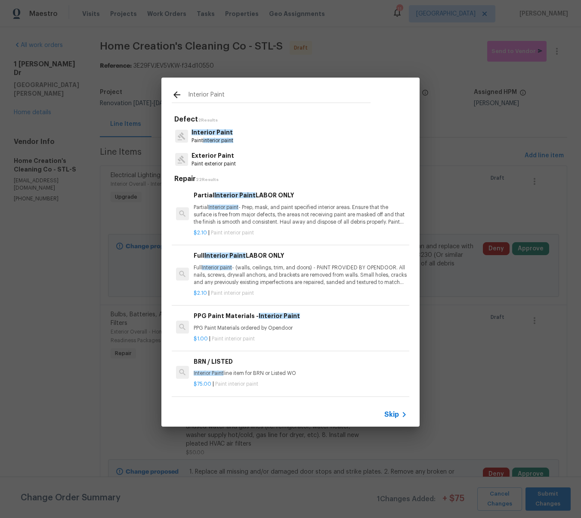
click at [270, 272] on p "Full Interior paint - (walls, ceilings, trim, and doors) - PAINT PROVIDED BY OP…" at bounding box center [301, 275] width 214 height 22
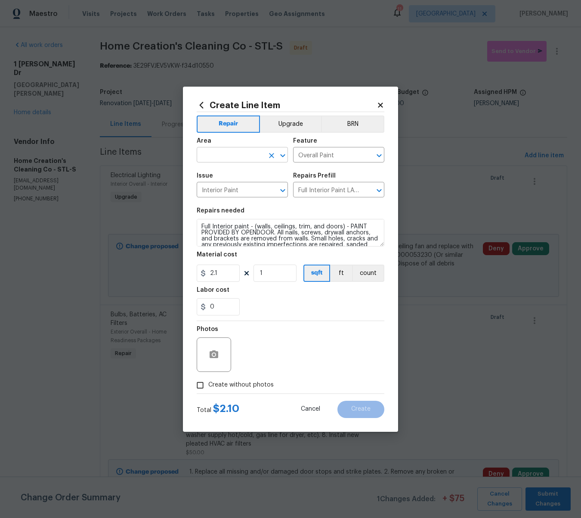
click at [224, 152] on input "text" at bounding box center [230, 155] width 67 height 13
click at [233, 192] on li "Interior Overall" at bounding box center [242, 189] width 91 height 14
type input "Interior Overall"
click at [271, 275] on input "1" at bounding box center [275, 272] width 43 height 17
click at [214, 354] on circle "button" at bounding box center [214, 354] width 3 height 3
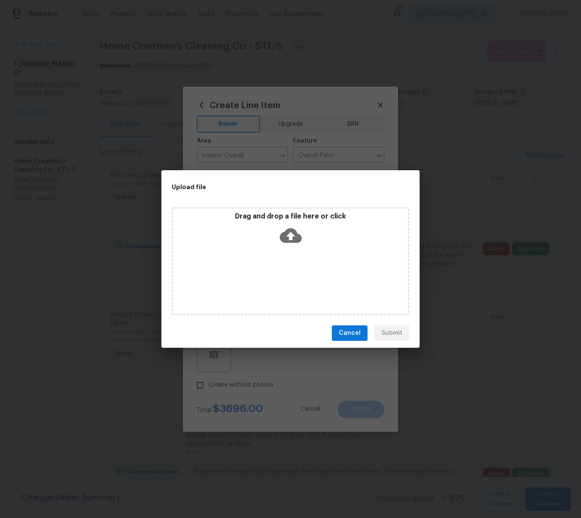
click at [295, 231] on icon at bounding box center [291, 235] width 22 height 15
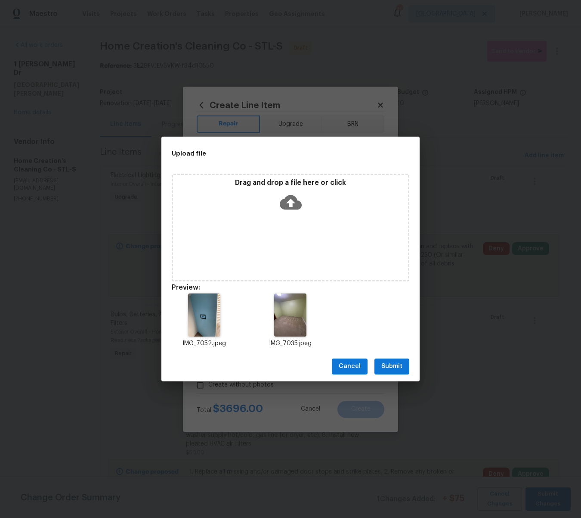
click at [394, 362] on span "Submit" at bounding box center [392, 366] width 21 height 11
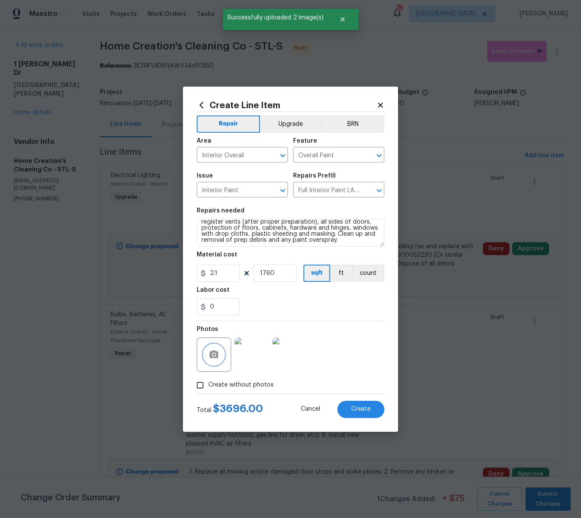
scroll to position [48, 0]
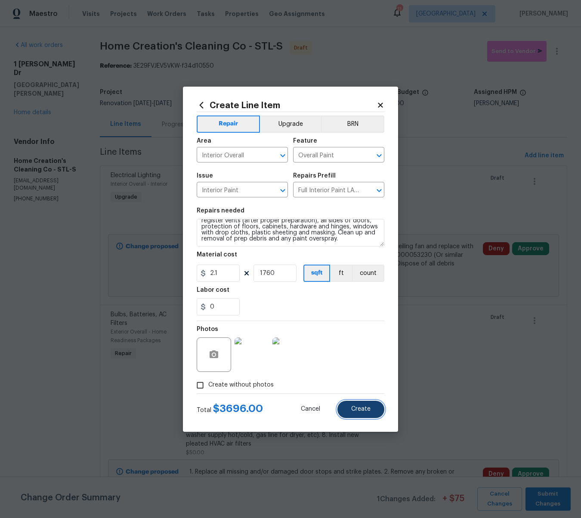
click at [364, 410] on span "Create" at bounding box center [360, 409] width 19 height 6
type input "0"
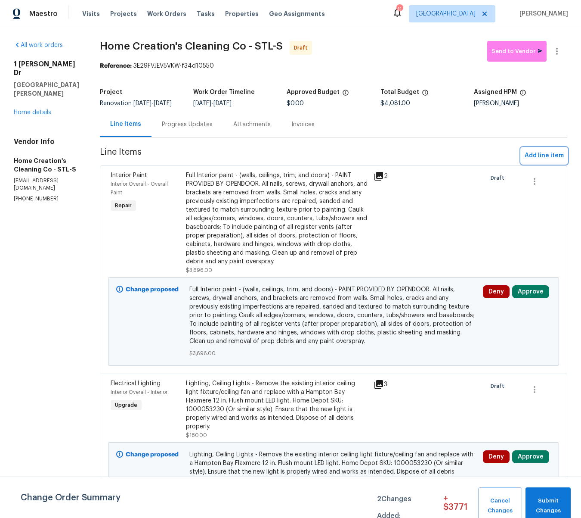
click at [538, 161] on span "Add line item" at bounding box center [544, 155] width 39 height 11
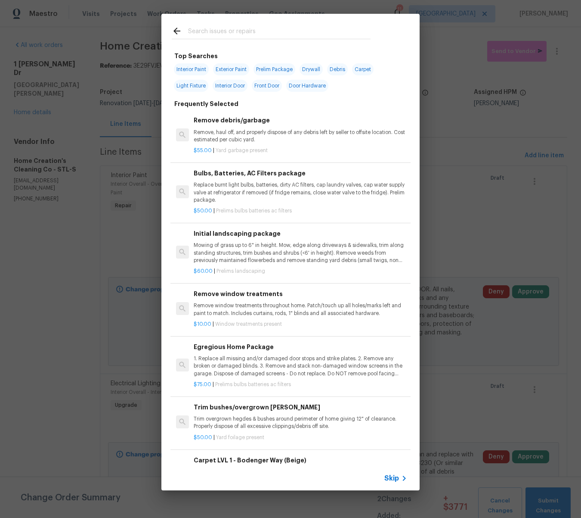
click at [243, 35] on input "text" at bounding box center [279, 32] width 183 height 13
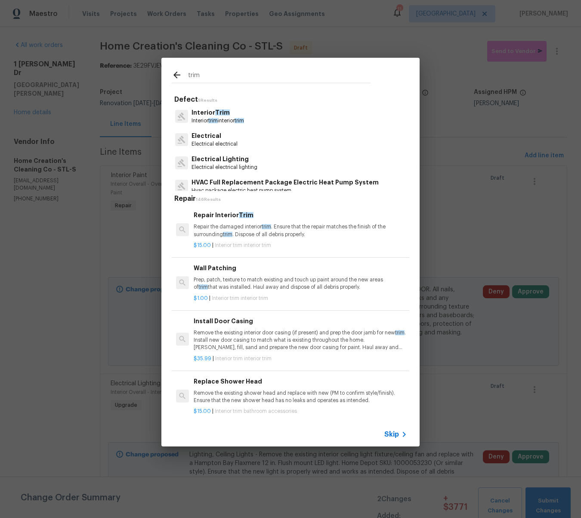
type input "trim"
click at [207, 113] on p "Interior Trim" at bounding box center [218, 112] width 53 height 9
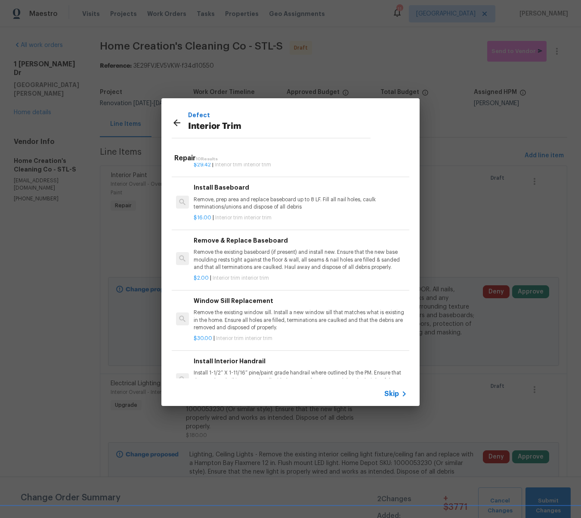
scroll to position [227, 0]
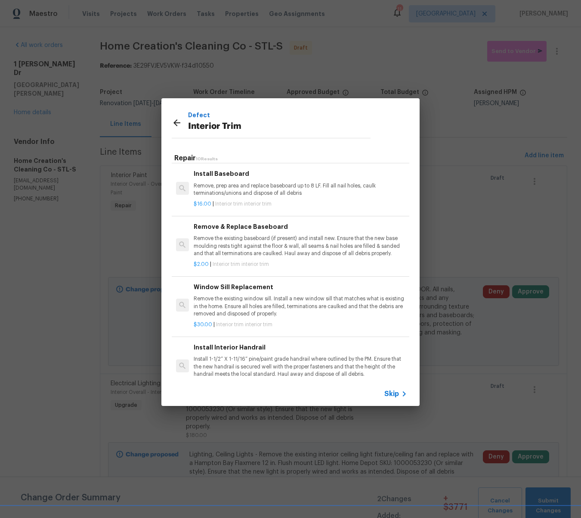
click at [263, 184] on p "Remove, prep area and replace baseboard up to 8 LF. Fill all nail holes, caulk …" at bounding box center [301, 189] width 214 height 15
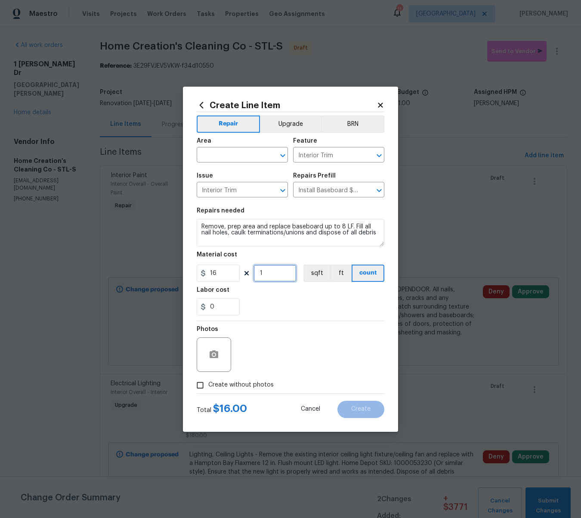
click at [270, 275] on input "1" at bounding box center [275, 272] width 43 height 17
type input "13"
click at [215, 350] on icon "button" at bounding box center [214, 354] width 9 height 8
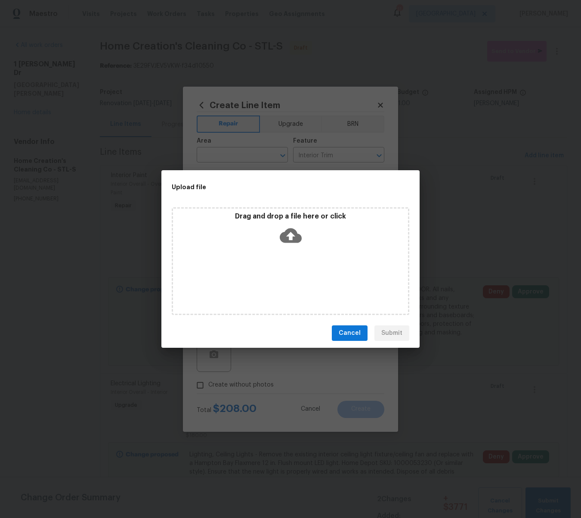
click at [289, 230] on icon at bounding box center [291, 235] width 22 height 15
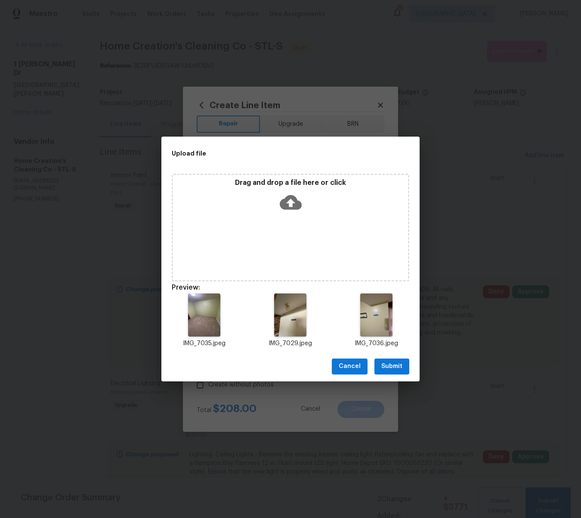
click at [399, 368] on span "Submit" at bounding box center [392, 366] width 21 height 11
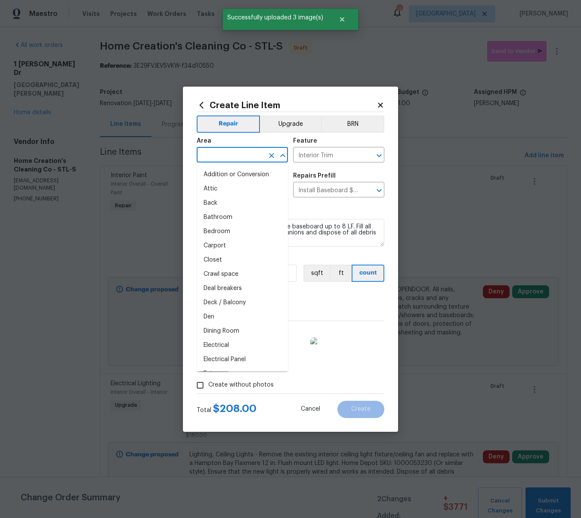
click at [233, 154] on input "text" at bounding box center [230, 155] width 67 height 13
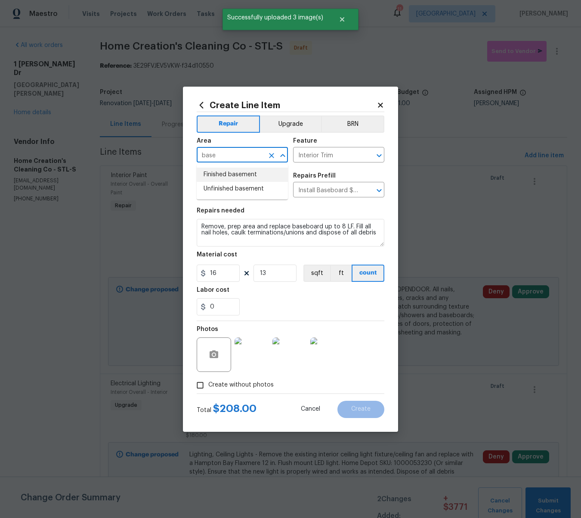
click at [236, 178] on li "Finished basement" at bounding box center [242, 175] width 91 height 14
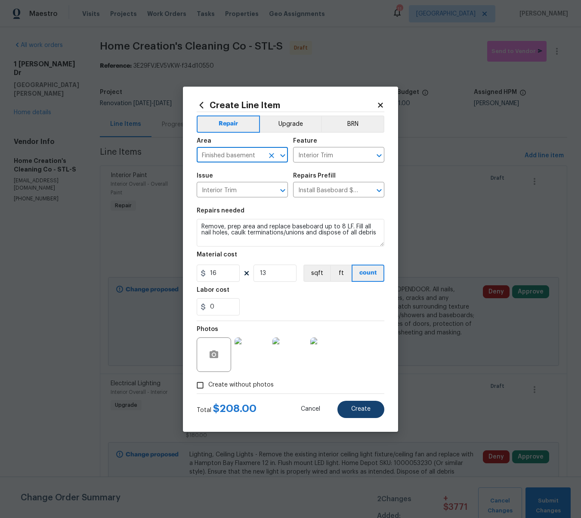
type input "Finished basement"
click at [360, 406] on span "Create" at bounding box center [360, 409] width 19 height 6
type input "0"
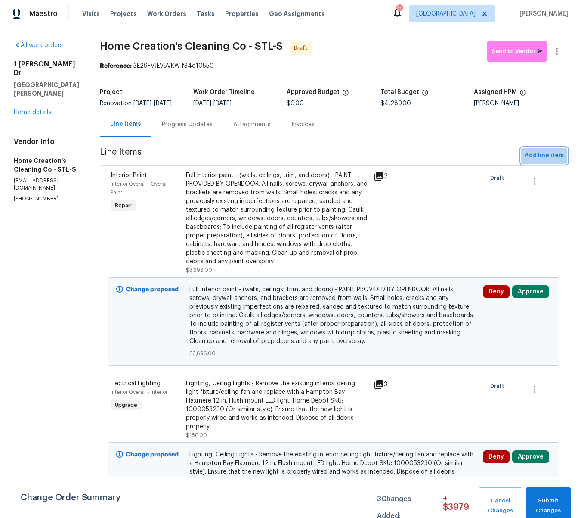
click at [556, 160] on span "Add line item" at bounding box center [544, 155] width 39 height 11
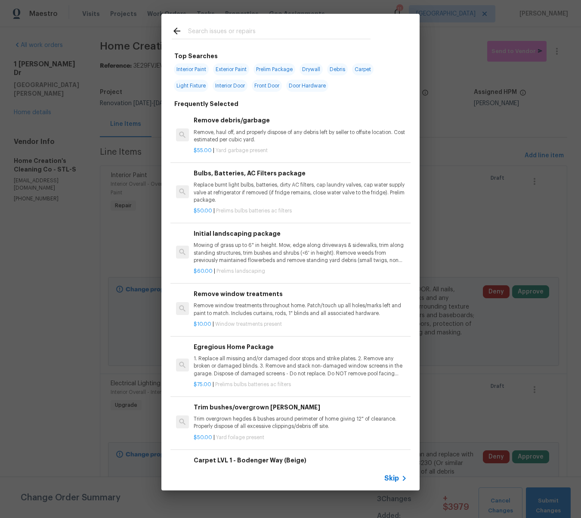
click at [202, 38] on input "text" at bounding box center [279, 32] width 183 height 13
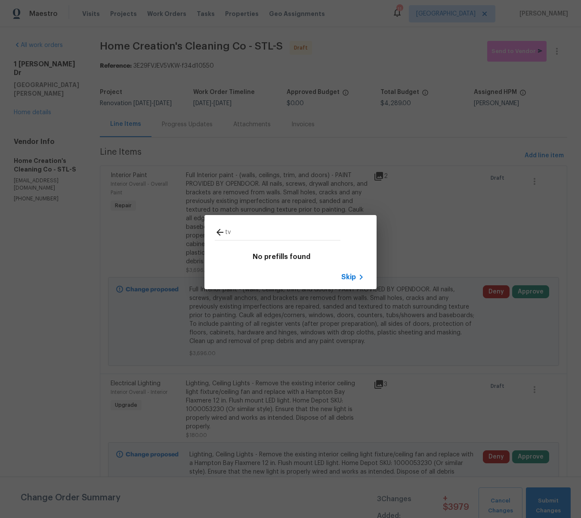
type input "tv"
click at [349, 280] on span "Skip" at bounding box center [349, 277] width 15 height 9
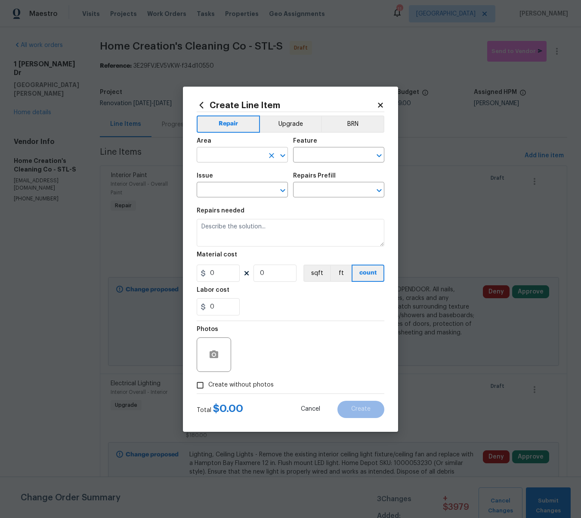
click at [223, 158] on input "text" at bounding box center [230, 155] width 67 height 13
click at [221, 191] on li "Interior Overall" at bounding box center [242, 189] width 91 height 14
type input "Interior Overall"
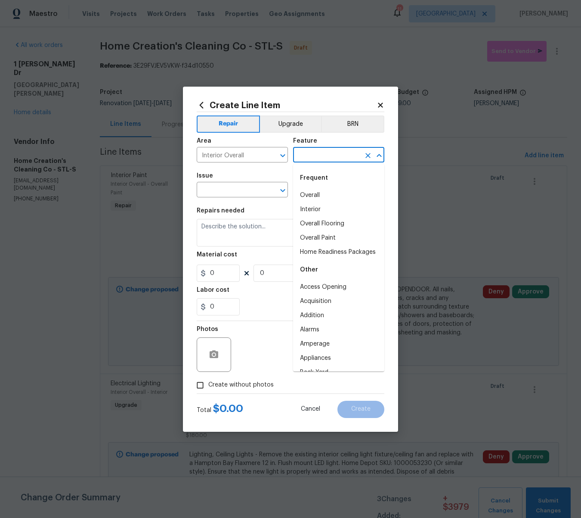
click at [328, 150] on input "text" at bounding box center [326, 155] width 67 height 13
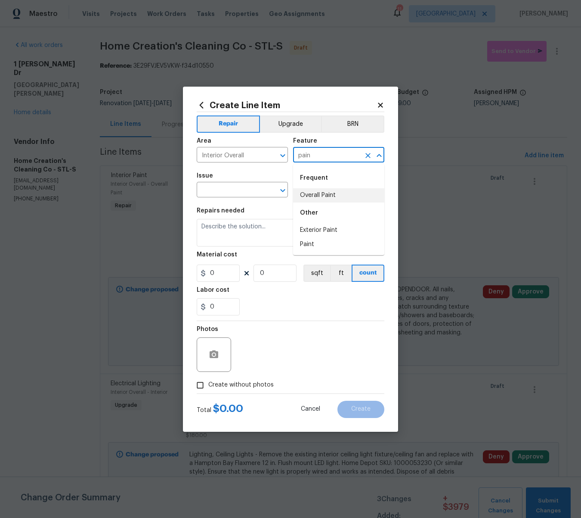
click at [319, 193] on li "Overall Paint" at bounding box center [338, 195] width 91 height 14
type input "Overall Paint"
click at [242, 190] on input "text" at bounding box center [230, 190] width 67 height 13
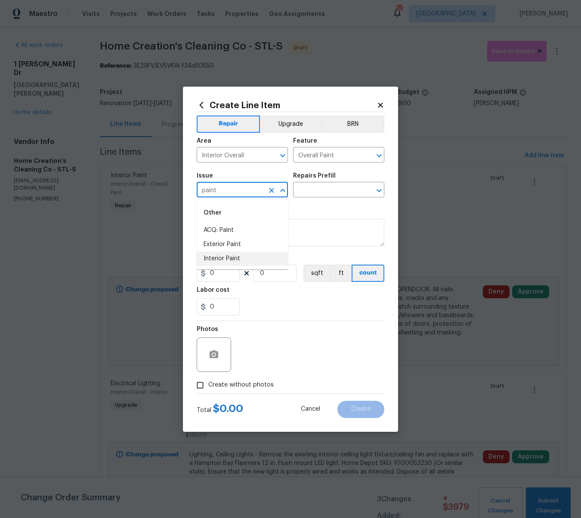
click at [221, 257] on li "Interior Paint" at bounding box center [242, 259] width 91 height 14
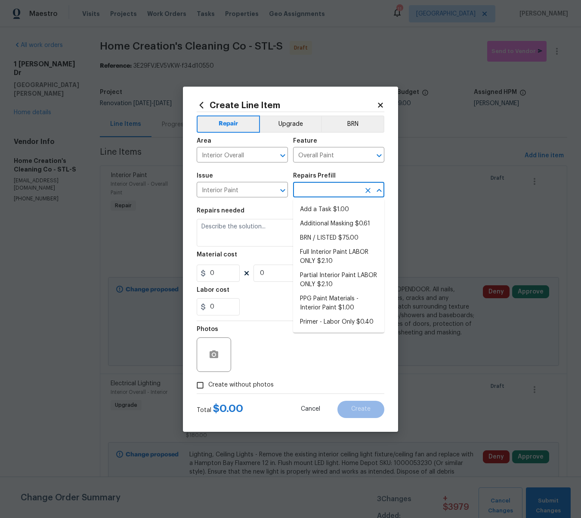
click at [313, 189] on input "text" at bounding box center [326, 190] width 67 height 13
click at [237, 187] on input "Interior Paint" at bounding box center [230, 190] width 67 height 13
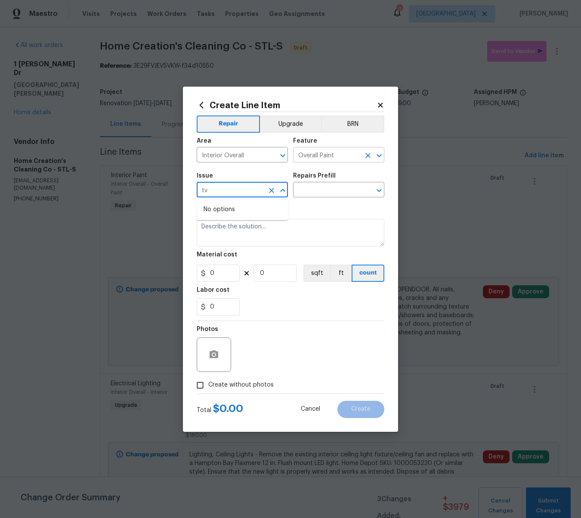
type input "Interior Paint"
click at [332, 150] on input "Overall Paint" at bounding box center [326, 155] width 67 height 13
type input "Overall Paint"
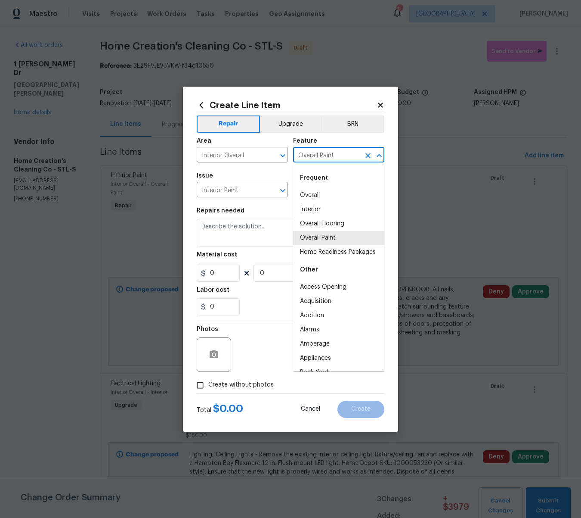
click at [379, 103] on icon at bounding box center [380, 105] width 5 height 5
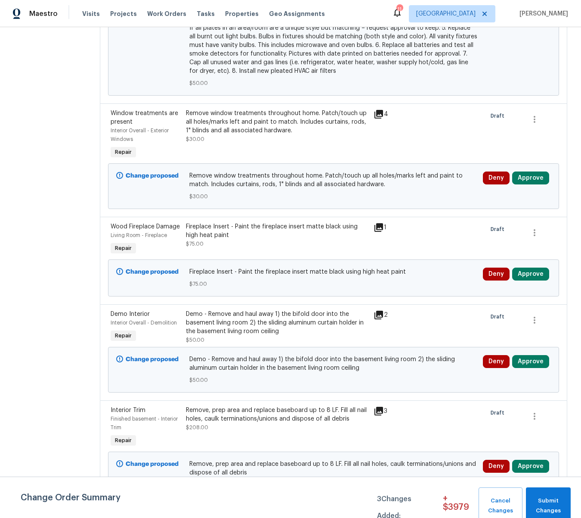
scroll to position [688, 0]
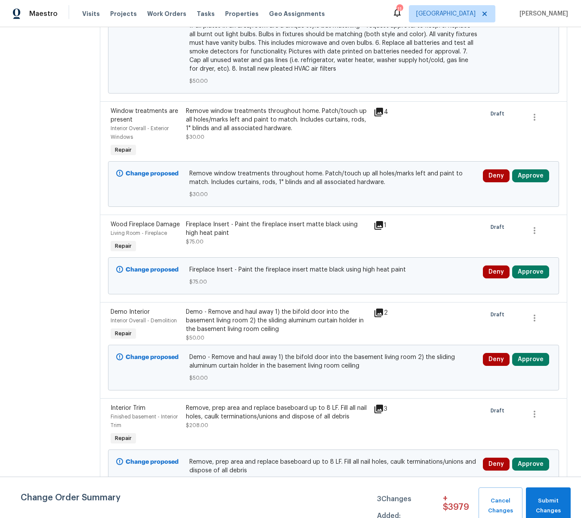
click at [259, 308] on div "Demo - Remove and haul away 1) the bifold door into the basement living room 2)…" at bounding box center [277, 321] width 183 height 26
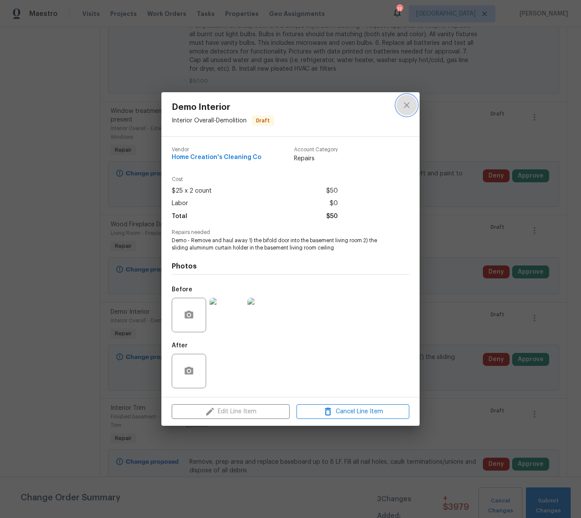
click at [407, 104] on icon "close" at bounding box center [407, 105] width 6 height 6
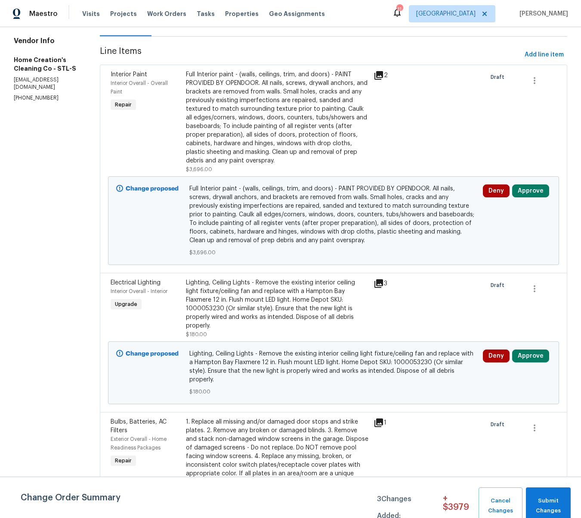
scroll to position [0, 0]
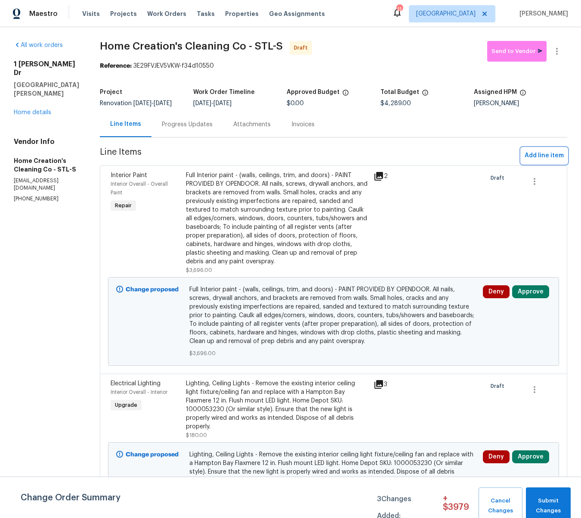
click at [547, 160] on span "Add line item" at bounding box center [544, 155] width 39 height 11
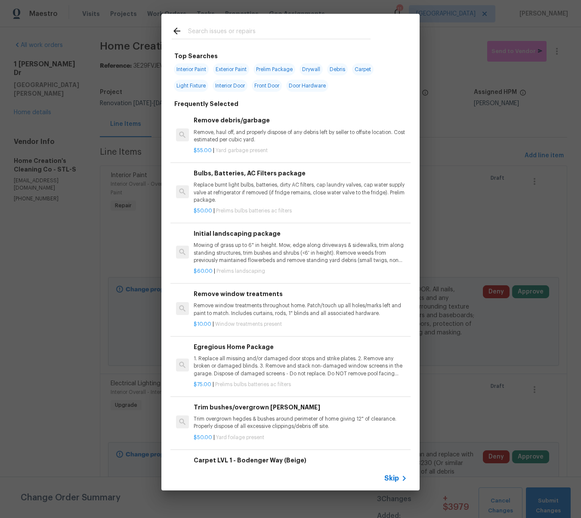
click at [395, 480] on span "Skip" at bounding box center [392, 478] width 15 height 9
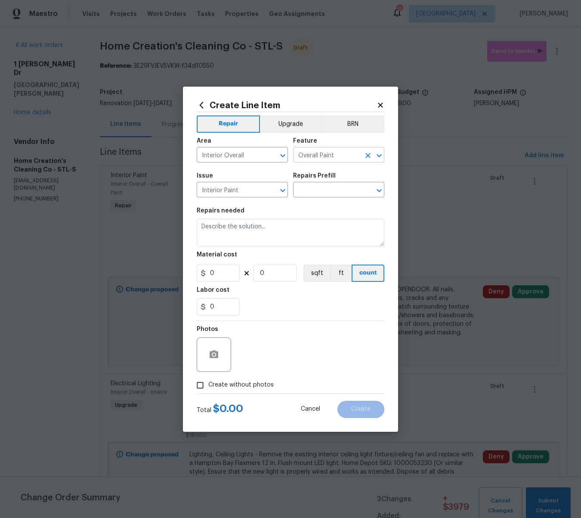
click at [332, 152] on input "Overall Paint" at bounding box center [326, 155] width 67 height 13
click at [333, 196] on li "Walls and Ceiling" at bounding box center [338, 195] width 91 height 14
type input "Walls and Ceiling"
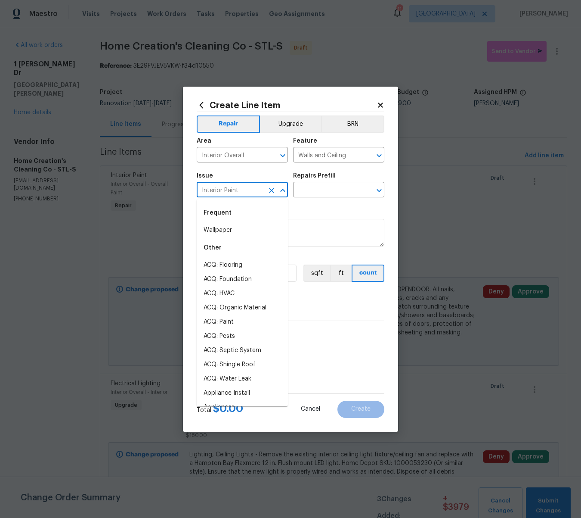
click at [235, 184] on input "Interior Paint" at bounding box center [230, 190] width 67 height 13
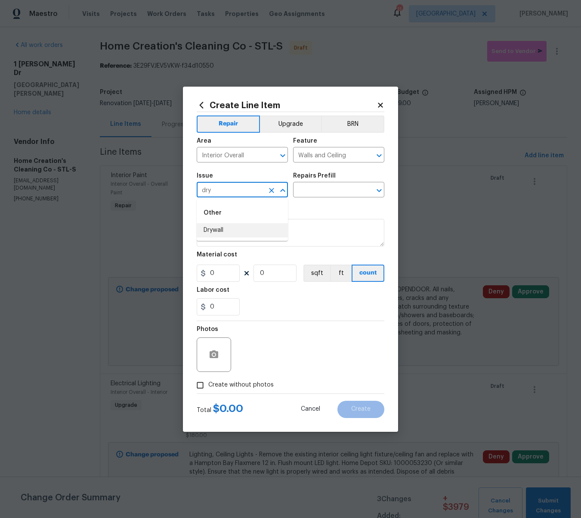
click at [216, 229] on li "Drywall" at bounding box center [242, 230] width 91 height 14
type input "Drywall"
click at [313, 189] on input "text" at bounding box center [326, 190] width 67 height 13
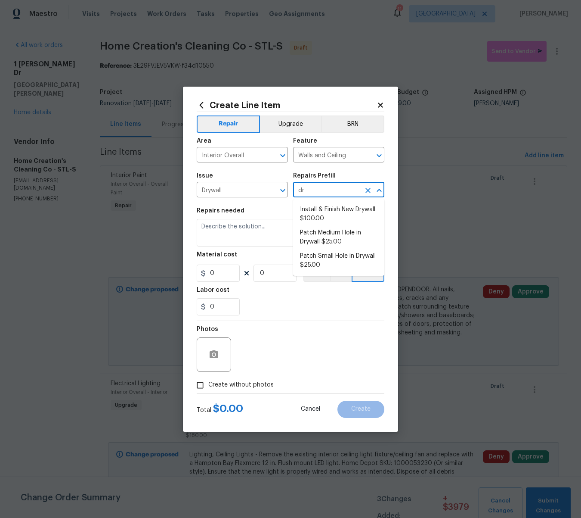
type input "dry"
click at [321, 235] on li "Patch Medium Hole in Drywall $25.00" at bounding box center [338, 237] width 91 height 23
type input "Patch Medium Hole in Drywall $25.00"
type textarea "Prep/scrape all loose material from the damaged area; prime if needed. Patch th…"
type input "25"
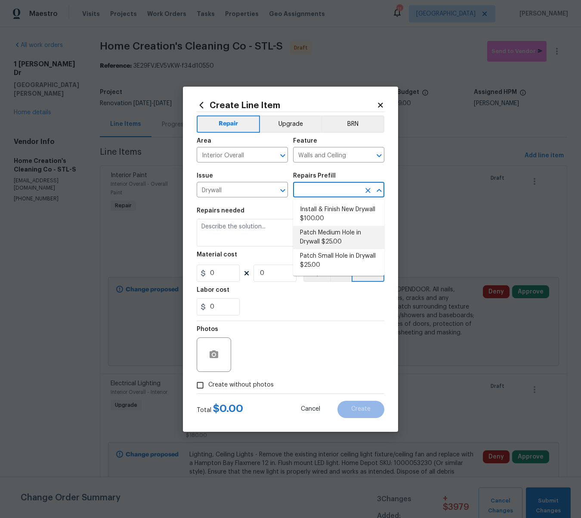
type input "1"
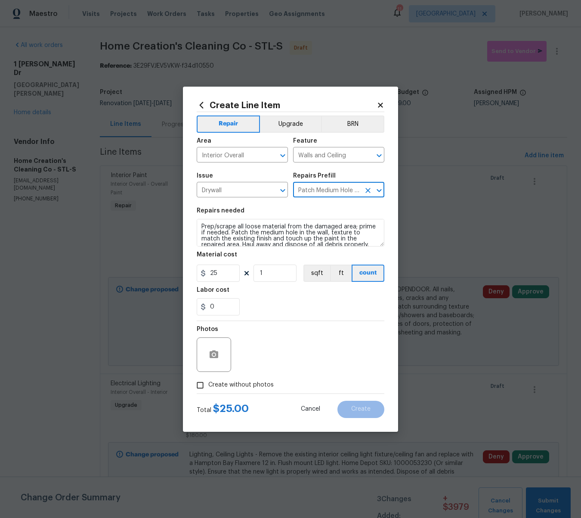
scroll to position [6, 0]
type input "Patch Medium Hole in Drywall $25.00"
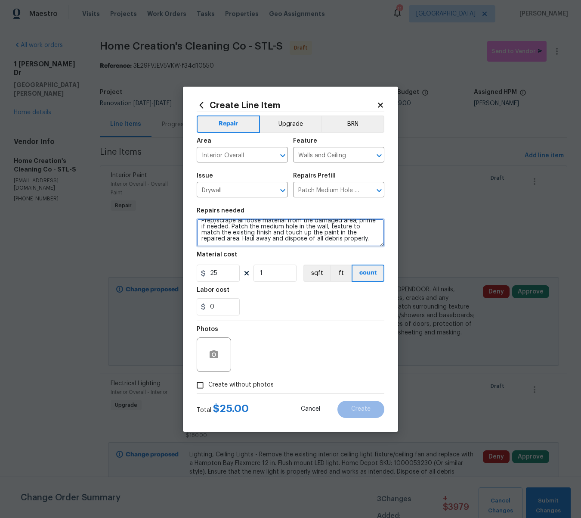
scroll to position [0, 0]
drag, startPoint x: 340, startPoint y: 241, endPoint x: 165, endPoint y: 197, distance: 180.3
click at [165, 197] on div "Create Line Item Repair Upgrade BRN Area Interior Overall ​ Feature Walls and C…" at bounding box center [290, 259] width 581 height 518
type textarea "Drywall Repair - 1) Install drywall and close in area under stairs 2) Remove al…"
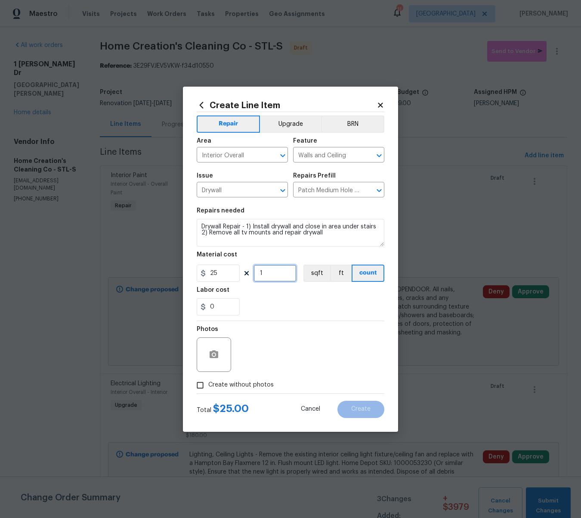
click at [271, 275] on input "1" at bounding box center [275, 272] width 43 height 17
type input "10"
click at [214, 357] on icon "button" at bounding box center [214, 354] width 9 height 8
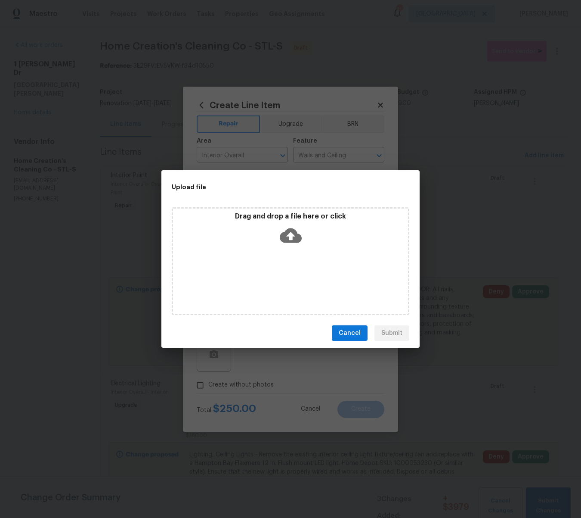
click at [285, 230] on icon at bounding box center [291, 235] width 22 height 22
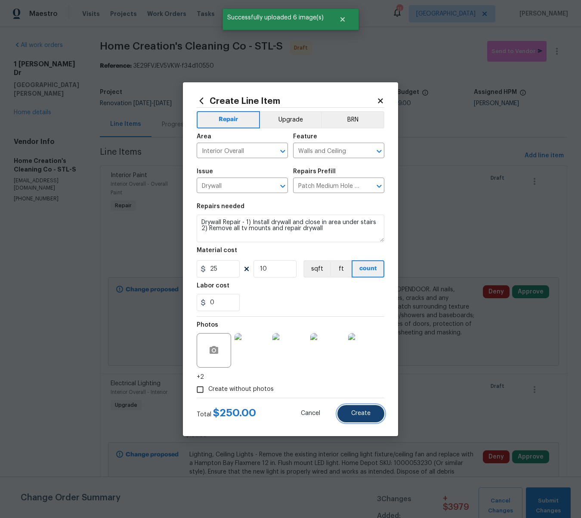
click at [361, 414] on span "Create" at bounding box center [360, 413] width 19 height 6
type input "0"
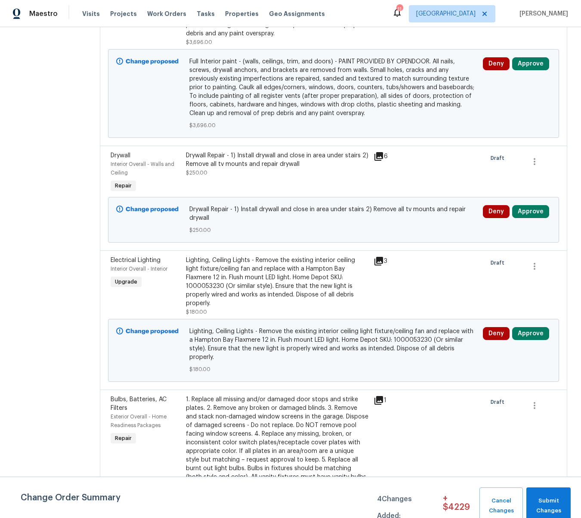
scroll to position [228, 0]
click at [267, 277] on div "Lighting, Ceiling Lights - Remove the existing interior ceiling light fixture/c…" at bounding box center [277, 281] width 183 height 52
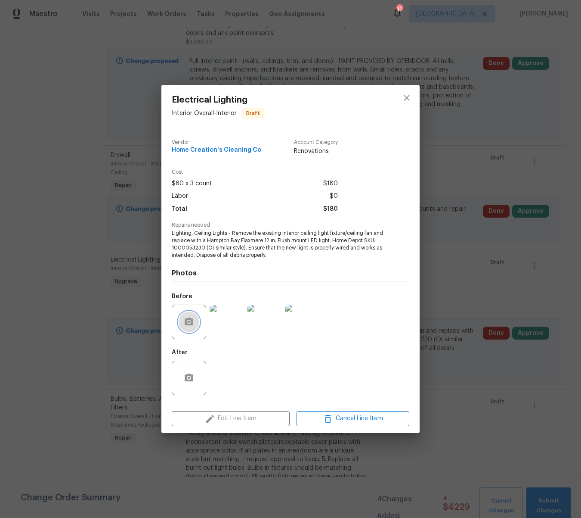
click at [193, 319] on icon "button" at bounding box center [189, 321] width 9 height 8
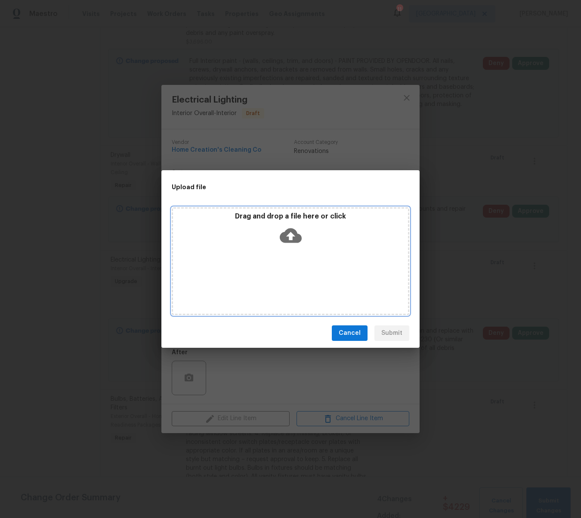
click at [299, 228] on icon at bounding box center [291, 235] width 22 height 22
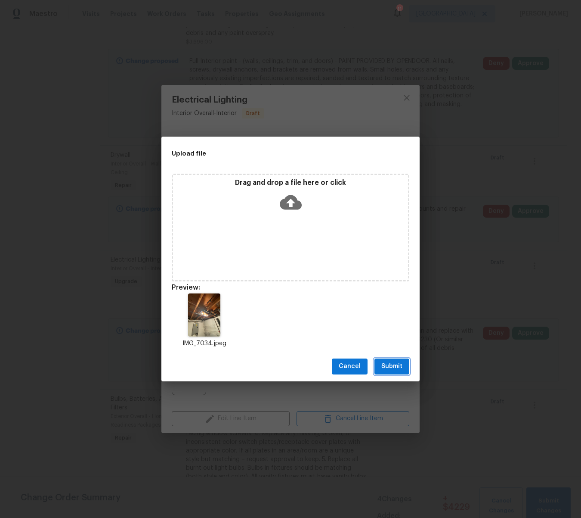
click at [401, 362] on span "Submit" at bounding box center [392, 366] width 21 height 11
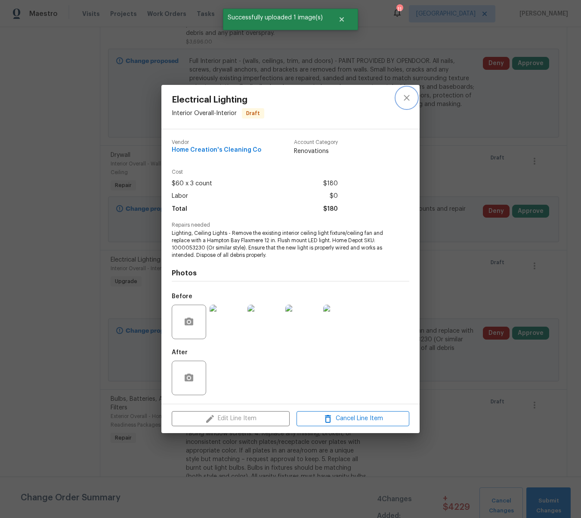
click at [407, 96] on icon "close" at bounding box center [407, 98] width 10 height 10
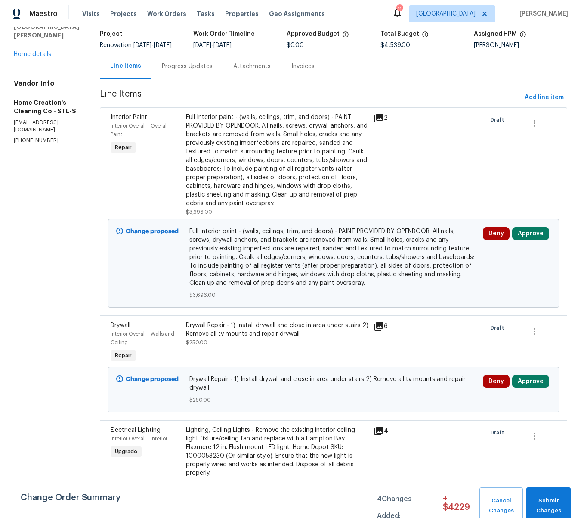
scroll to position [0, 0]
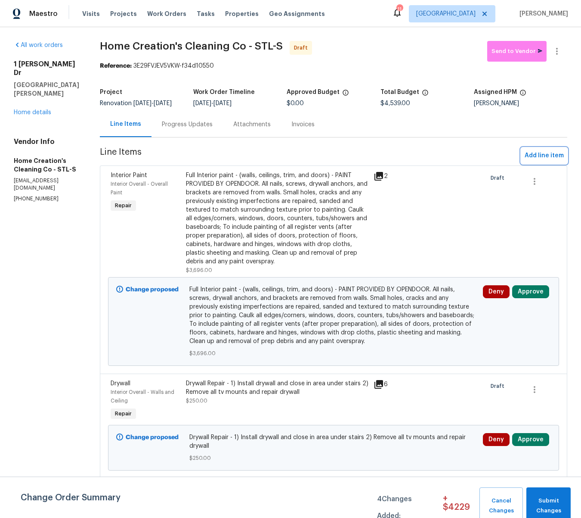
click at [544, 161] on span "Add line item" at bounding box center [544, 155] width 39 height 11
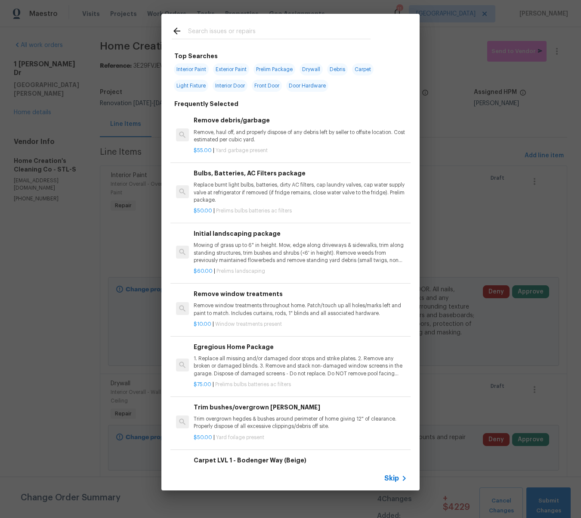
click at [265, 33] on input "text" at bounding box center [279, 32] width 183 height 13
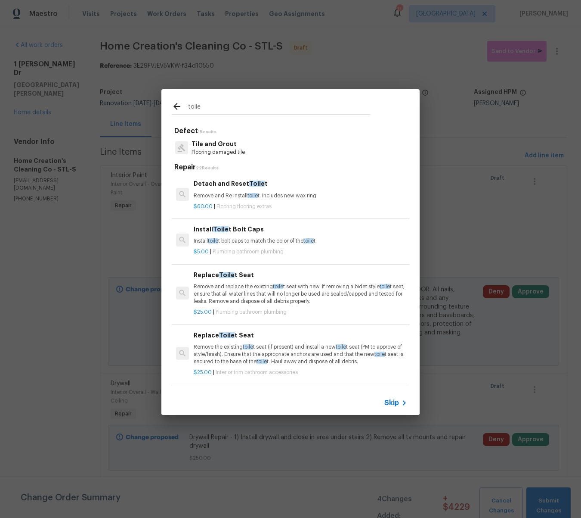
type input "toile"
click at [231, 226] on h6 "Install Toile t Bolt Caps" at bounding box center [301, 228] width 214 height 9
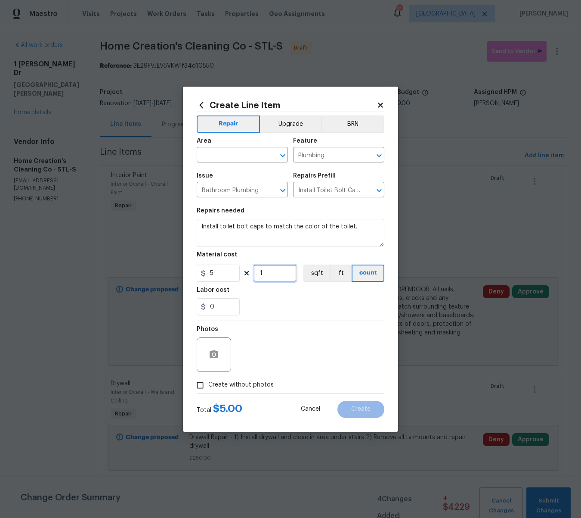
click at [264, 273] on input "1" at bounding box center [275, 272] width 43 height 17
type input "2"
click at [222, 151] on input "text" at bounding box center [230, 155] width 67 height 13
click at [216, 175] on li "Finished basement" at bounding box center [242, 175] width 91 height 14
type input "Finished basement"
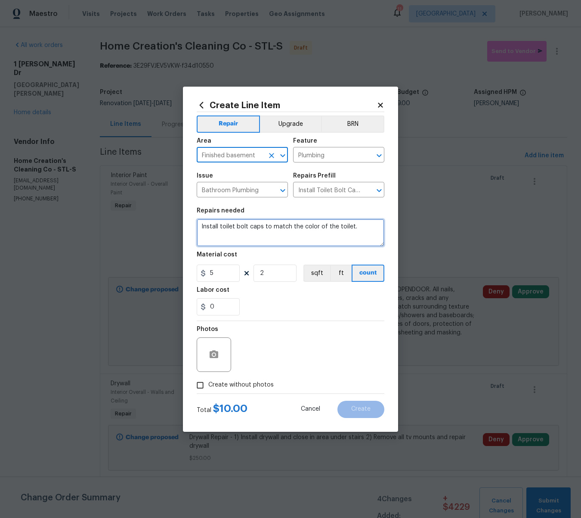
click at [201, 227] on textarea "Install toilet bolt caps to match the color of the toilet." at bounding box center [291, 233] width 188 height 28
type textarea "Basement Bathroom - Install toilet bolt caps to match the color of the toilet."
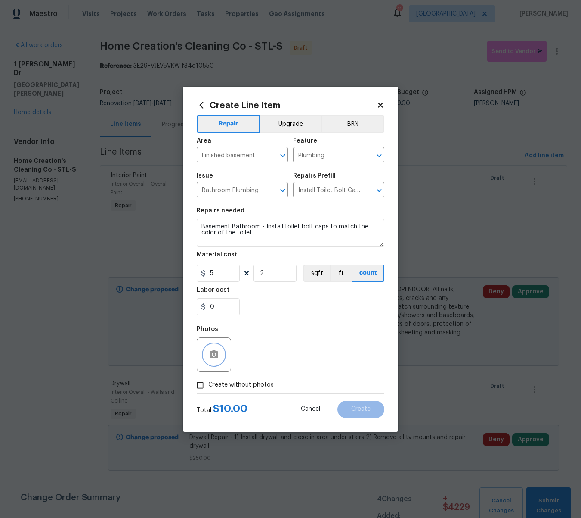
click at [211, 351] on icon "button" at bounding box center [214, 354] width 10 height 10
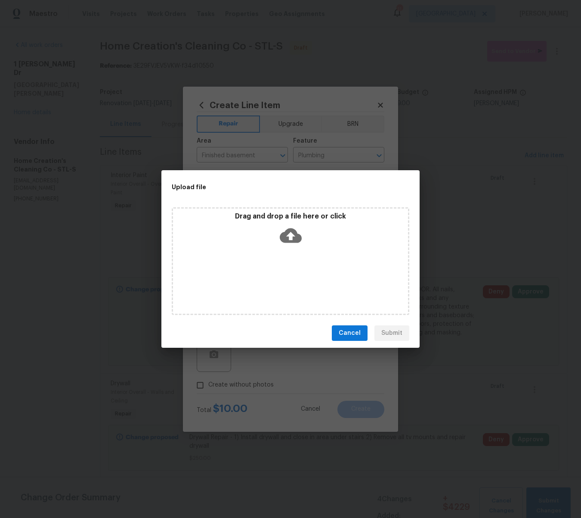
click at [294, 237] on icon at bounding box center [291, 235] width 22 height 15
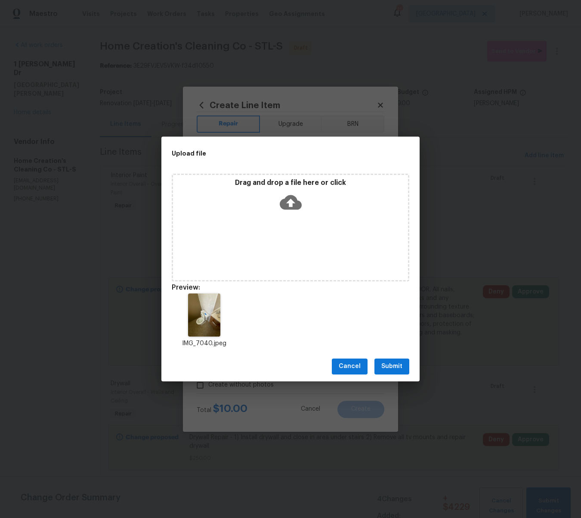
click at [399, 360] on button "Submit" at bounding box center [392, 366] width 35 height 16
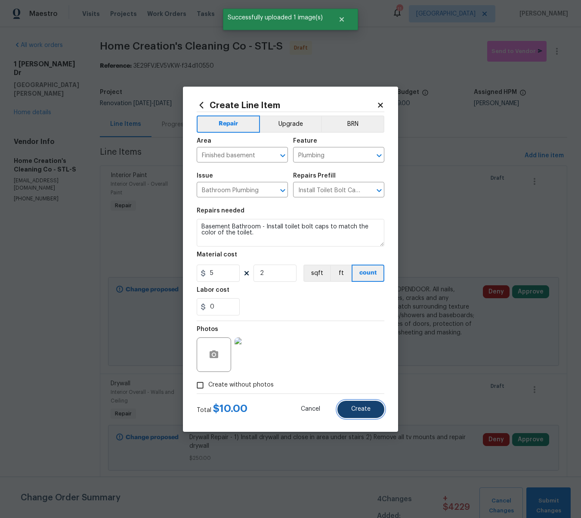
click at [367, 412] on span "Create" at bounding box center [360, 409] width 19 height 6
type input "0"
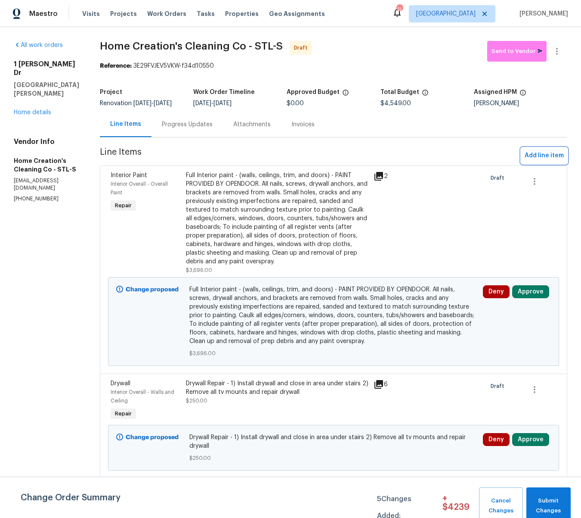
click at [543, 159] on span "Add line item" at bounding box center [544, 155] width 39 height 11
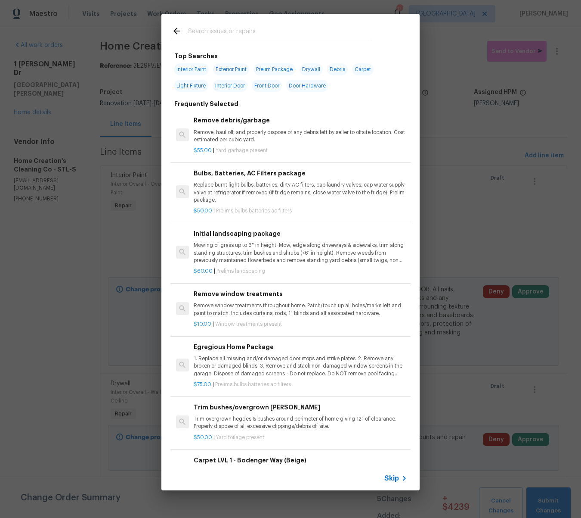
click at [240, 25] on div at bounding box center [272, 31] width 220 height 34
click at [240, 30] on input "text" at bounding box center [279, 32] width 183 height 13
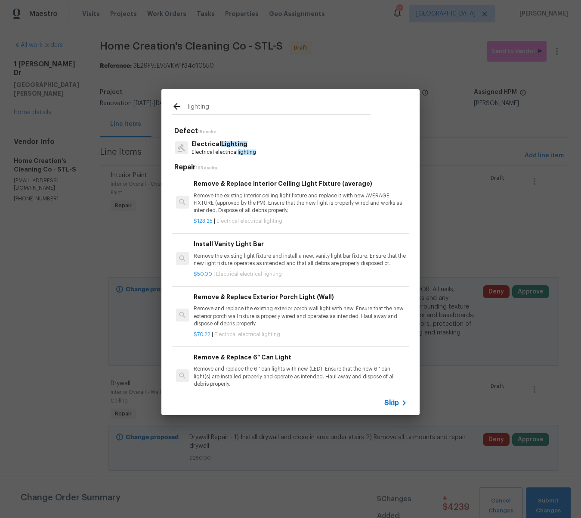
type input "lighting"
click at [214, 144] on p "Electrical Lighting" at bounding box center [224, 144] width 65 height 9
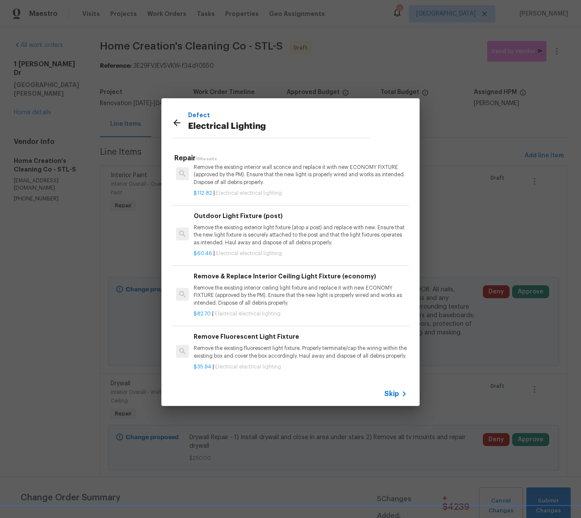
scroll to position [661, 0]
click at [289, 284] on p "Remove the existing interior ceiling light fixture and replace it with new ECON…" at bounding box center [301, 295] width 214 height 22
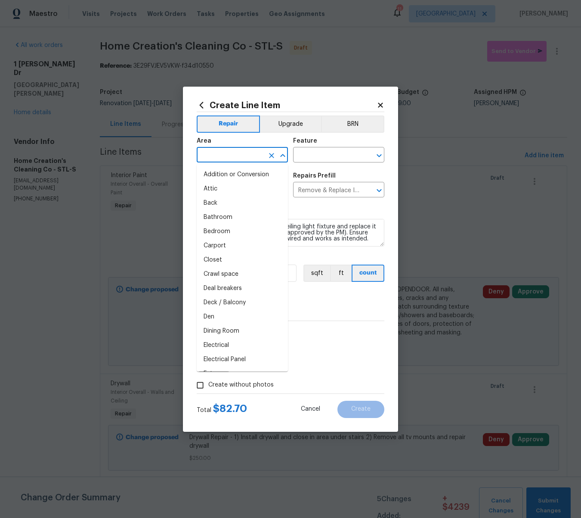
click at [230, 152] on input "text" at bounding box center [230, 155] width 67 height 13
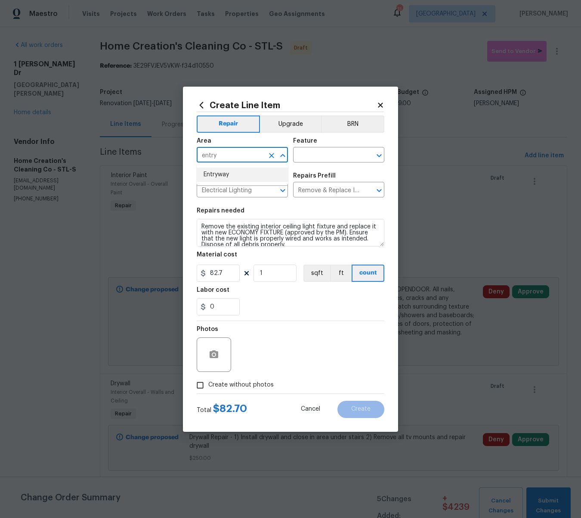
click at [224, 177] on li "Entryway" at bounding box center [242, 175] width 91 height 14
type input "Entryway"
click at [305, 155] on input "text" at bounding box center [326, 155] width 67 height 13
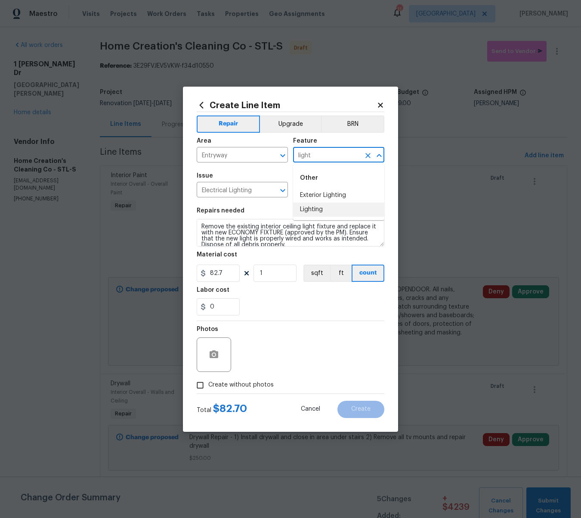
click at [306, 211] on li "Lighting" at bounding box center [338, 209] width 91 height 14
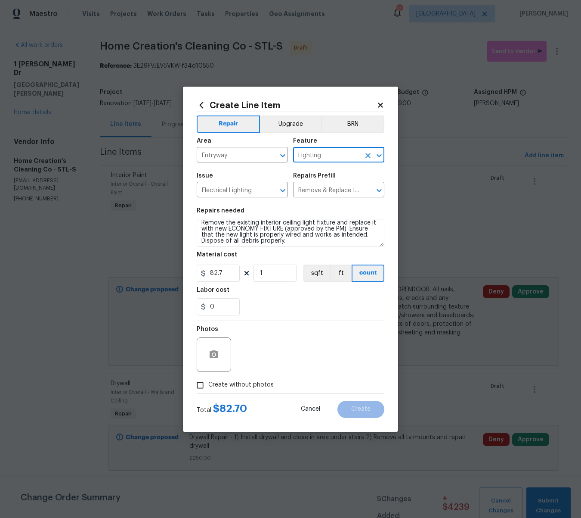
type input "Lighting"
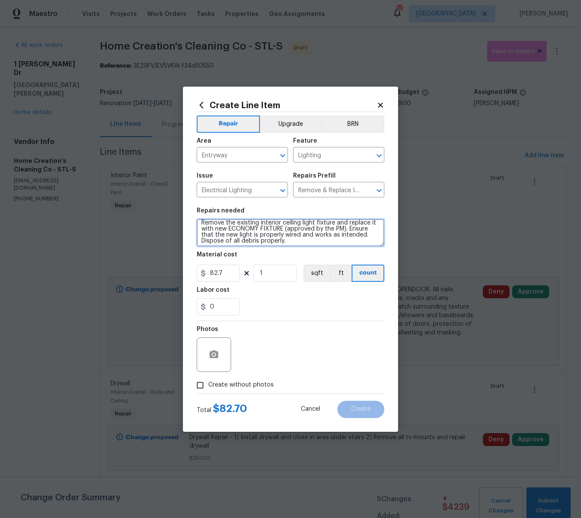
scroll to position [0, 0]
drag, startPoint x: 295, startPoint y: 239, endPoint x: 190, endPoint y: 208, distance: 109.7
click at [190, 208] on div "Create Line Item Repair Upgrade BRN Area Entryway ​ Feature Lighting ​ Issue El…" at bounding box center [290, 259] width 215 height 345
paste textarea "Lighting, Pendent Light - Patriot Lighting® Carah Matte Black 1-Light Pendant, …"
type textarea "Lighting, Pendent Light - Patriot Lighting® Carah Matte Black 1-Light Pendant, …"
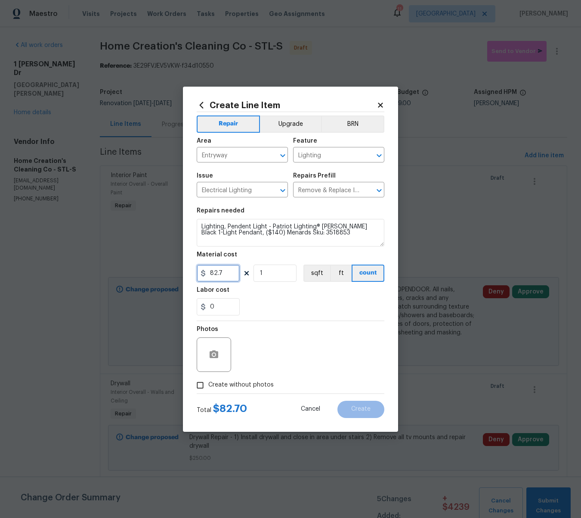
click at [230, 274] on input "82.7" at bounding box center [218, 272] width 43 height 17
type input "140"
click at [261, 233] on textarea "Lighting, Pendent Light - Patriot Lighting® Carah Matte Black 1-Light Pendant, …" at bounding box center [291, 233] width 188 height 28
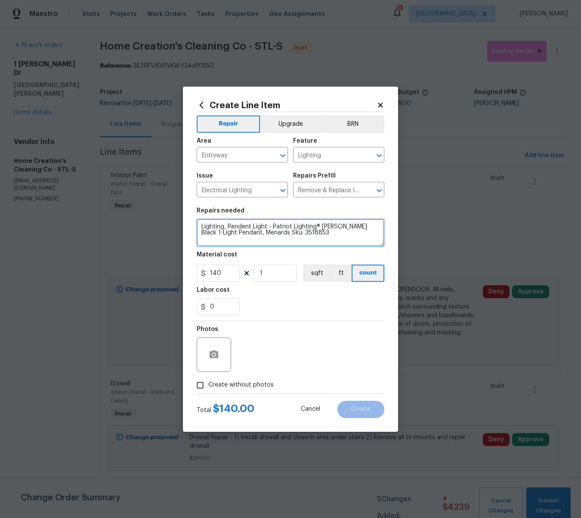
click at [319, 237] on textarea "Lighting, Pendent Light - Patriot Lighting® Carah Matte Black 1-Light Pendant, …" at bounding box center [291, 233] width 188 height 28
drag, startPoint x: 272, startPoint y: 227, endPoint x: 371, endPoint y: 226, distance: 99.1
click at [371, 226] on textarea "Lighting, Pendent Light - Patriot Lighting® [PERSON_NAME] Black 1-Light Pendant…" at bounding box center [291, 233] width 188 height 28
type textarea "Lighting, Pendent Light - Patriot Lighting® [PERSON_NAME] Black 1-Light Pendant…"
drag, startPoint x: 244, startPoint y: 233, endPoint x: 306, endPoint y: 234, distance: 62.5
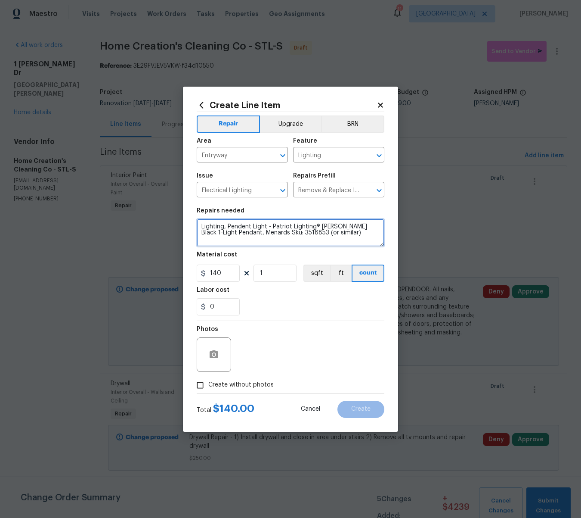
click at [306, 234] on textarea "Lighting, Pendent Light - Patriot Lighting® [PERSON_NAME] Black 1-Light Pendant…" at bounding box center [291, 233] width 188 height 28
click at [213, 351] on icon "button" at bounding box center [214, 354] width 9 height 8
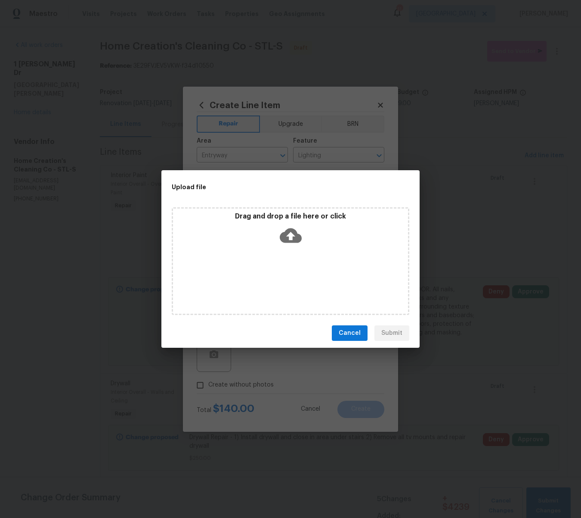
click at [290, 237] on icon at bounding box center [291, 235] width 22 height 22
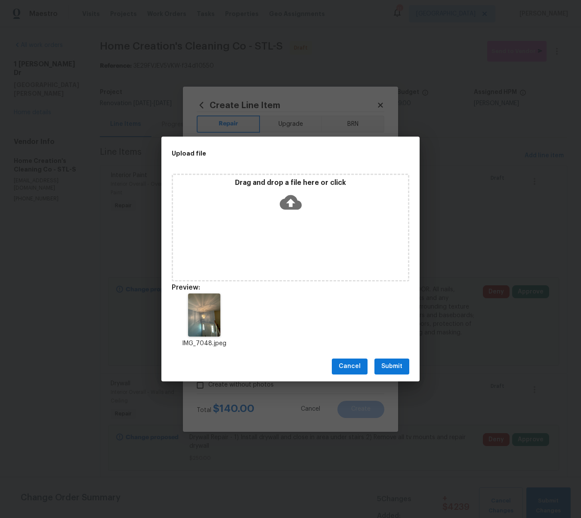
click at [289, 201] on icon at bounding box center [291, 202] width 22 height 22
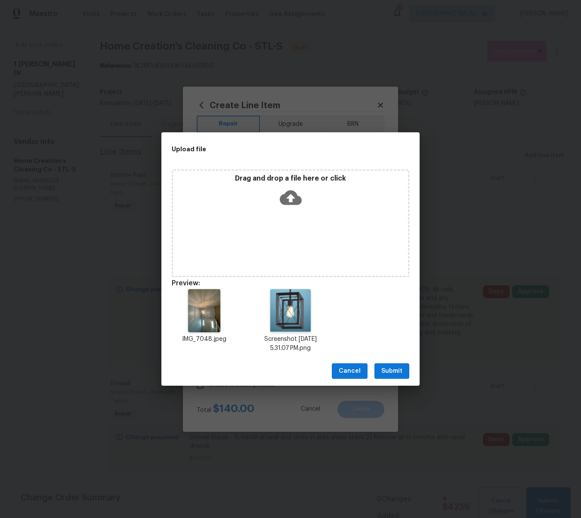
click at [393, 370] on span "Submit" at bounding box center [392, 371] width 21 height 11
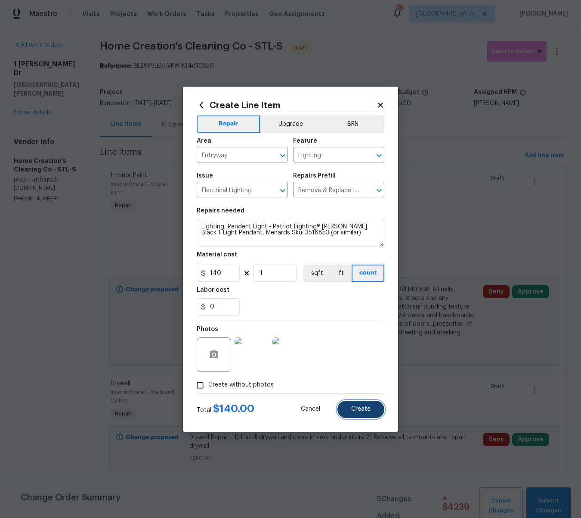
click at [366, 406] on span "Create" at bounding box center [360, 409] width 19 height 6
type input "0"
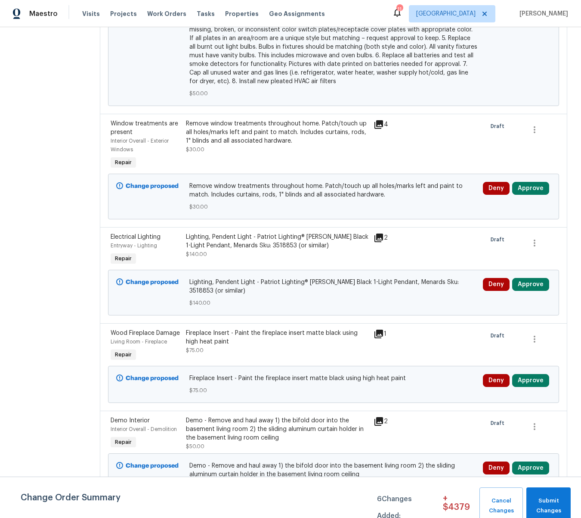
scroll to position [783, 0]
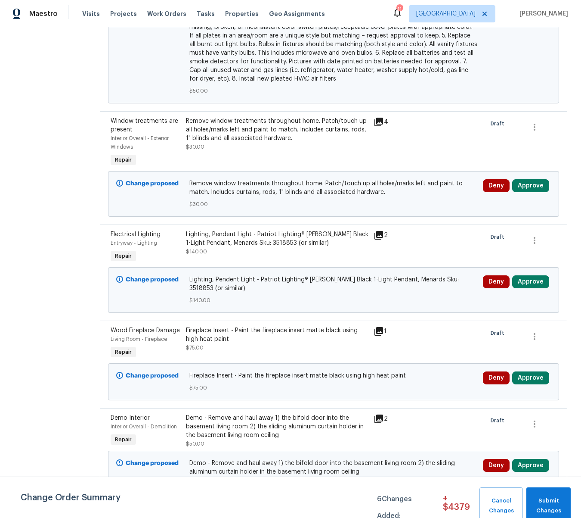
click at [252, 230] on div "Lighting, Pendent Light - Patriot Lighting® [PERSON_NAME] Black 1-Light Pendant…" at bounding box center [277, 238] width 183 height 17
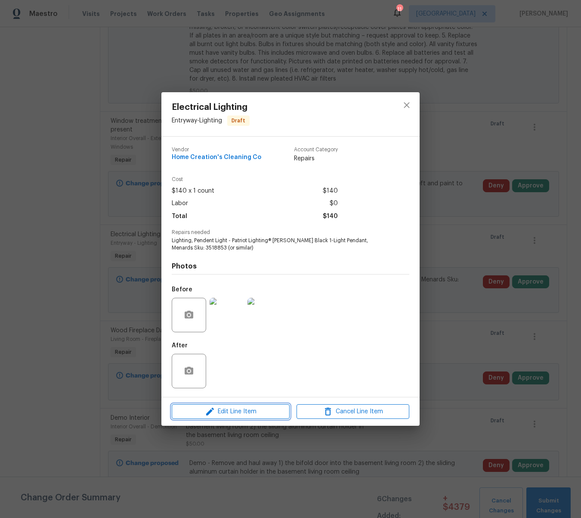
click at [243, 408] on span "Edit Line Item" at bounding box center [230, 411] width 113 height 11
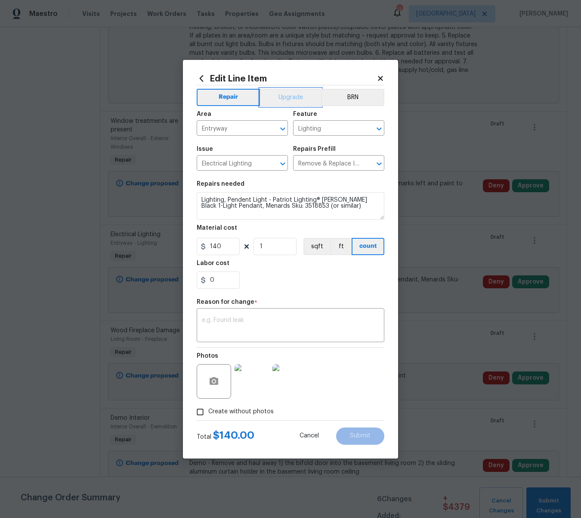
click at [288, 99] on button "Upgrade" at bounding box center [291, 97] width 62 height 17
click at [261, 324] on textarea at bounding box center [290, 326] width 177 height 18
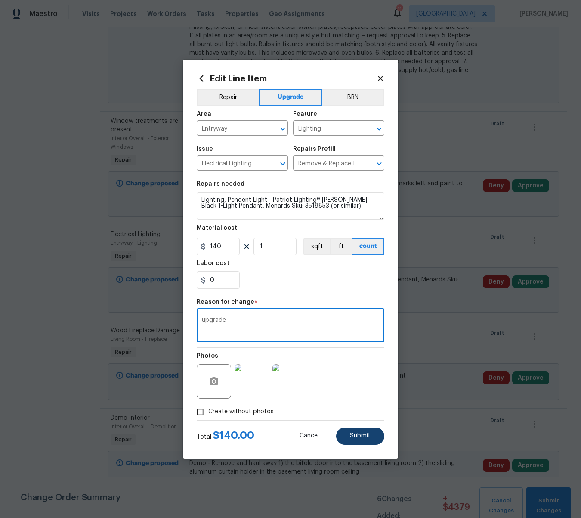
type textarea "upgrade"
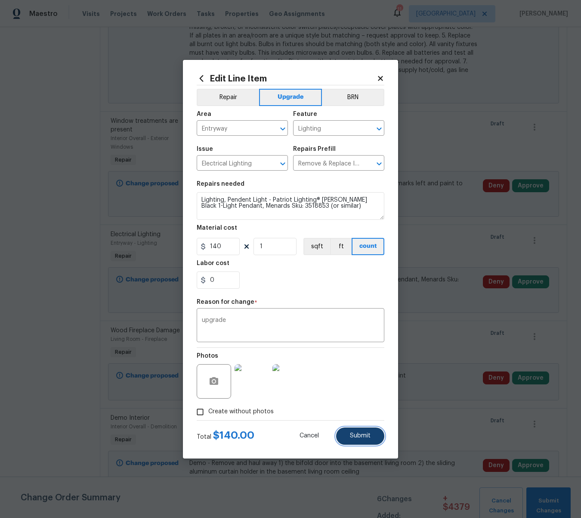
click at [371, 436] on button "Submit" at bounding box center [360, 435] width 48 height 17
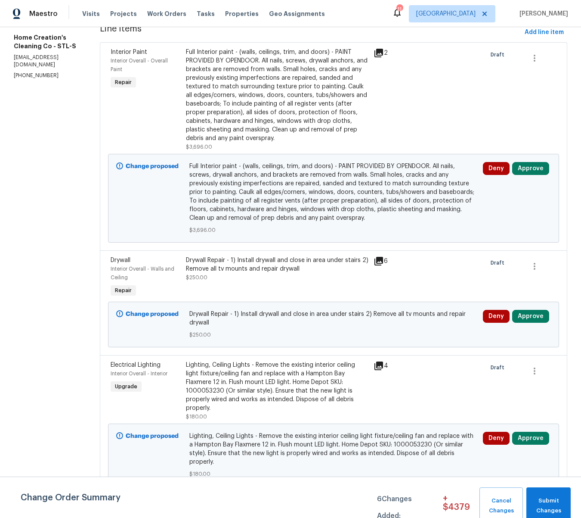
scroll to position [0, 0]
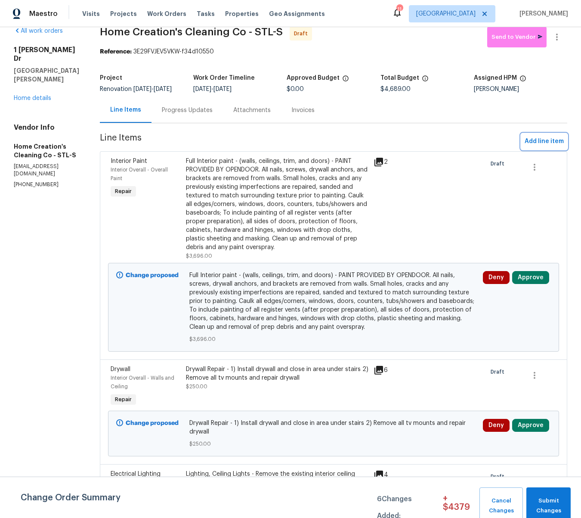
click at [539, 146] on span "Add line item" at bounding box center [544, 141] width 39 height 11
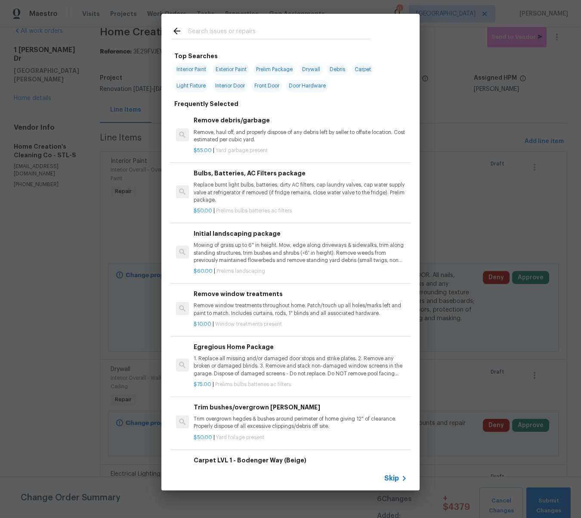
scroll to position [17, 0]
click at [205, 38] on input "text" at bounding box center [279, 32] width 183 height 13
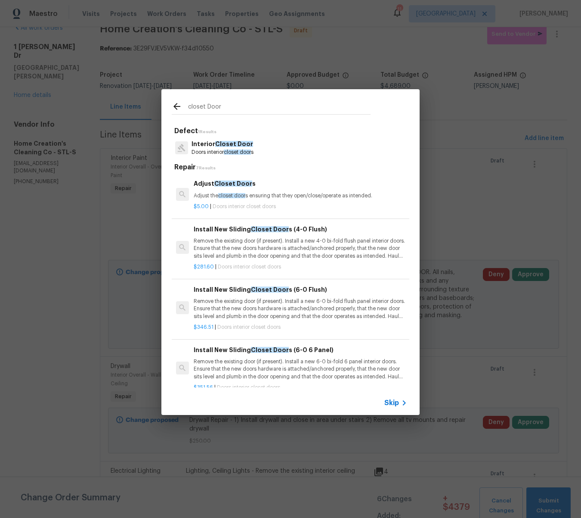
type input "closet Door"
click at [232, 229] on h6 "Install New Sliding Closet Door s (4-0 Flush)" at bounding box center [301, 228] width 214 height 9
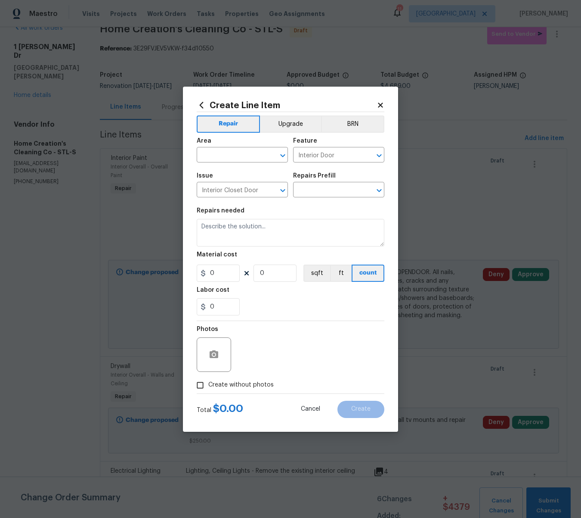
type input "Install New Sliding Closet Doors (4-0 Flush) $281.60"
type textarea "Remove the existing door (if present). Install a new 4-0 bi-fold flush panel in…"
type input "281.6"
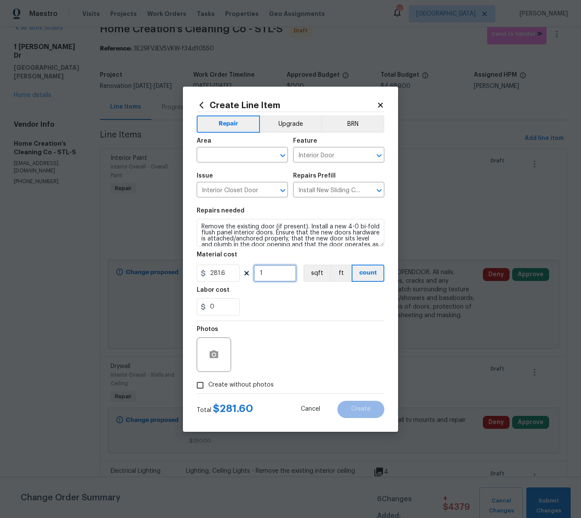
click at [267, 272] on input "1" at bounding box center [275, 272] width 43 height 17
type input "2"
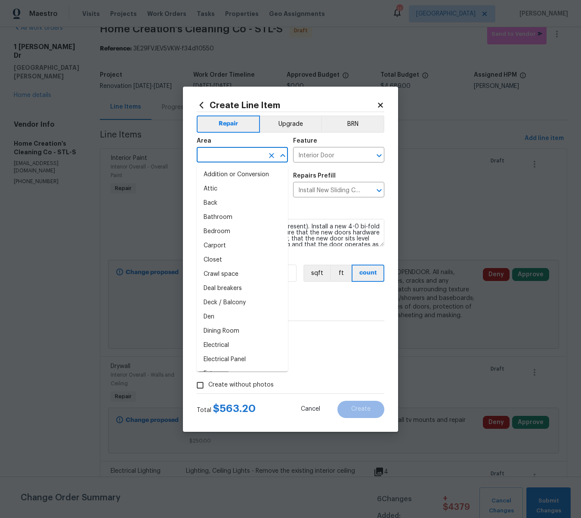
click at [230, 157] on input "text" at bounding box center [230, 155] width 67 height 13
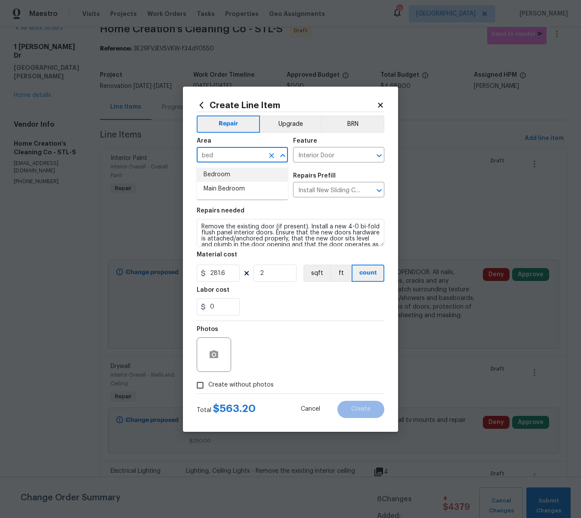
click at [229, 176] on li "Bedroom" at bounding box center [242, 175] width 91 height 14
type input "Bedroom"
click at [218, 352] on icon "button" at bounding box center [214, 354] width 9 height 8
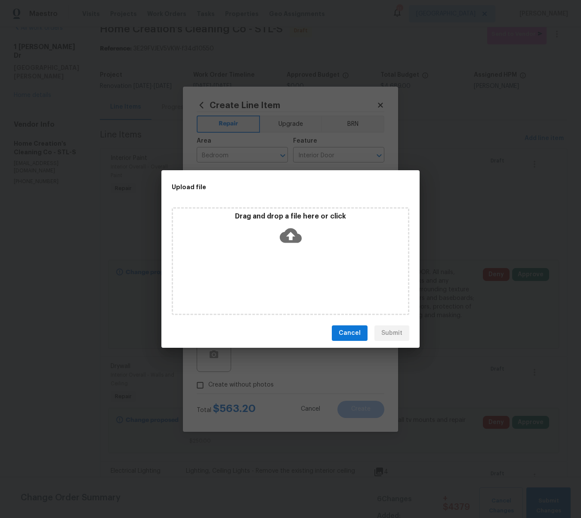
click at [289, 238] on icon at bounding box center [291, 235] width 22 height 22
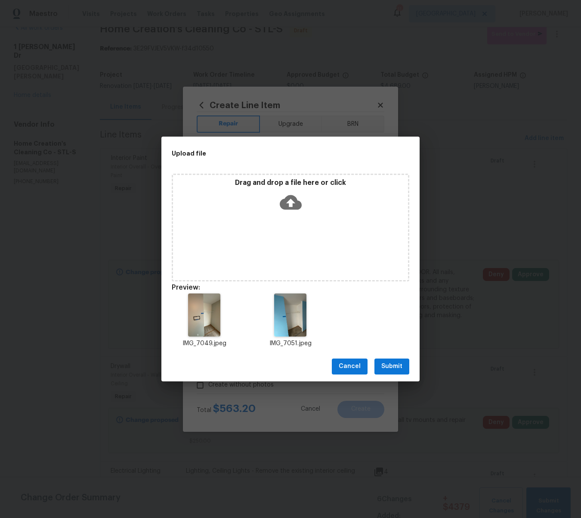
click at [405, 365] on button "Submit" at bounding box center [392, 366] width 35 height 16
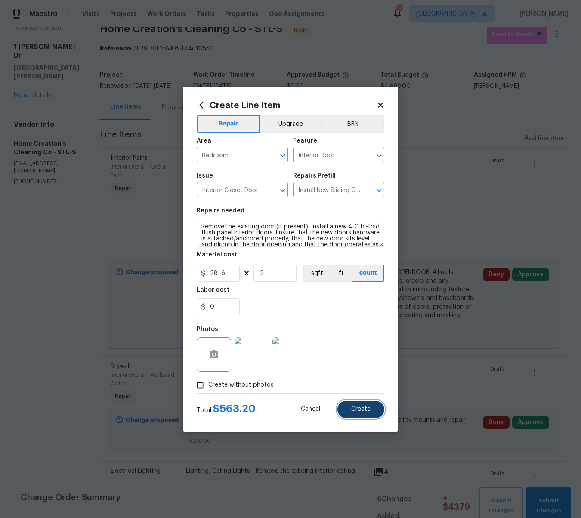
click at [364, 404] on button "Create" at bounding box center [361, 409] width 47 height 17
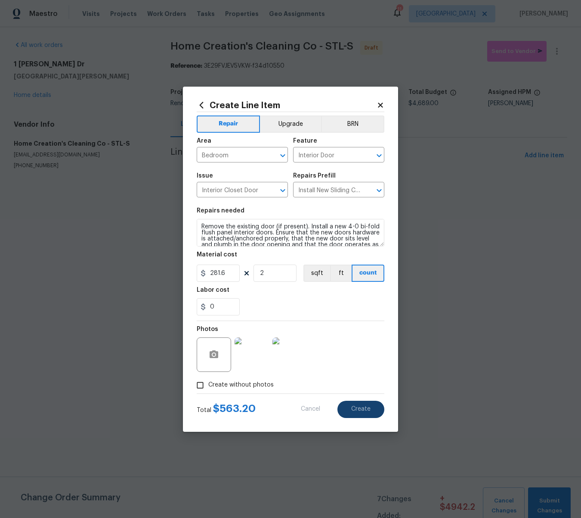
type input "0"
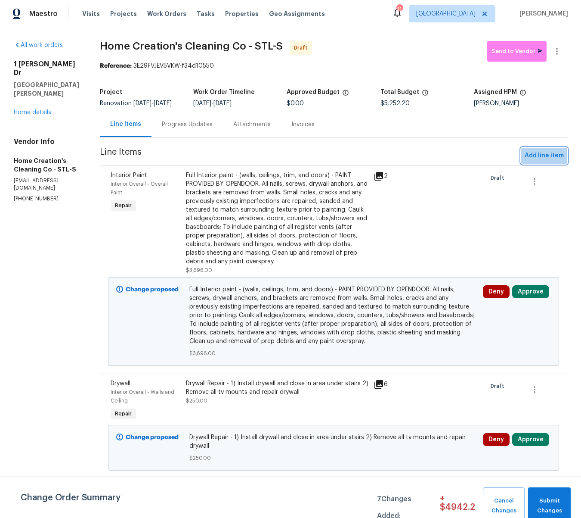
click at [539, 161] on span "Add line item" at bounding box center [544, 155] width 39 height 11
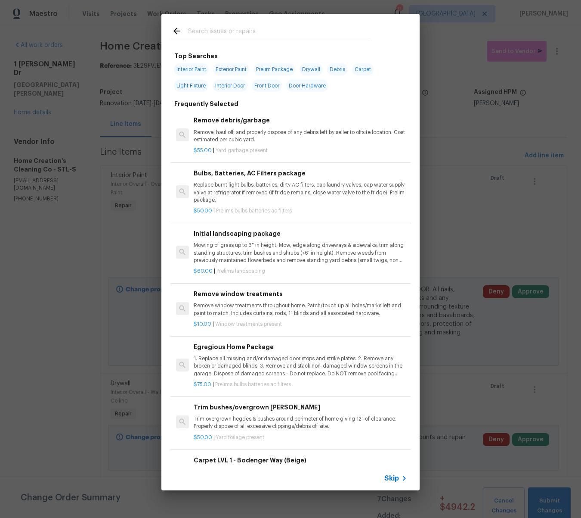
click at [202, 31] on input "text" at bounding box center [279, 32] width 183 height 13
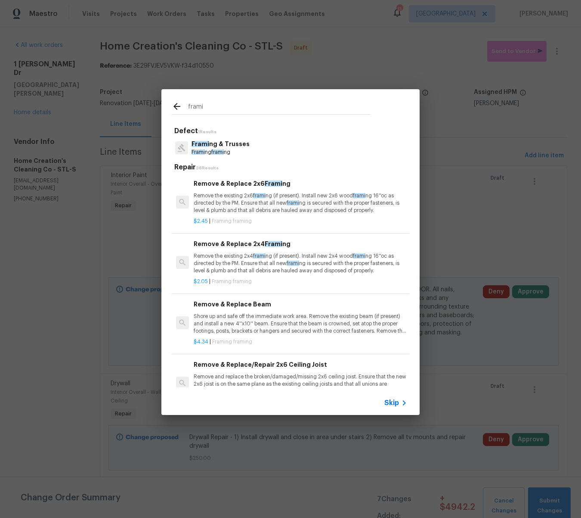
type input "frami"
click at [195, 152] on span "Frami" at bounding box center [198, 151] width 13 height 5
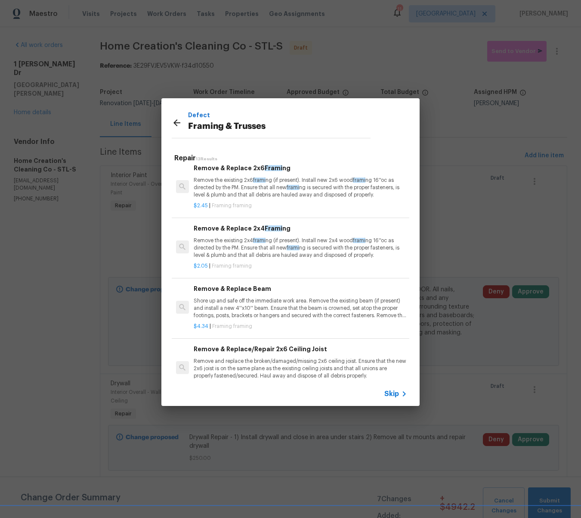
scroll to position [9, 0]
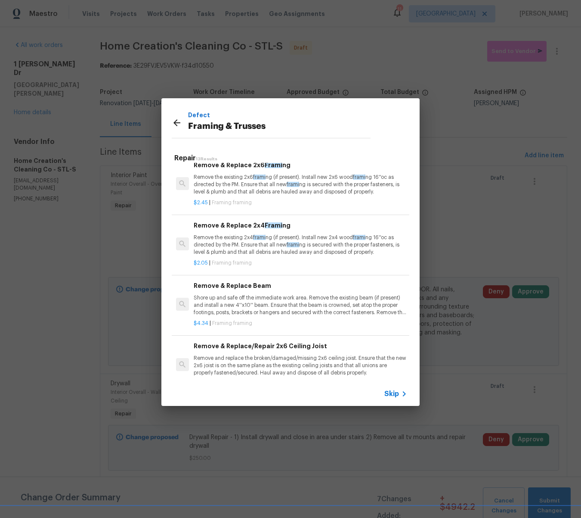
click at [220, 252] on p "Remove the existing 2x4 frami ng (if present). Install new 2x4 wood frami ng 16…" at bounding box center [301, 245] width 214 height 22
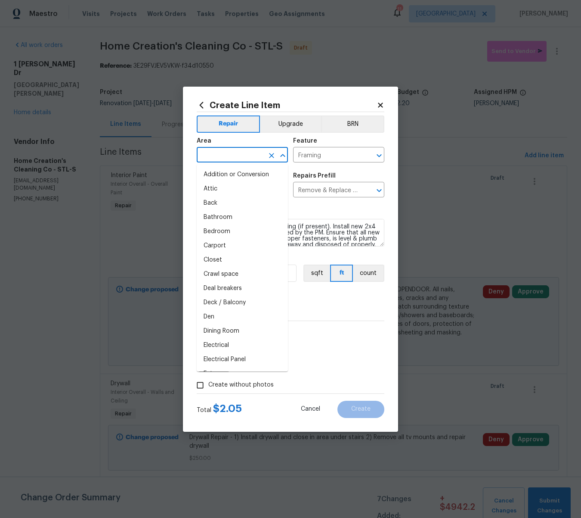
click at [239, 151] on input "text" at bounding box center [230, 155] width 67 height 13
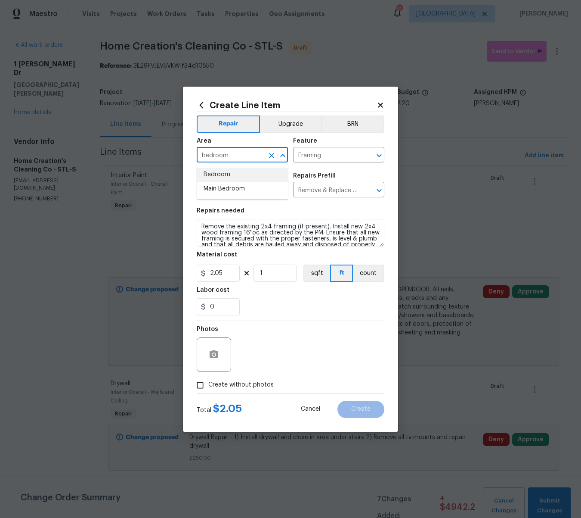
click at [228, 173] on li "Bedroom" at bounding box center [242, 175] width 91 height 14
type input "Bedroom"
click at [271, 271] on input "1" at bounding box center [275, 272] width 43 height 17
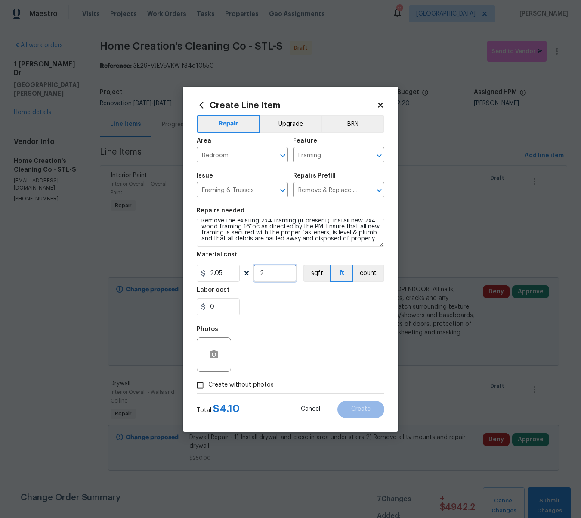
type input "2"
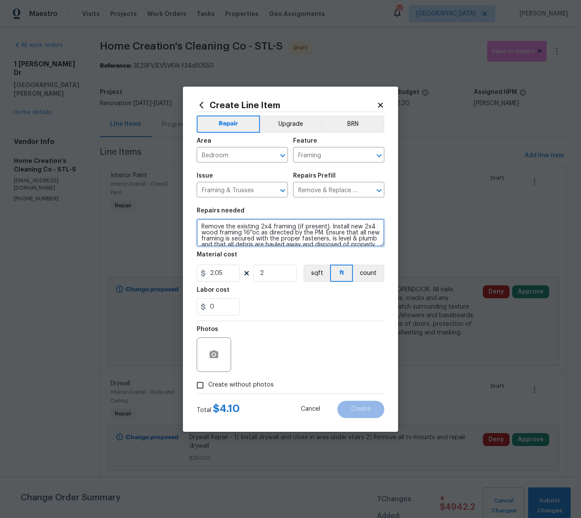
drag, startPoint x: 320, startPoint y: 237, endPoint x: 137, endPoint y: 212, distance: 184.3
click at [137, 212] on div "Create Line Item Repair Upgrade BRN Area Bedroom ​ Feature Framing ​ Issue Fram…" at bounding box center [290, 259] width 581 height 518
type textarea "Bedroom Closet - Frame out the opening to accept an 80" door. Cover the framing…"
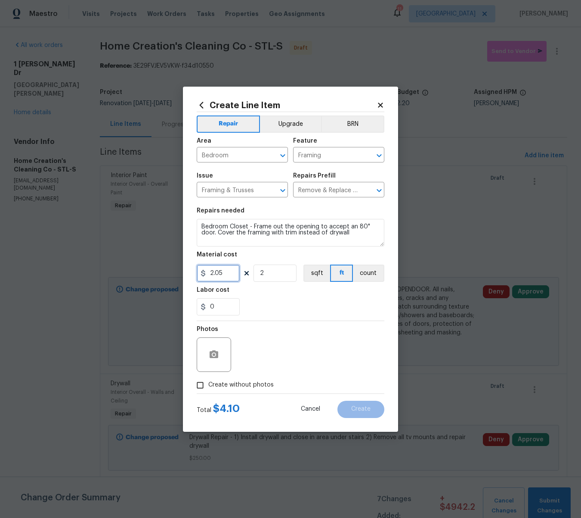
click at [228, 274] on input "2.05" at bounding box center [218, 272] width 43 height 17
type input "100"
click at [209, 350] on icon "button" at bounding box center [214, 354] width 10 height 10
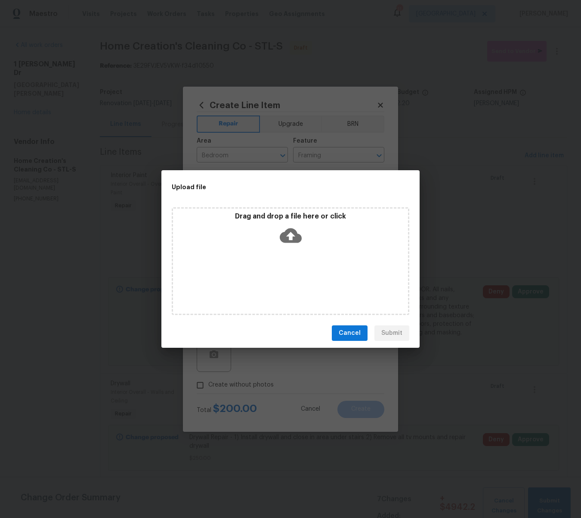
click at [300, 233] on icon at bounding box center [291, 235] width 22 height 22
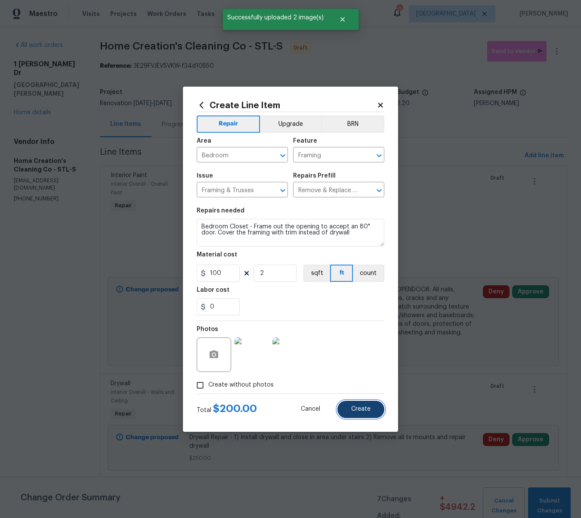
click at [363, 408] on span "Create" at bounding box center [360, 409] width 19 height 6
type input "0"
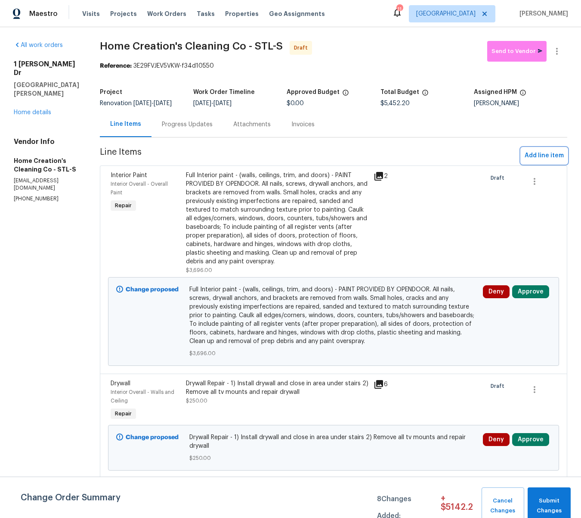
click at [546, 161] on span "Add line item" at bounding box center [544, 155] width 39 height 11
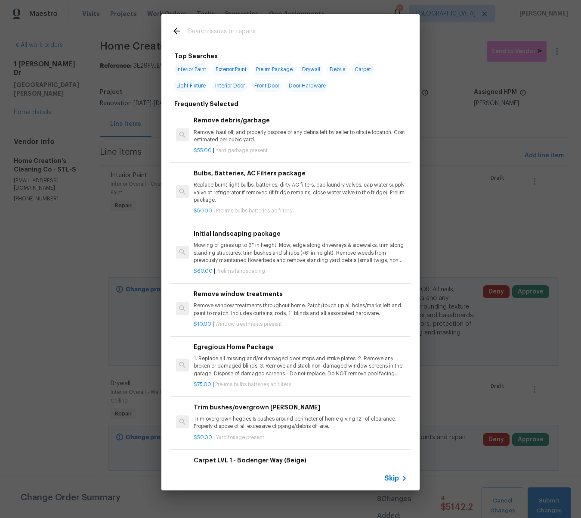
click at [225, 68] on span "Exterior Paint" at bounding box center [231, 69] width 36 height 12
type input "Exterior Paint"
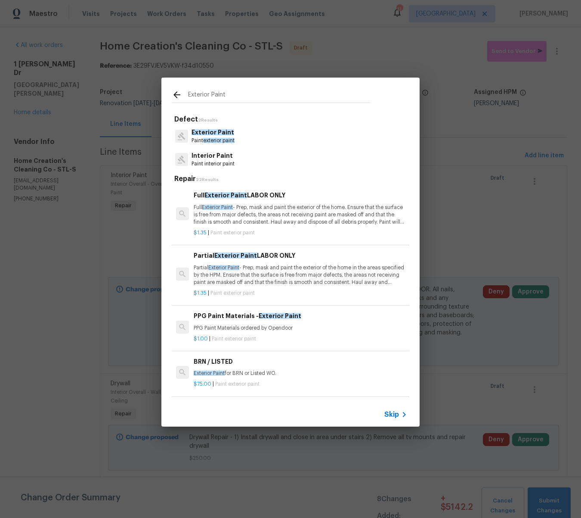
click at [206, 136] on p "Exterior Paint" at bounding box center [213, 132] width 43 height 9
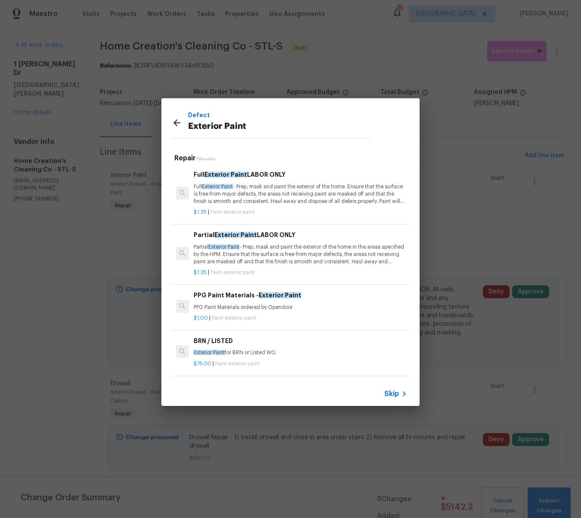
click at [281, 258] on p "Partial Exterior Paint - Prep, mask and paint the exterior of the home in the a…" at bounding box center [301, 254] width 214 height 22
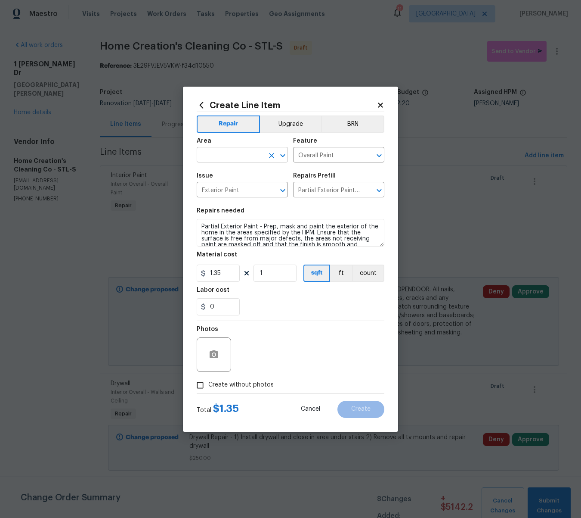
click at [227, 154] on input "text" at bounding box center [230, 155] width 67 height 13
click at [231, 186] on li "Exterior Overall" at bounding box center [242, 189] width 91 height 14
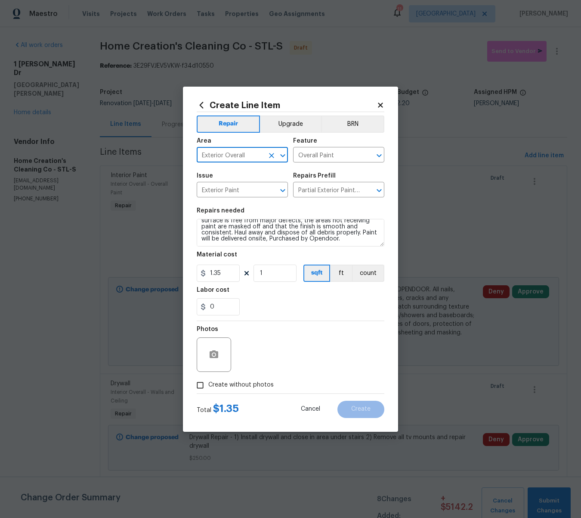
type input "Exterior Overall"
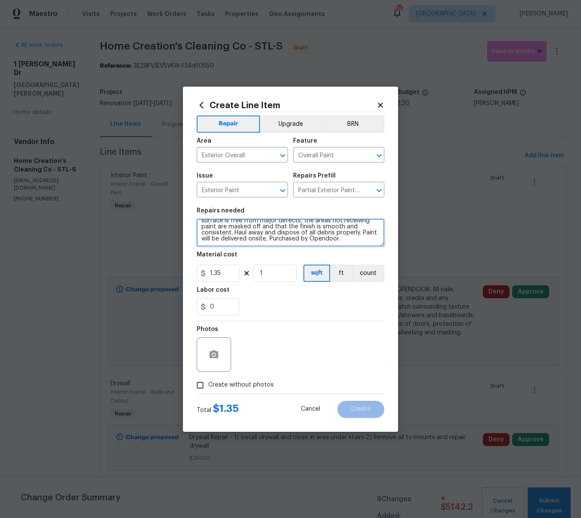
scroll to position [0, 0]
drag, startPoint x: 351, startPoint y: 244, endPoint x: 163, endPoint y: 210, distance: 190.5
click at [163, 210] on div "Create Line Item Repair Upgrade BRN Area Exterior Overall ​ Feature Overall Pai…" at bounding box center [290, 259] width 581 height 518
type textarea "E"
click at [335, 227] on textarea "Hand Rails - Sand and paint the porch handrails. Protect the concreet" at bounding box center [291, 233] width 188 height 28
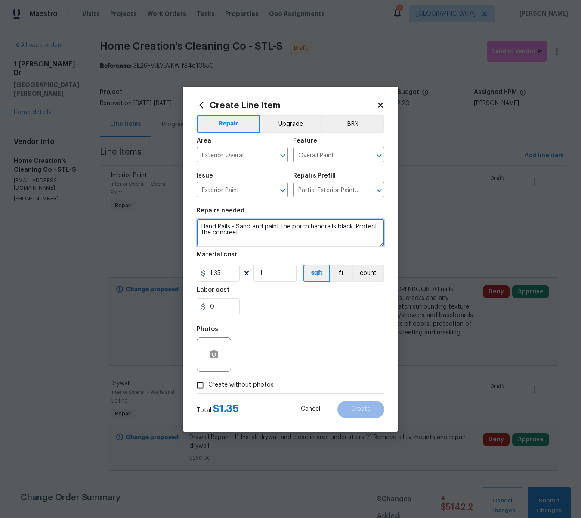
click at [251, 233] on textarea "Hand Rails - Sand and paint the porch handrails black. Protect the concreet" at bounding box center [291, 233] width 188 height 28
type textarea "Hand Rails - Sand and paint the porch handrails black. Protect the concrete fro…"
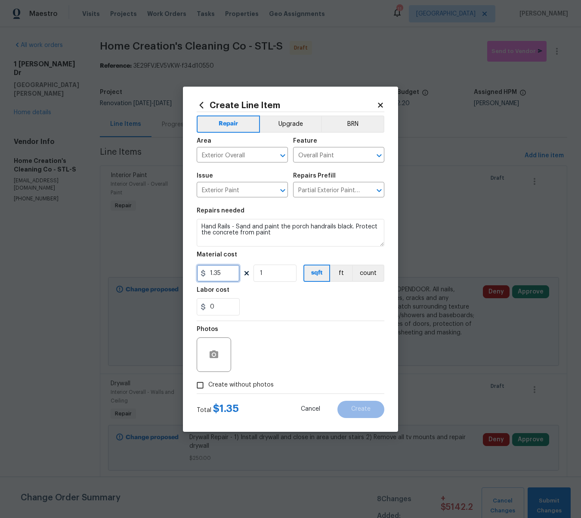
click at [223, 275] on input "1.35" at bounding box center [218, 272] width 43 height 17
type input "75"
type input "2"
click at [216, 358] on icon "button" at bounding box center [214, 354] width 10 height 10
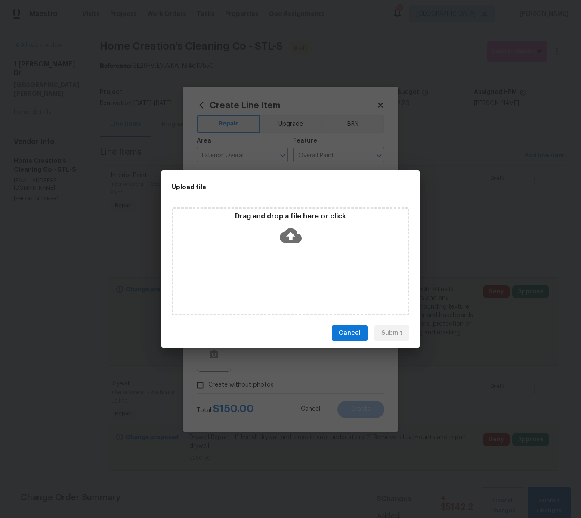
click at [290, 235] on icon at bounding box center [291, 235] width 22 height 22
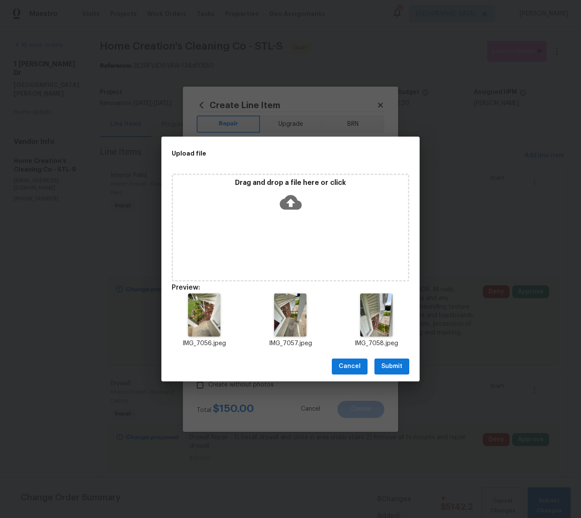
click at [399, 363] on span "Submit" at bounding box center [392, 366] width 21 height 11
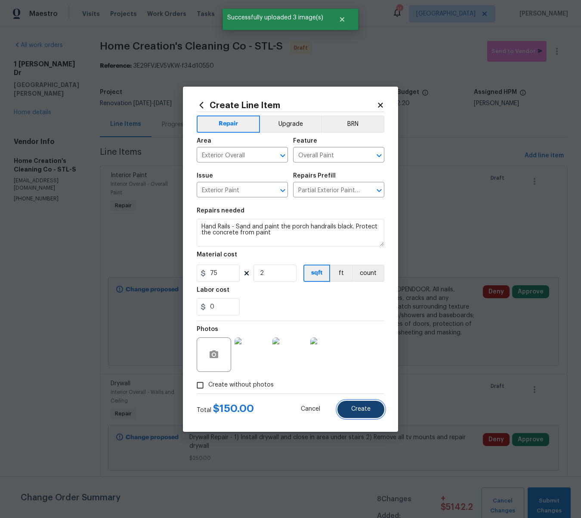
click at [368, 411] on span "Create" at bounding box center [360, 409] width 19 height 6
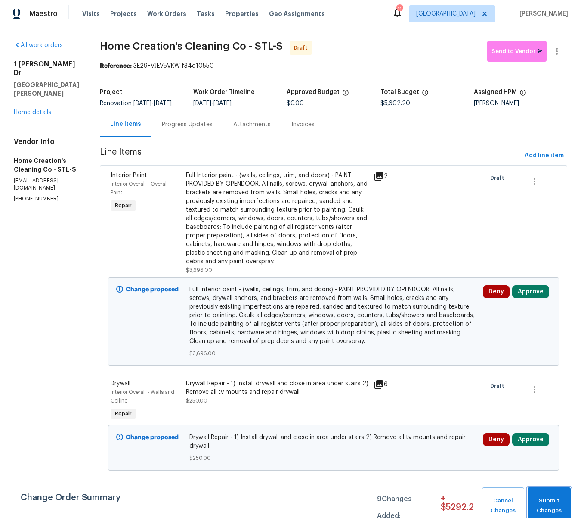
click at [548, 506] on span "Submit Changes" at bounding box center [549, 506] width 34 height 20
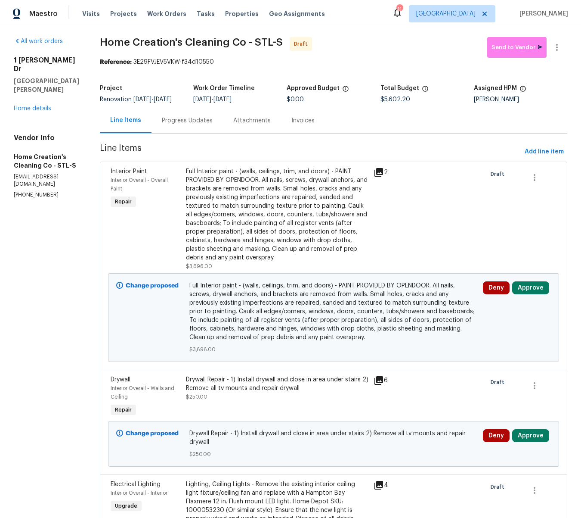
scroll to position [10, 0]
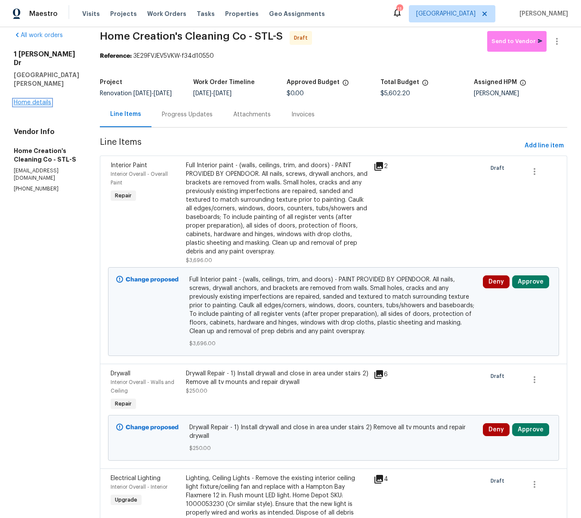
click at [34, 100] on link "Home details" at bounding box center [32, 103] width 37 height 6
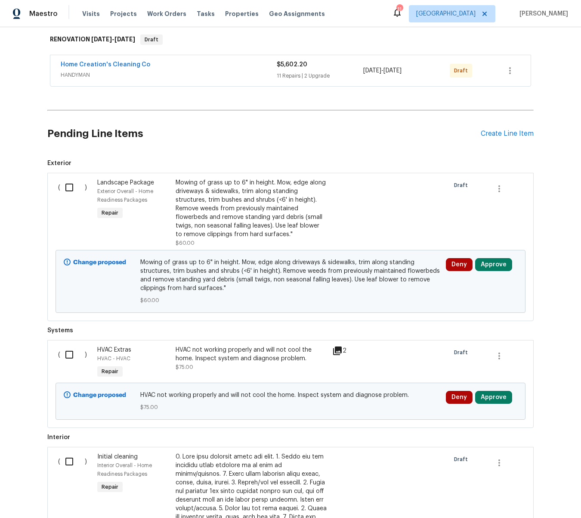
scroll to position [147, 0]
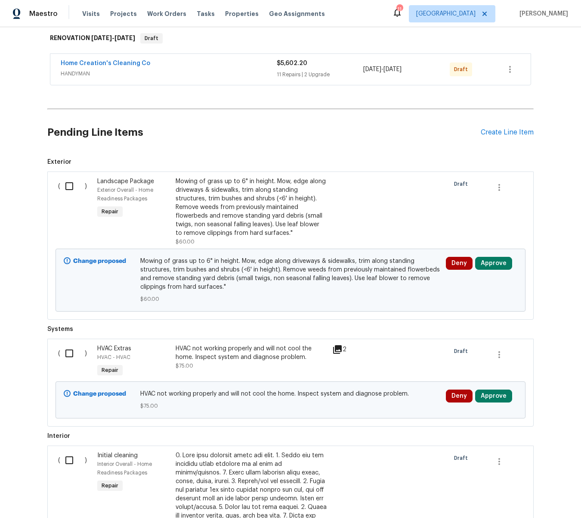
click at [72, 178] on input "checkbox" at bounding box center [72, 186] width 25 height 18
checkbox input "true"
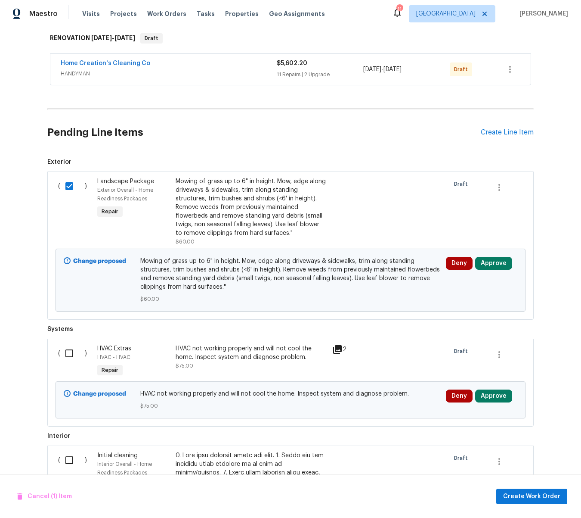
scroll to position [149, 0]
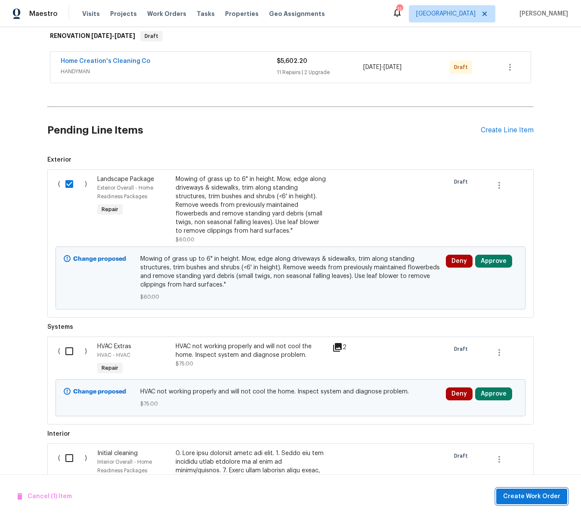
click at [534, 500] on span "Create Work Order" at bounding box center [532, 496] width 57 height 11
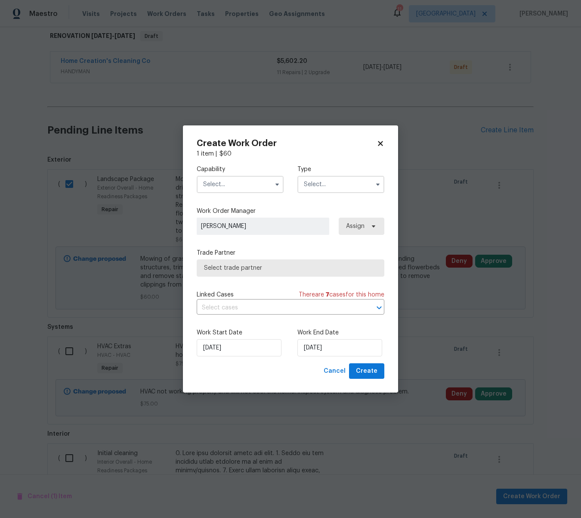
click at [230, 186] on input "text" at bounding box center [240, 184] width 87 height 17
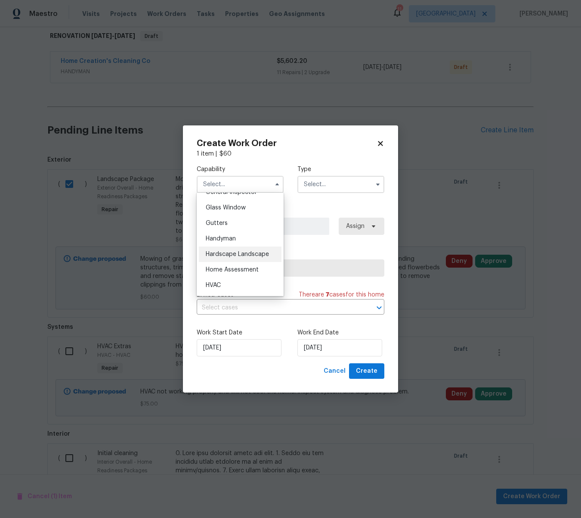
scroll to position [448, 0]
click at [236, 254] on div "Home Assessment" at bounding box center [240, 260] width 83 height 16
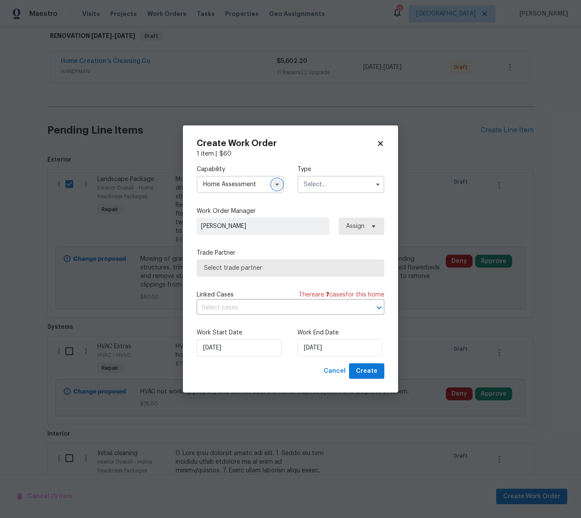
click at [278, 186] on icon "button" at bounding box center [277, 184] width 7 height 7
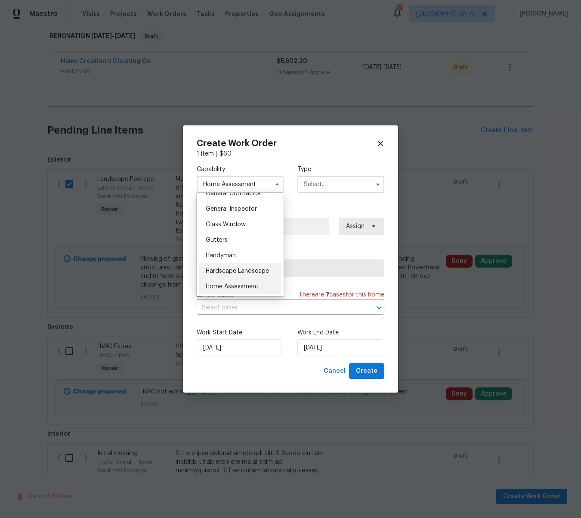
scroll to position [420, 0]
click at [233, 268] on div "Hardscape Landscape" at bounding box center [240, 272] width 83 height 16
type input "Hardscape Landscape"
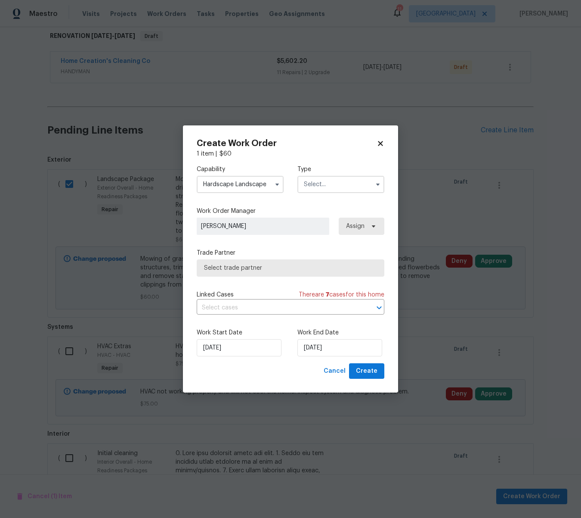
click at [321, 182] on input "text" at bounding box center [341, 184] width 87 height 17
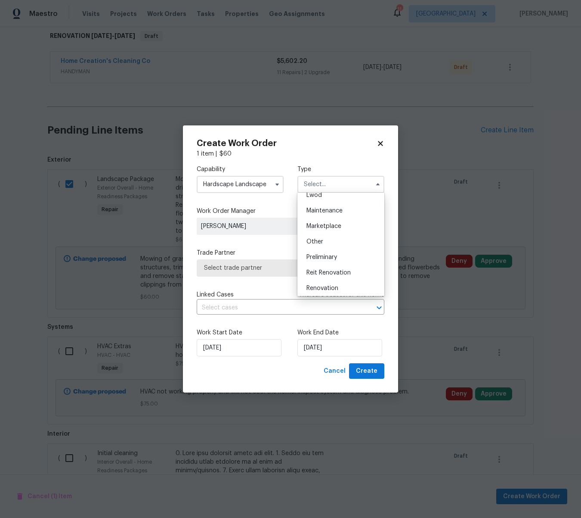
scroll to position [141, 0]
click at [331, 274] on div "Renovation" at bounding box center [341, 279] width 83 height 16
type input "Renovation"
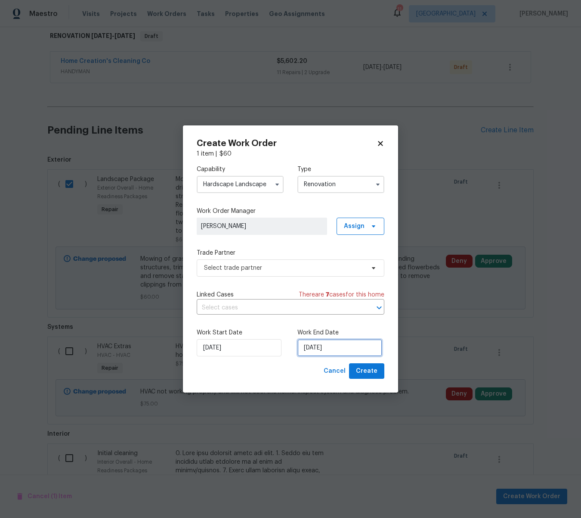
click at [337, 345] on input "[DATE]" at bounding box center [340, 347] width 85 height 17
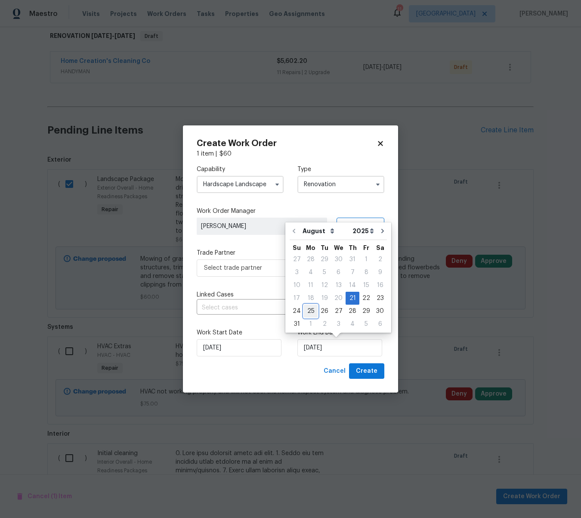
click at [310, 313] on div "25" at bounding box center [311, 311] width 14 height 12
type input "[DATE]"
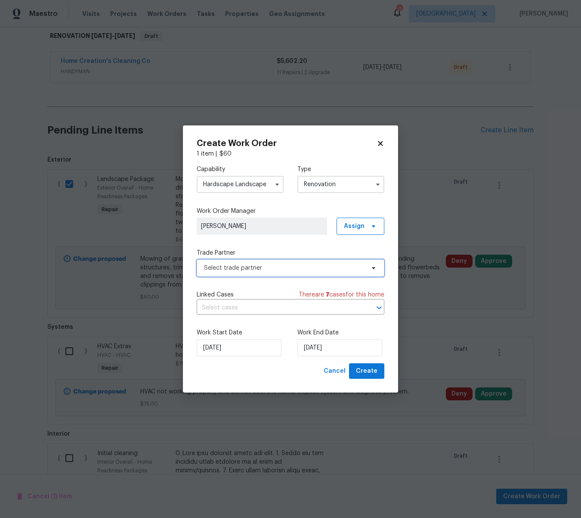
click at [238, 261] on span "Select trade partner" at bounding box center [291, 267] width 188 height 17
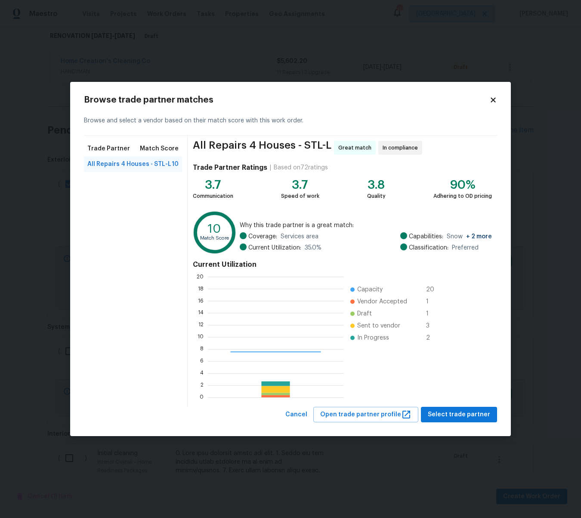
scroll to position [121, 136]
click at [474, 409] on span "Select trade partner" at bounding box center [459, 414] width 62 height 11
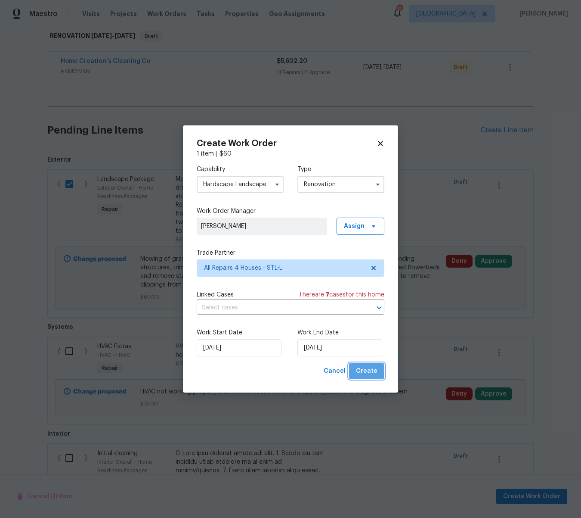
click at [370, 373] on span "Create" at bounding box center [367, 371] width 22 height 11
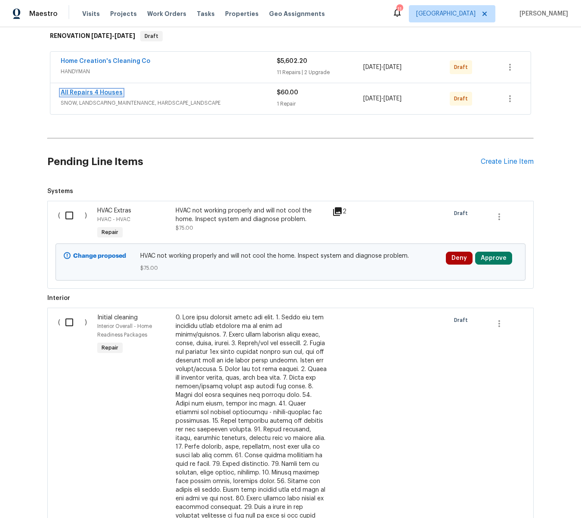
click at [75, 90] on link "All Repairs 4 Houses" at bounding box center [92, 93] width 62 height 6
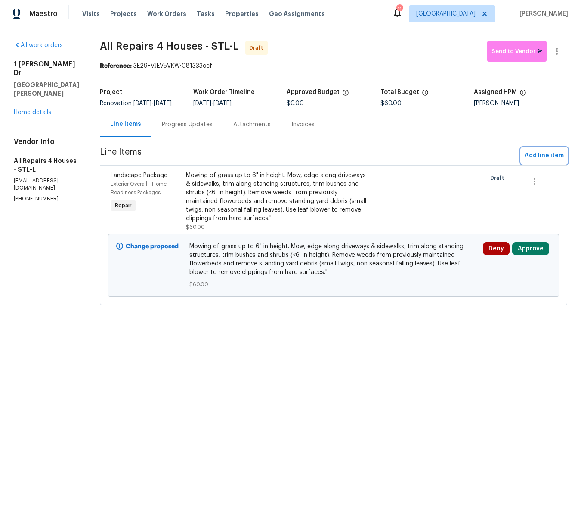
click at [535, 159] on span "Add line item" at bounding box center [544, 155] width 39 height 11
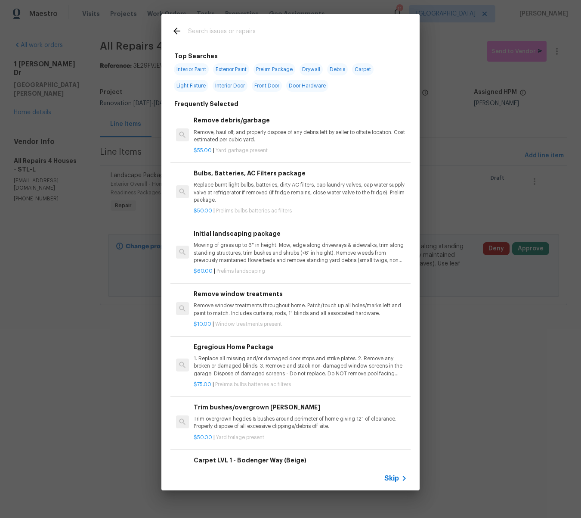
click at [194, 32] on input "text" at bounding box center [279, 32] width 183 height 13
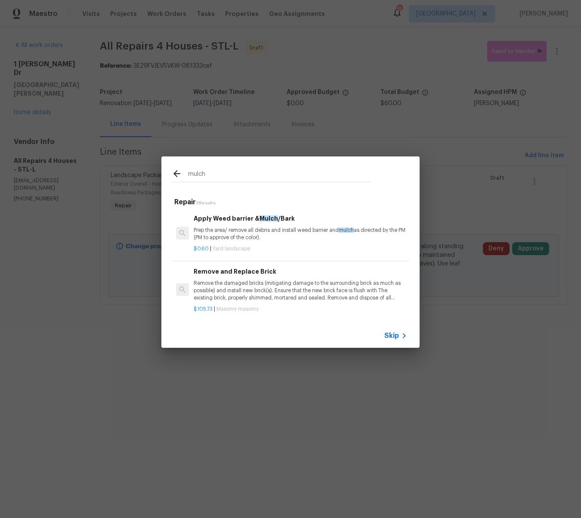
type input "mulch"
click at [253, 234] on p "Prep the area/ remove all debris and install weed barrier and mulch as directed…" at bounding box center [301, 234] width 214 height 15
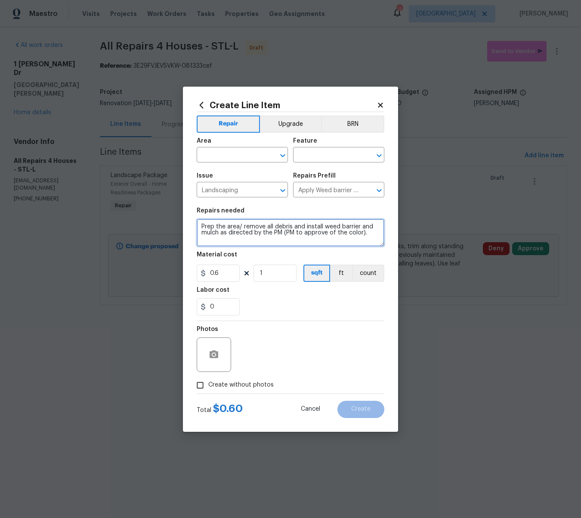
drag, startPoint x: 367, startPoint y: 234, endPoint x: 221, endPoint y: 235, distance: 145.6
click at [221, 235] on textarea "Prep the area/ remove all debris and install weed barrier and mulch as directed…" at bounding box center [291, 233] width 188 height 28
type textarea "Prep the area/ remove all debris and install weed barrier and mulch to the fron…"
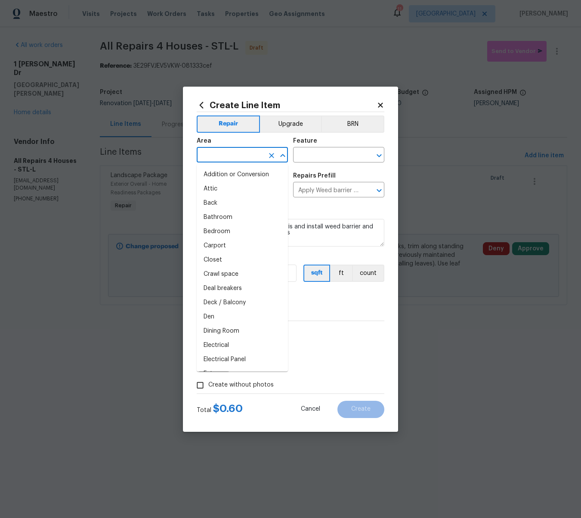
click at [256, 155] on input "text" at bounding box center [230, 155] width 67 height 13
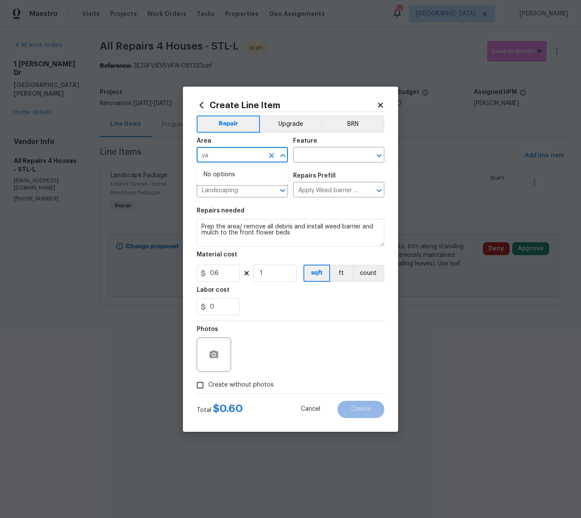
type input "y"
click at [243, 185] on li "Exterior Overall" at bounding box center [242, 189] width 91 height 14
type input "Exterior Overall"
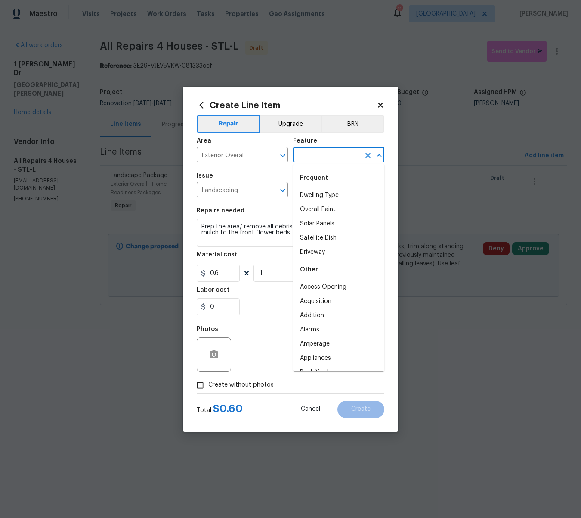
click at [298, 158] on input "text" at bounding box center [326, 155] width 67 height 13
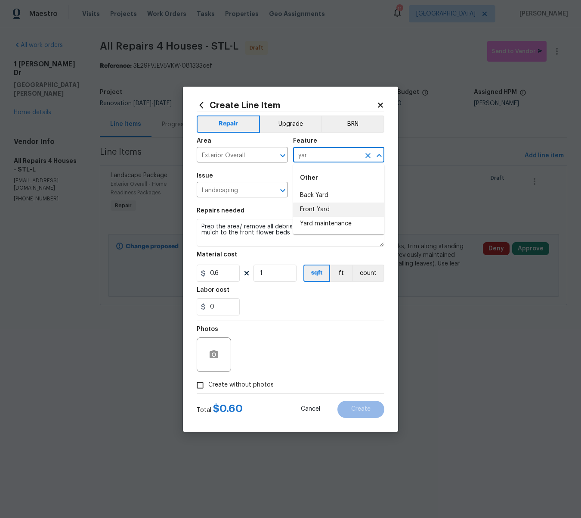
click at [308, 208] on li "Front Yard" at bounding box center [338, 209] width 91 height 14
type input "Front Yard"
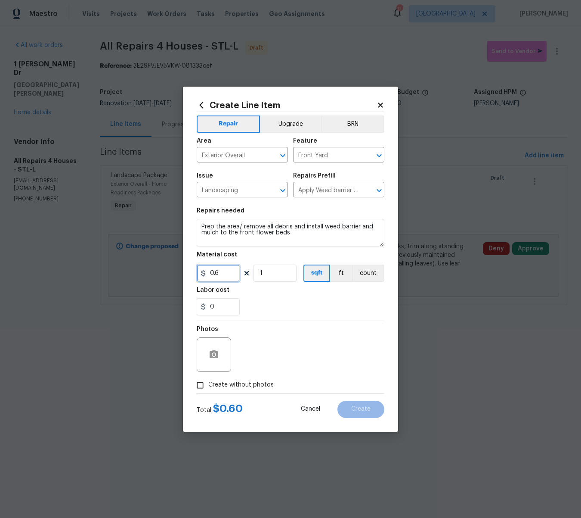
click at [223, 271] on input "0.6" at bounding box center [218, 272] width 43 height 17
type input "300"
click at [216, 357] on icon "button" at bounding box center [214, 354] width 9 height 8
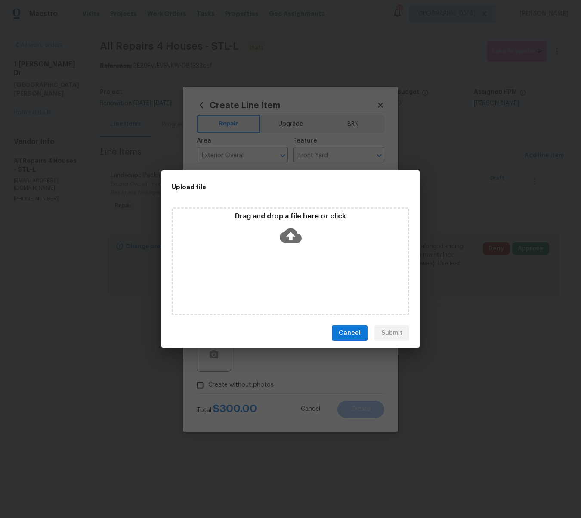
click at [291, 241] on icon at bounding box center [291, 235] width 22 height 15
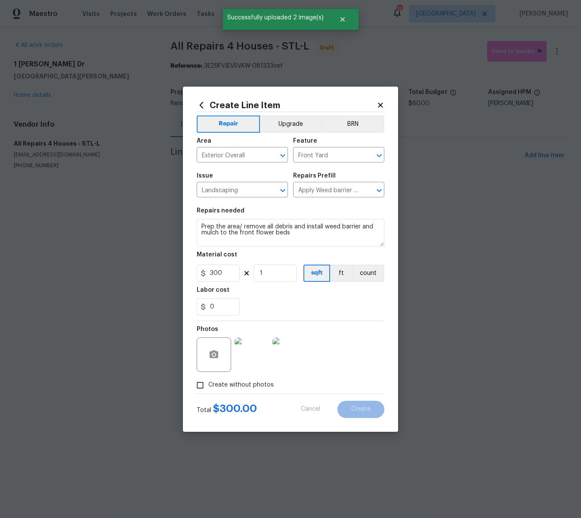
type input "0"
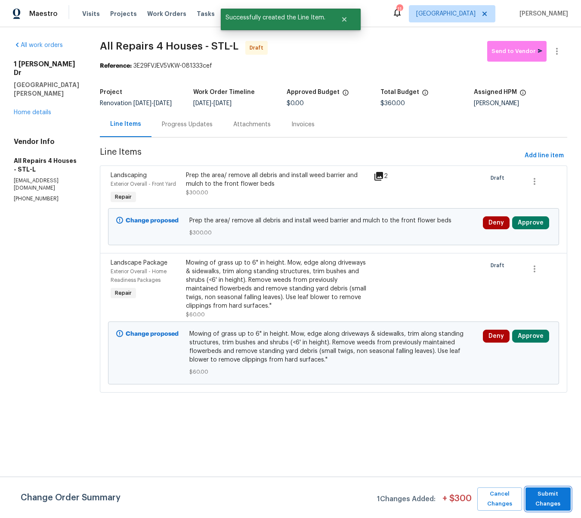
click at [548, 494] on span "Submit Changes" at bounding box center [548, 499] width 37 height 20
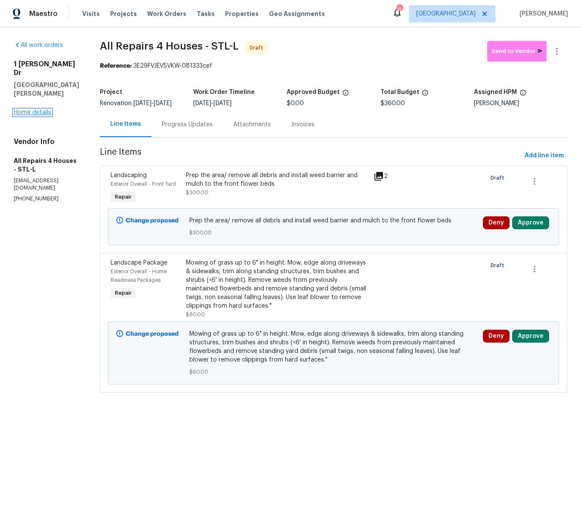
click at [33, 109] on link "Home details" at bounding box center [32, 112] width 37 height 6
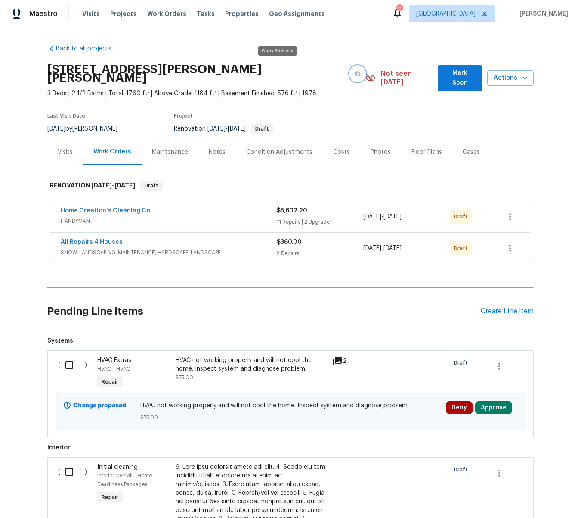
click at [350, 70] on button "button" at bounding box center [358, 74] width 16 height 16
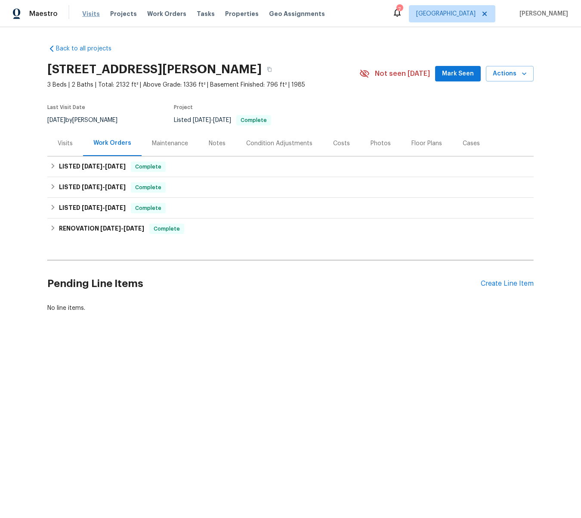
click at [88, 12] on span "Visits" at bounding box center [91, 13] width 18 height 9
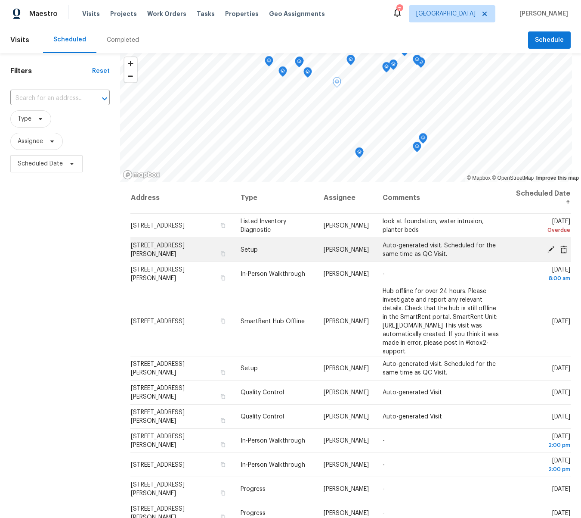
click at [550, 249] on icon at bounding box center [551, 249] width 7 height 7
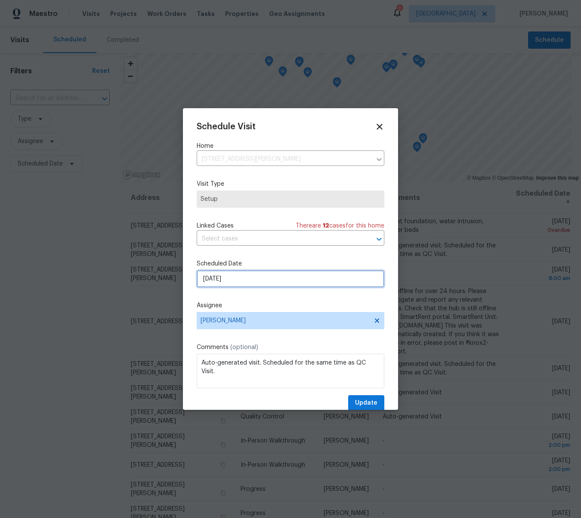
click at [226, 280] on input "[DATE]" at bounding box center [291, 278] width 188 height 17
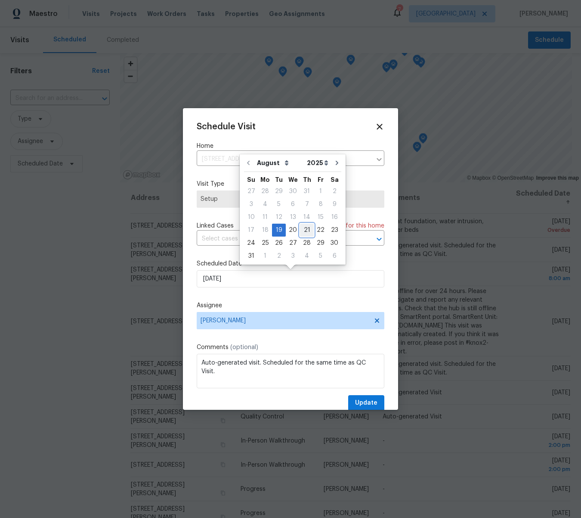
click at [303, 232] on div "21" at bounding box center [307, 230] width 14 height 12
type input "[DATE]"
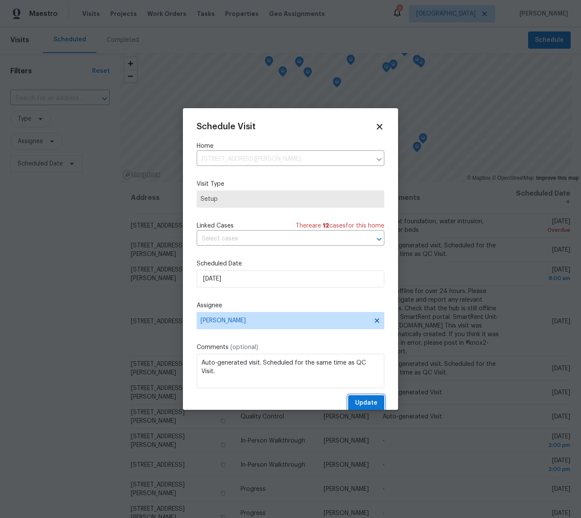
click at [363, 403] on span "Update" at bounding box center [366, 403] width 22 height 11
